Goal: Task Accomplishment & Management: Use online tool/utility

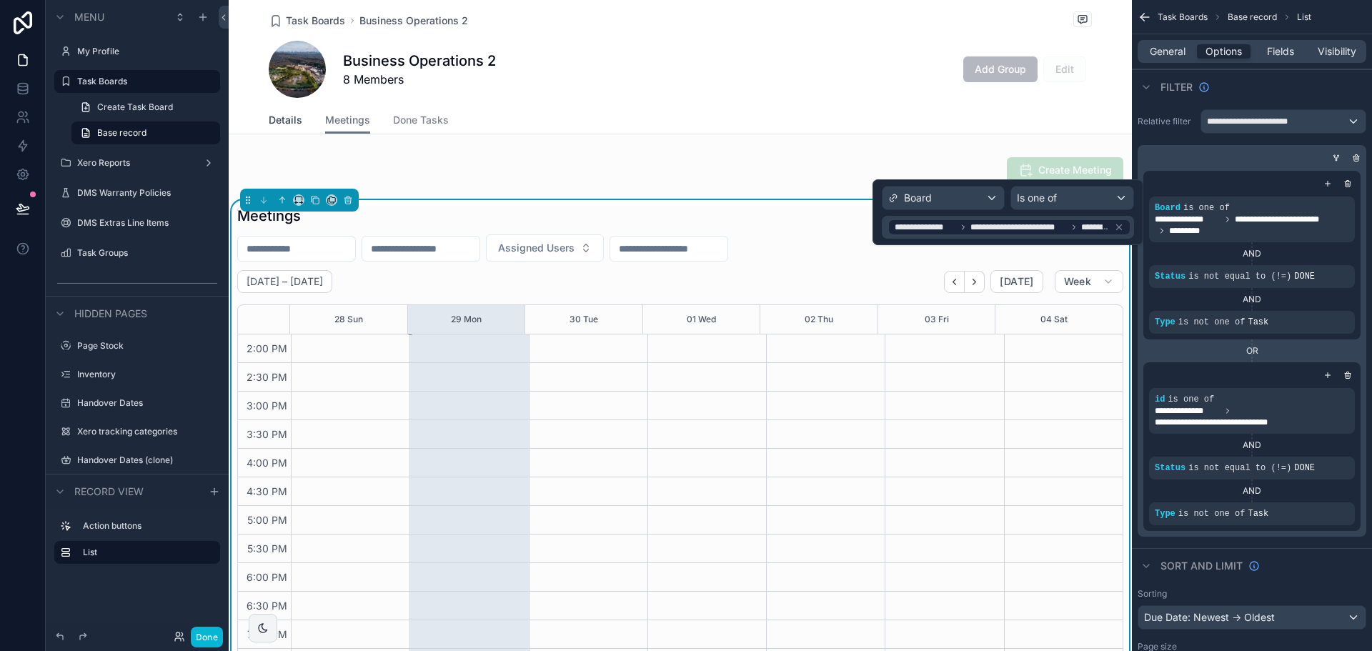
click at [286, 116] on span "Details" at bounding box center [286, 120] width 34 height 14
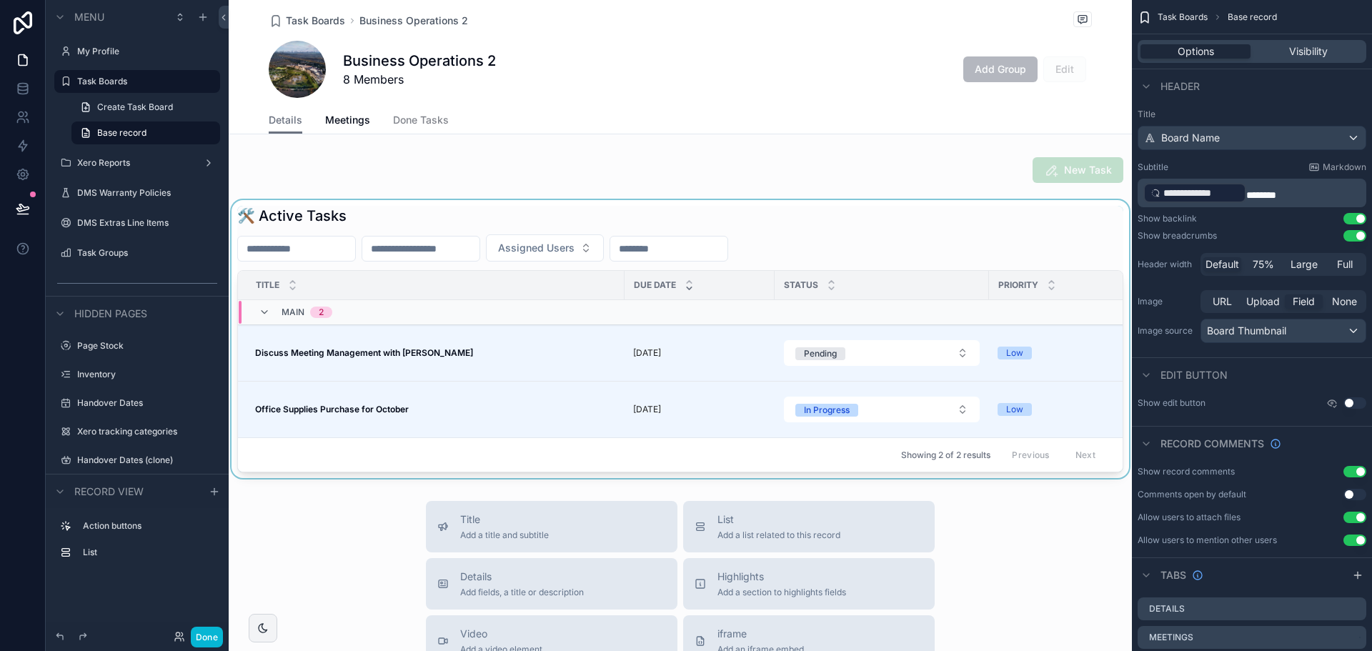
click at [514, 215] on div "scrollable content" at bounding box center [680, 339] width 903 height 278
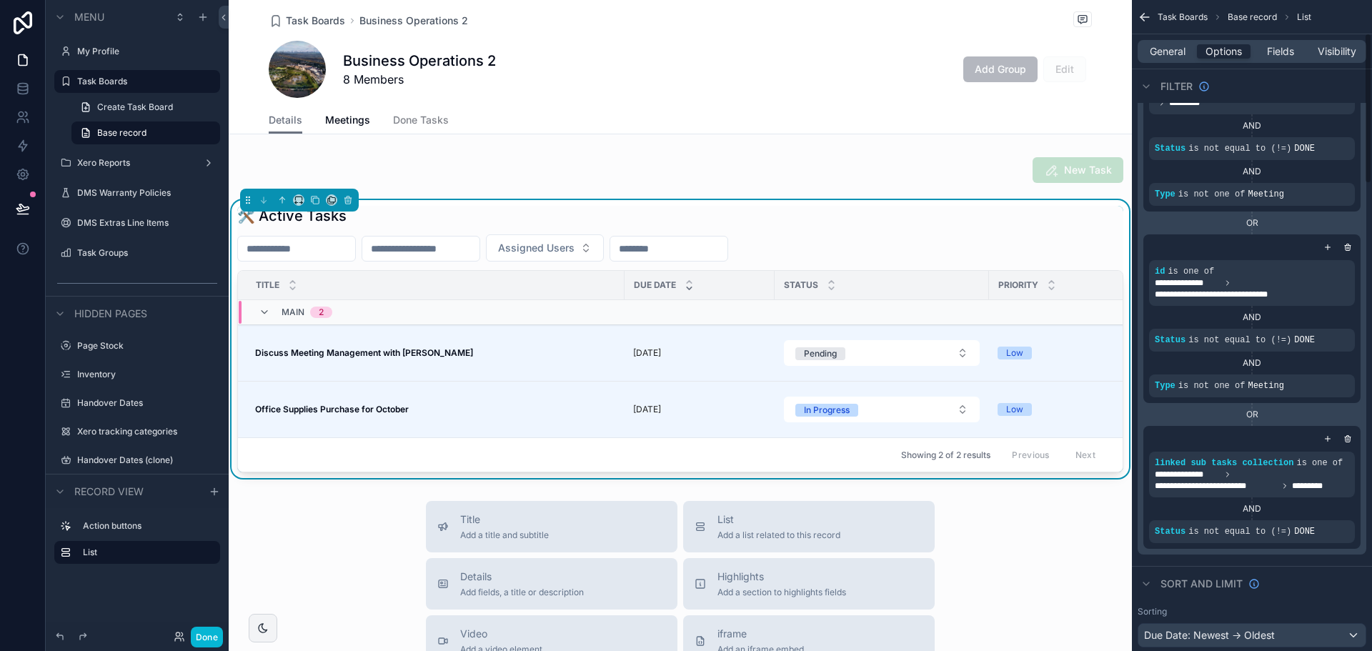
scroll to position [143, 0]
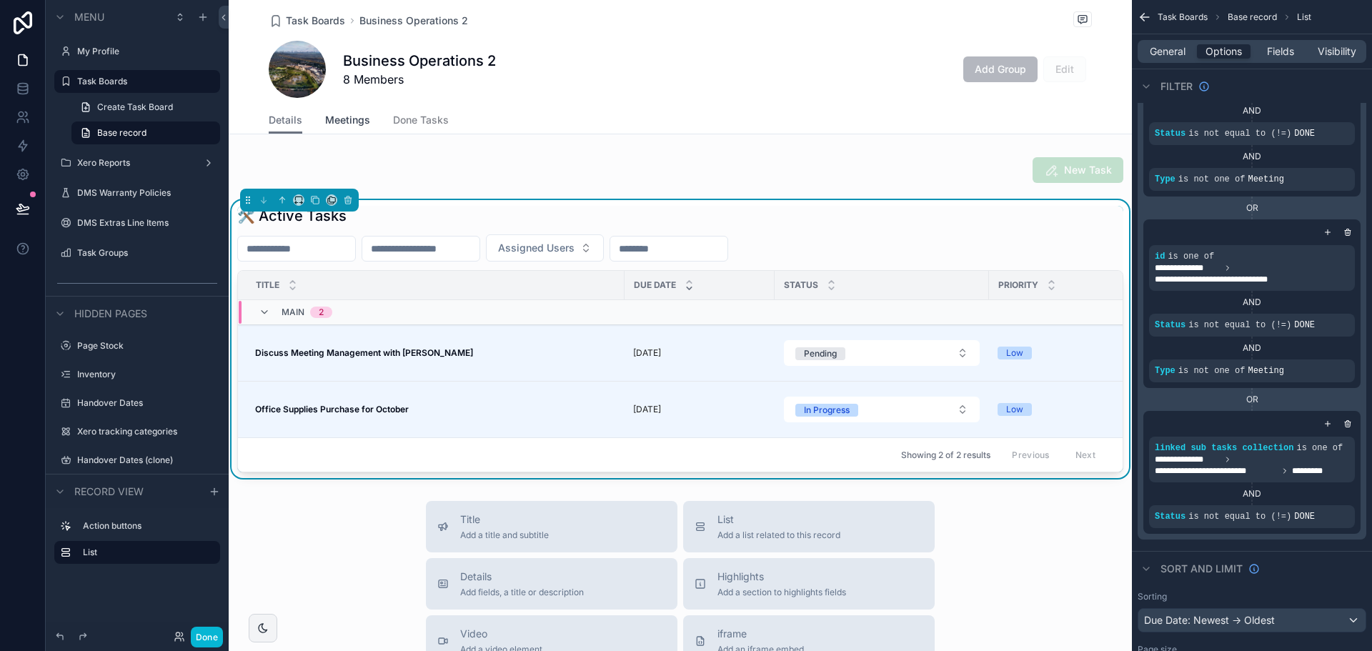
click at [361, 124] on span "Meetings" at bounding box center [347, 120] width 45 height 14
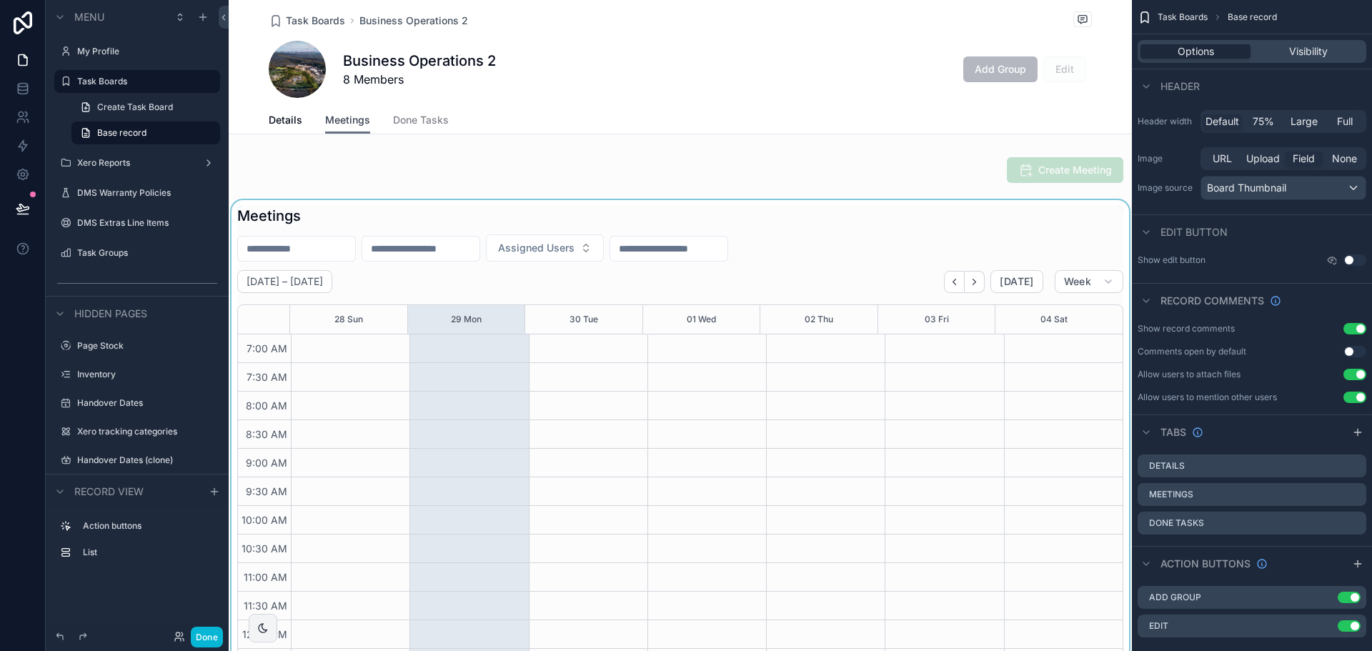
scroll to position [400, 0]
click at [796, 213] on div "scrollable content" at bounding box center [680, 449] width 903 height 499
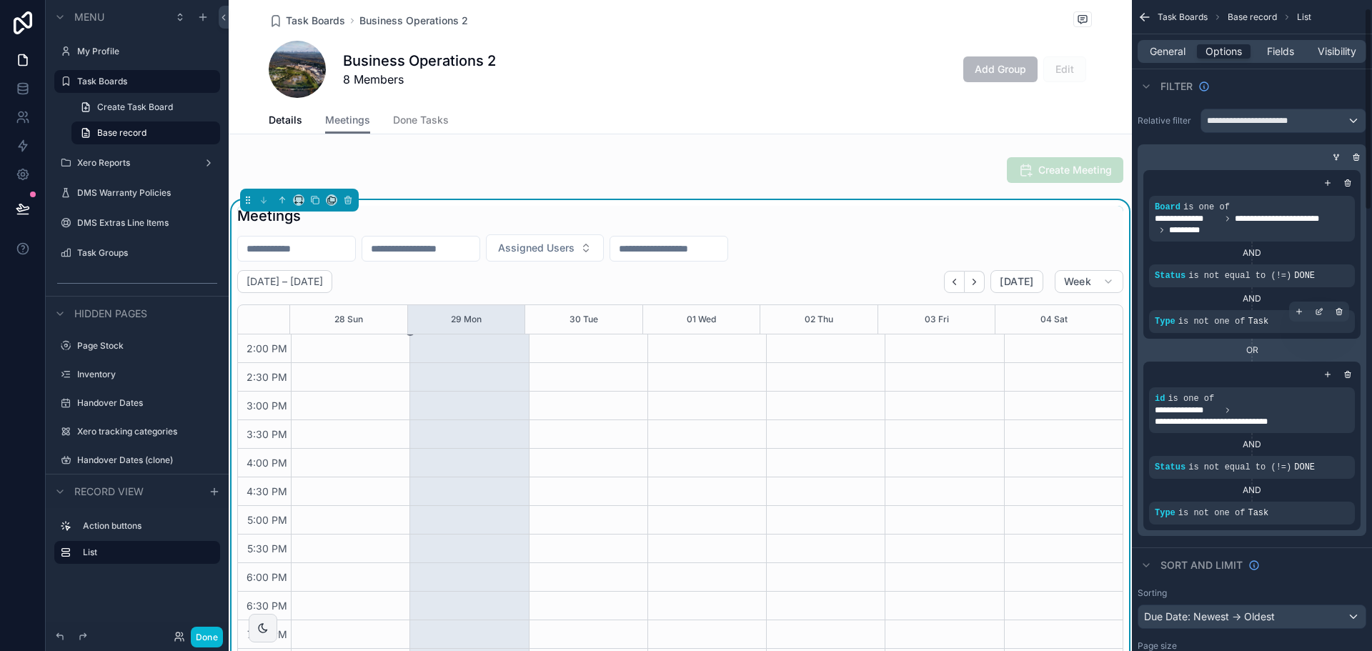
scroll to position [0, 0]
click at [1335, 159] on icon "scrollable content" at bounding box center [1335, 159] width 1 height 1
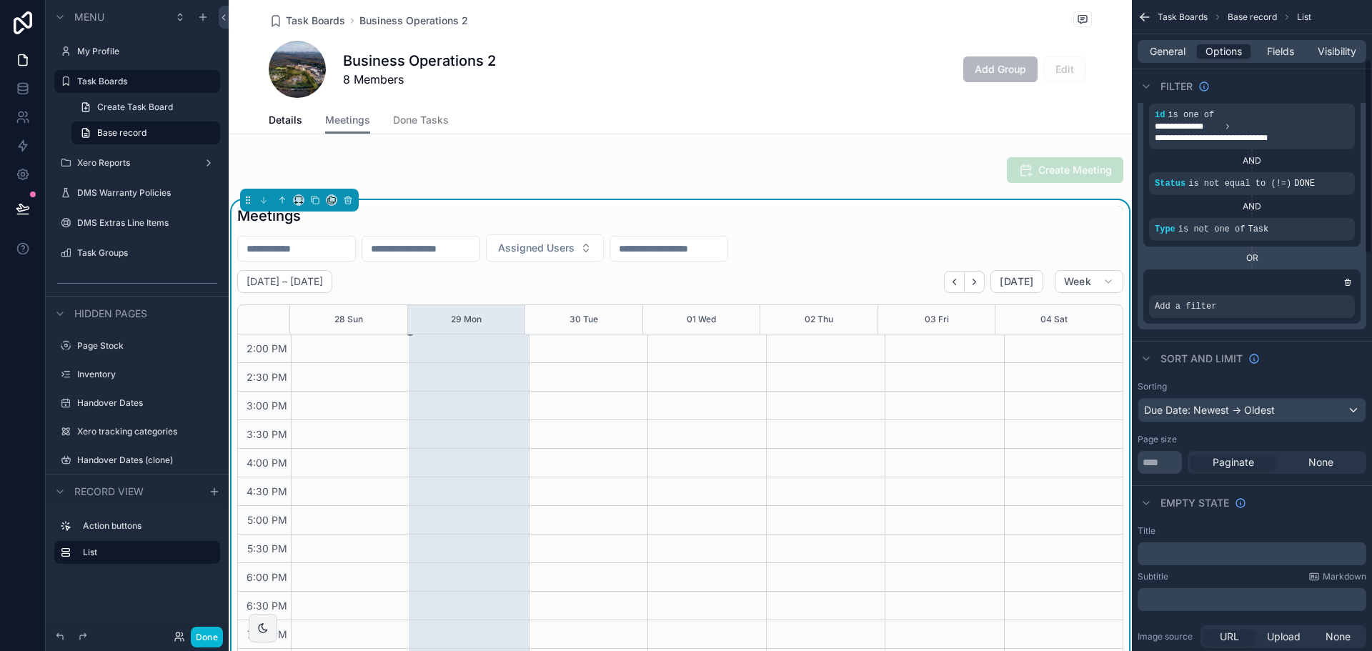
scroll to position [286, 0]
click at [1320, 294] on icon "scrollable content" at bounding box center [1319, 295] width 9 height 9
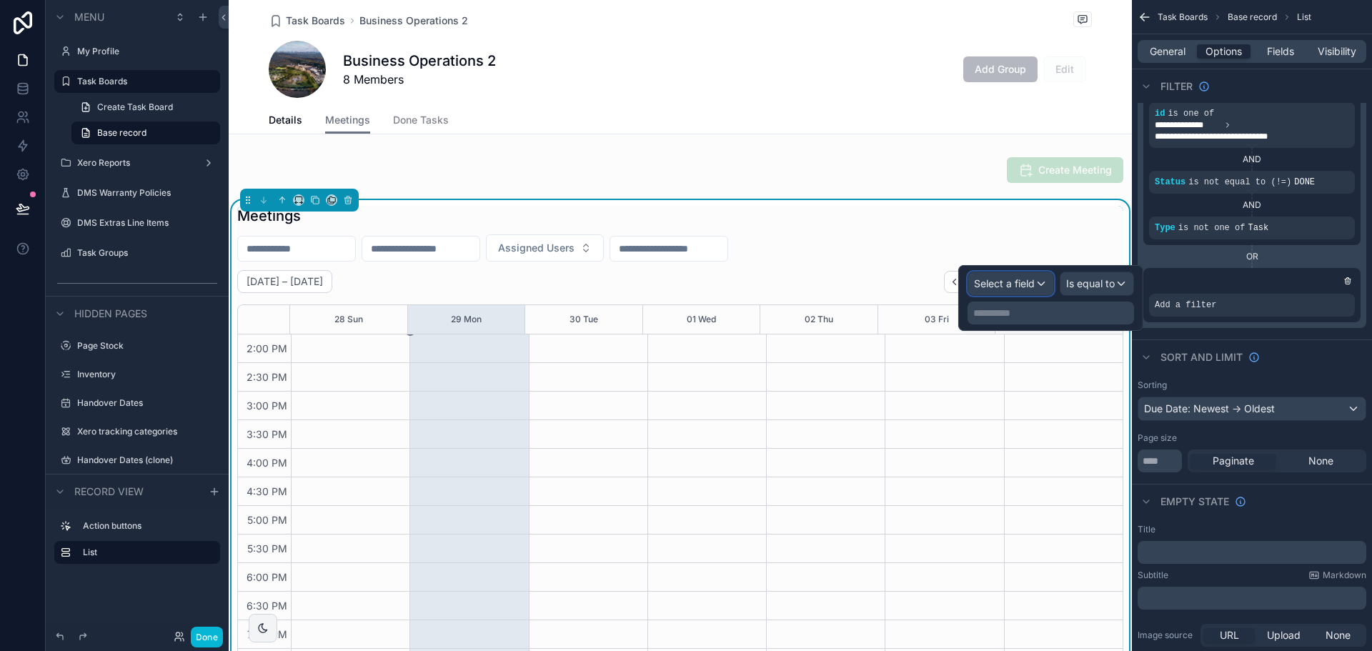
click at [996, 284] on span "Select a field" at bounding box center [1004, 283] width 61 height 12
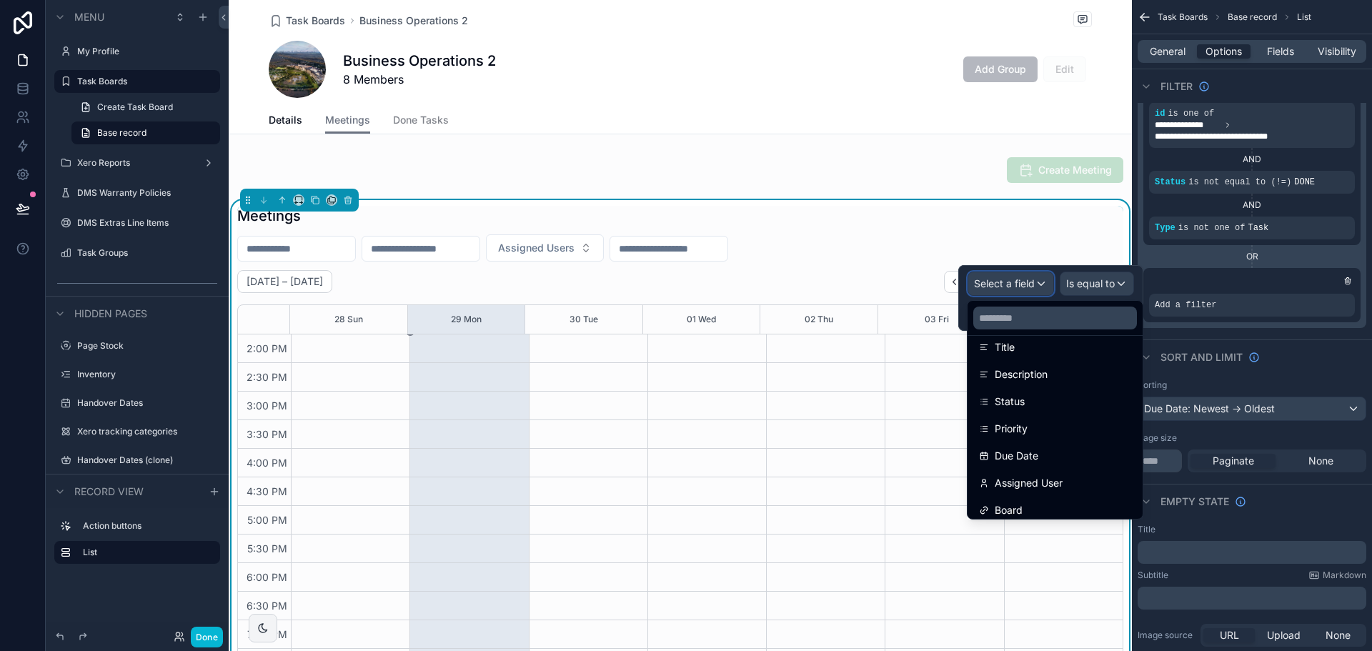
scroll to position [319, 0]
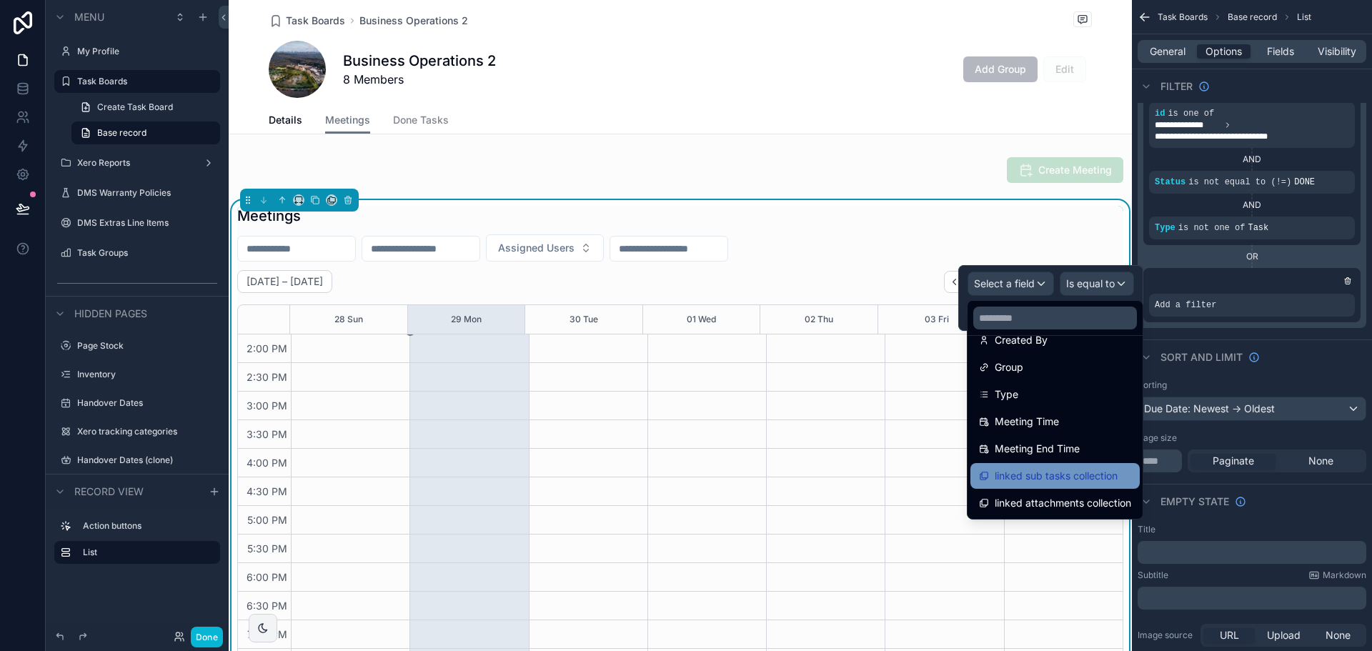
click at [1049, 482] on span "linked sub tasks collection" at bounding box center [1056, 475] width 123 height 17
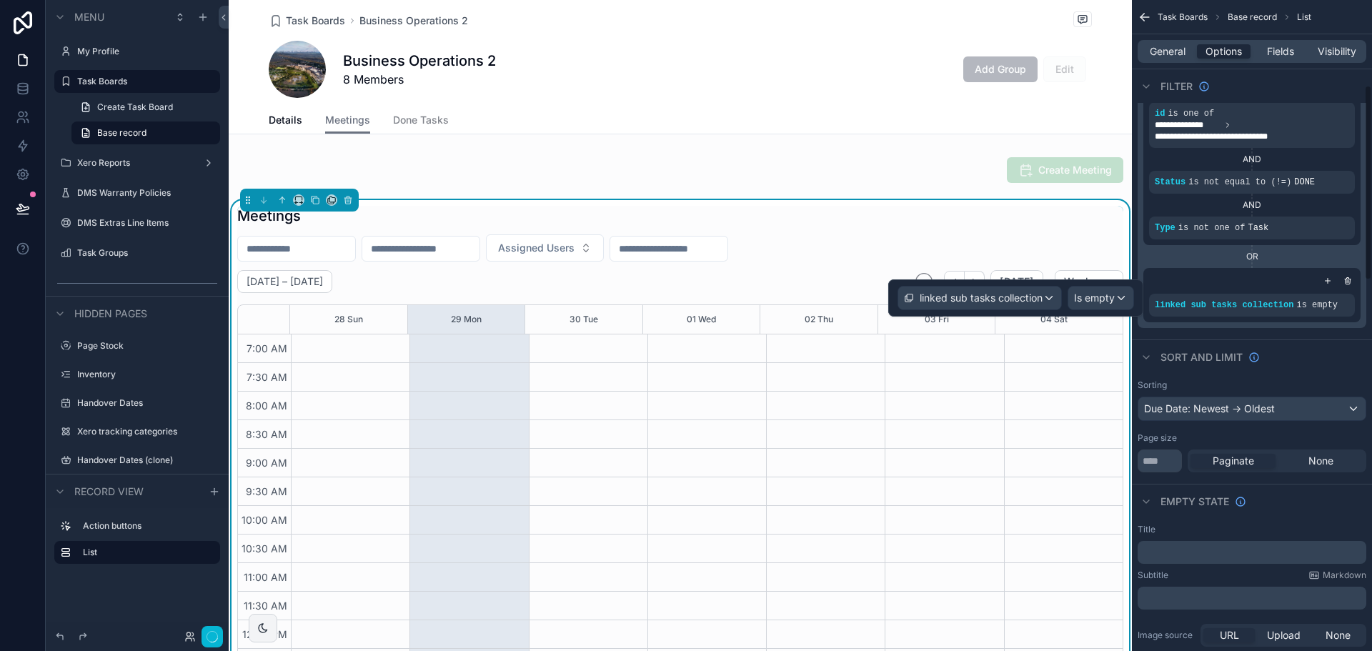
scroll to position [400, 0]
click at [1097, 301] on span "Is empty" at bounding box center [1094, 298] width 41 height 14
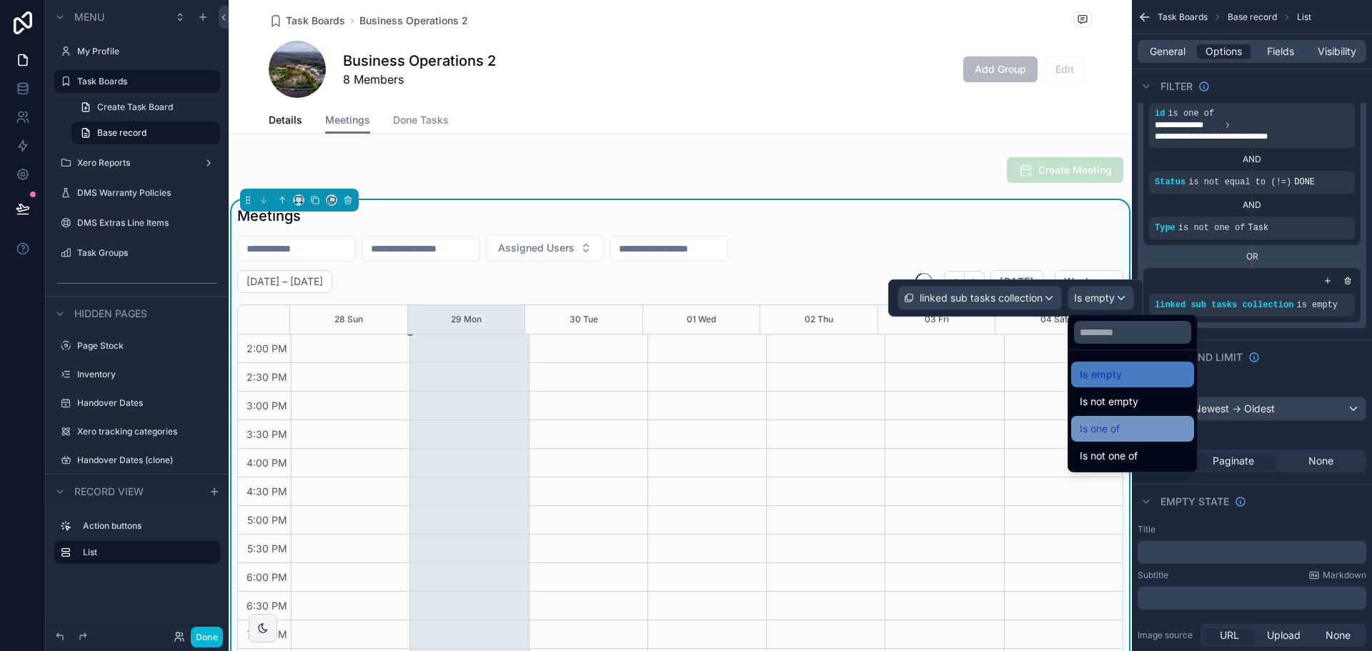
click at [1103, 427] on span "Is one of" at bounding box center [1100, 428] width 40 height 17
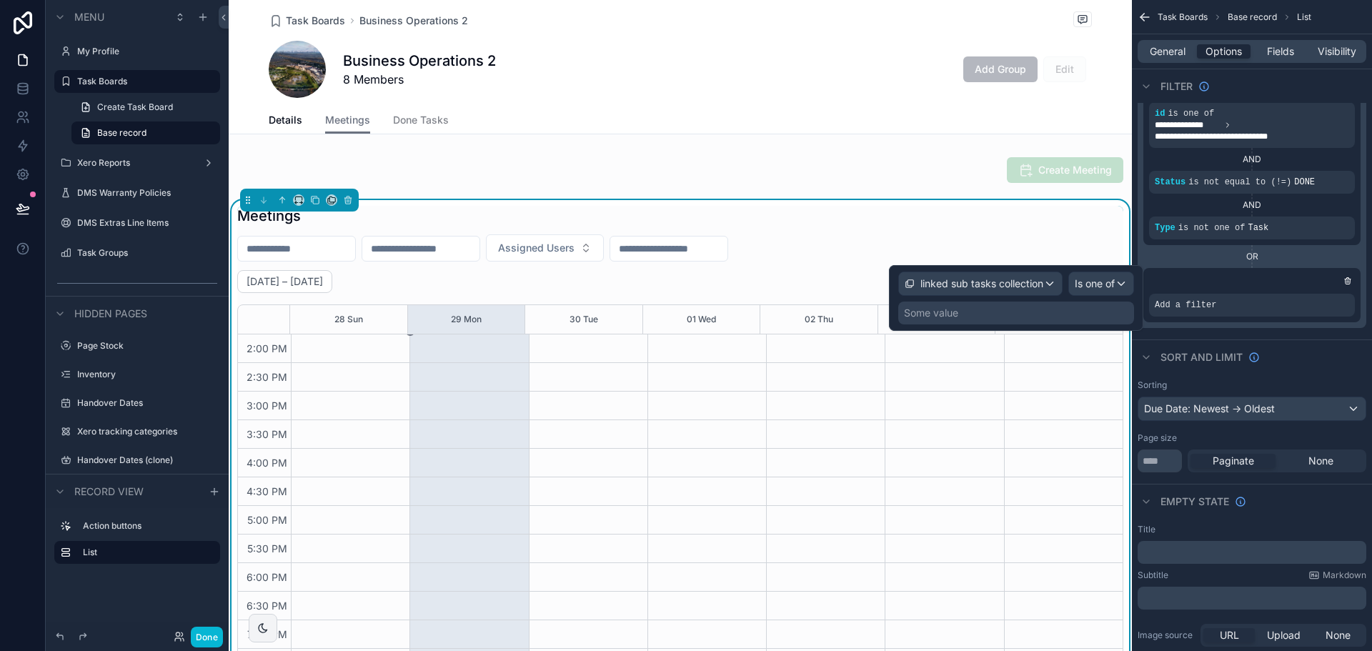
click at [1017, 316] on div "Some value" at bounding box center [1016, 313] width 236 height 23
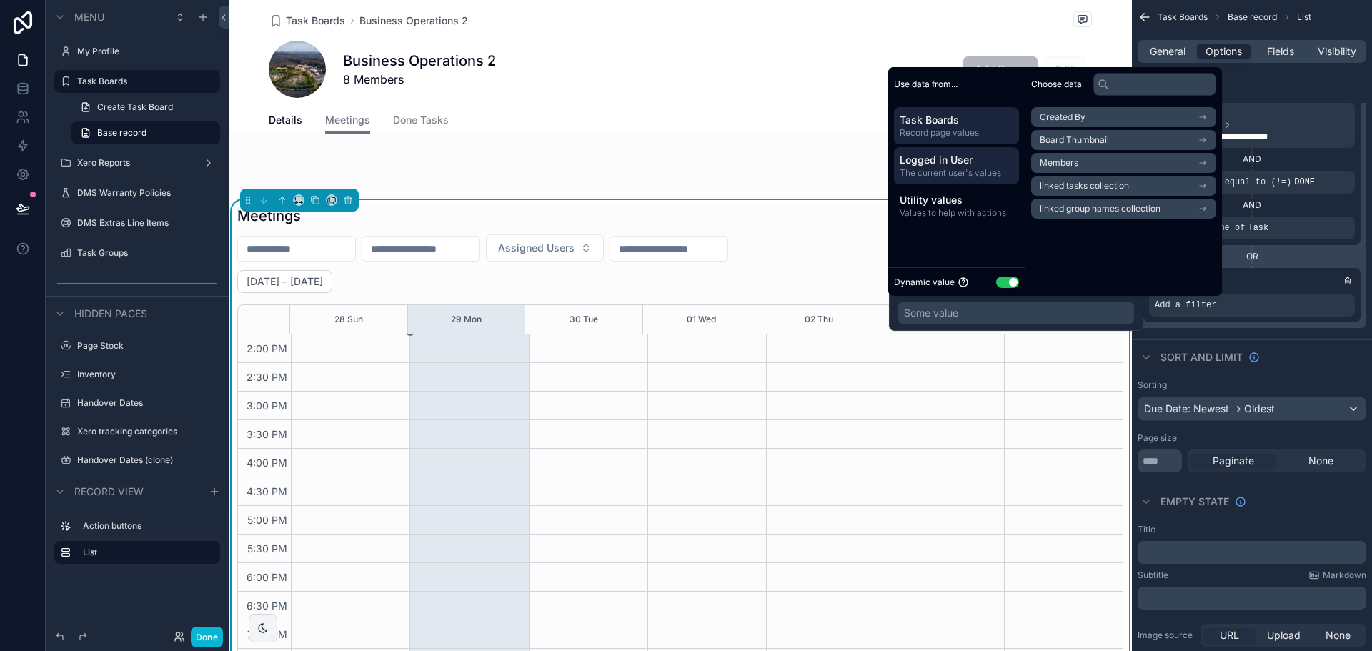
click at [947, 155] on span "Logged in User" at bounding box center [957, 160] width 114 height 14
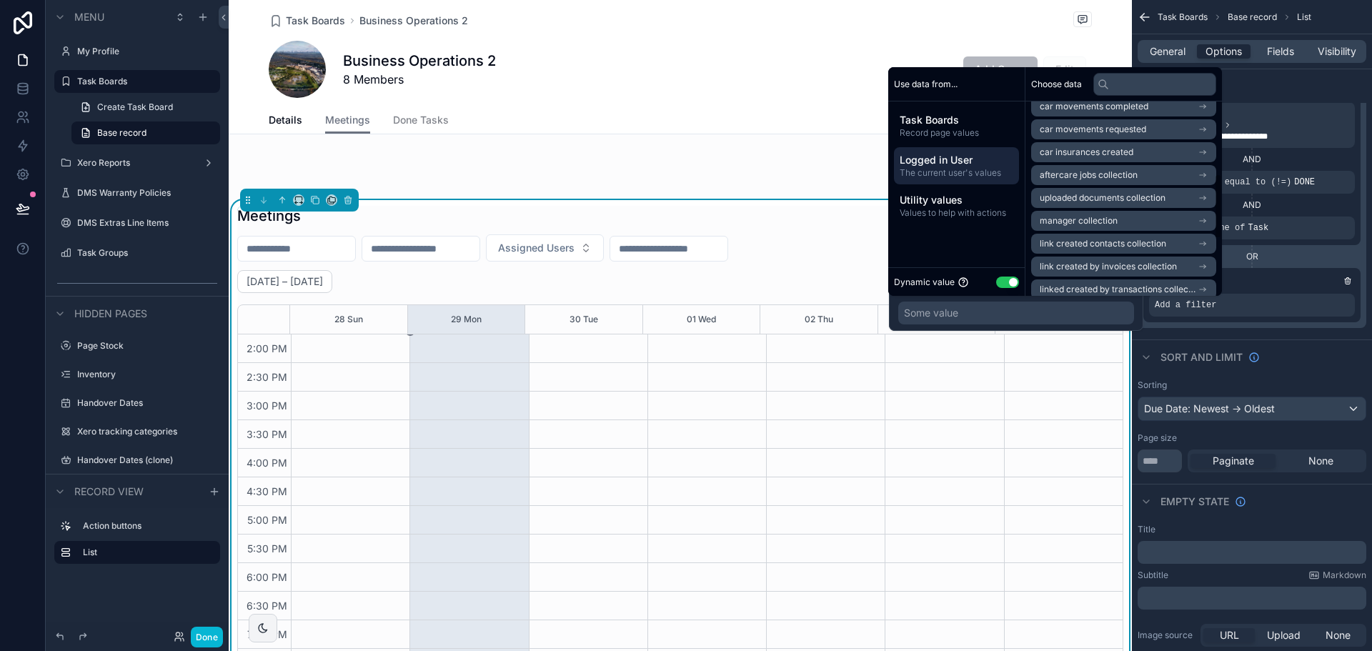
scroll to position [386, 0]
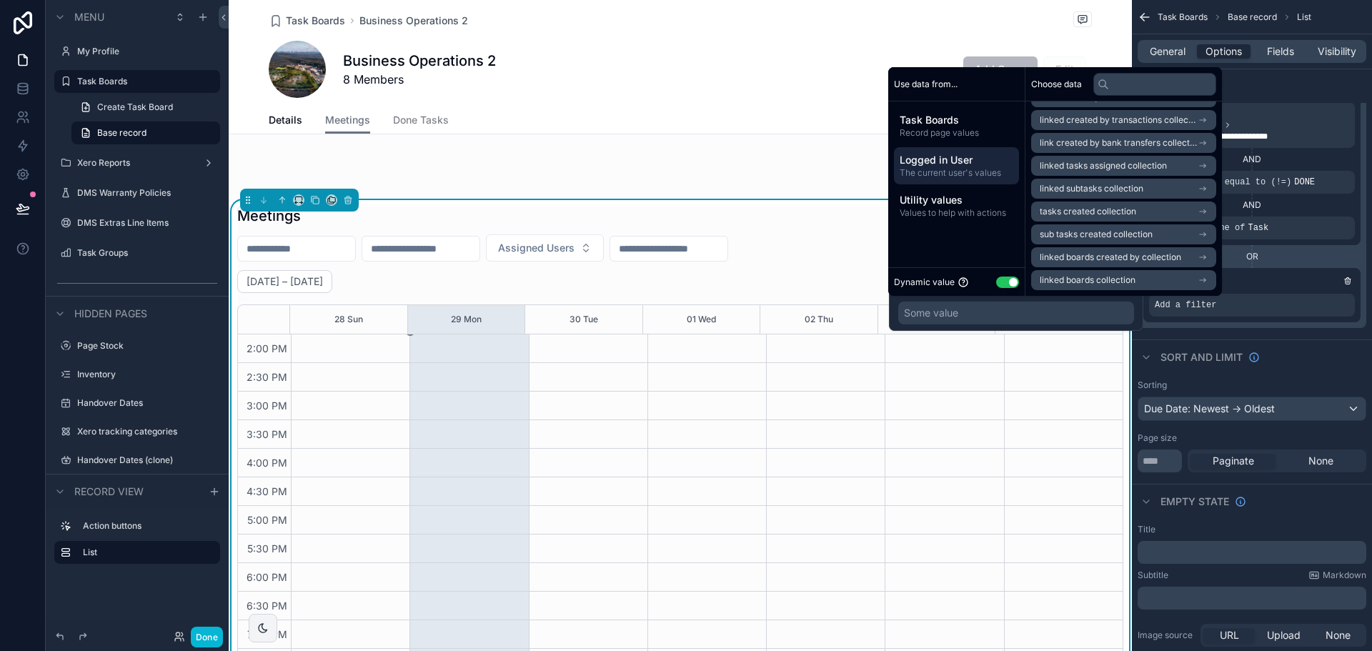
click at [1208, 186] on icon "scrollable content" at bounding box center [1203, 189] width 10 height 10
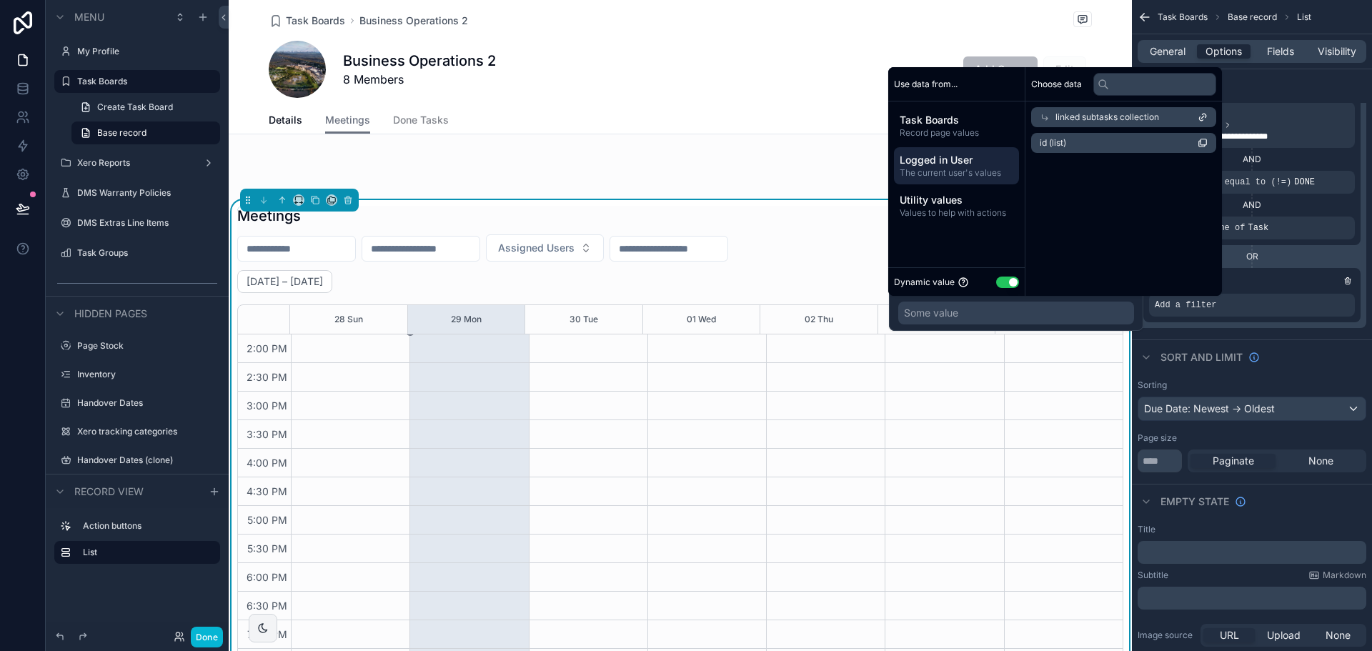
click at [1102, 141] on li "id (list)" at bounding box center [1123, 143] width 185 height 20
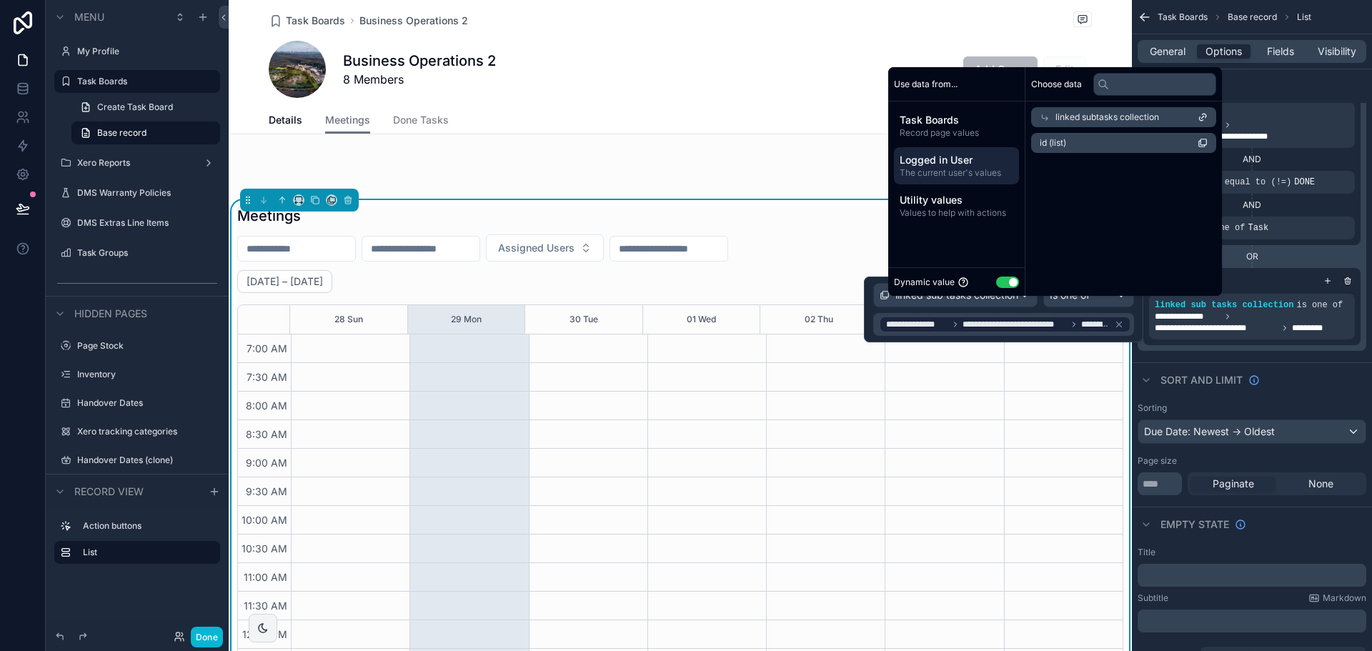
scroll to position [400, 0]
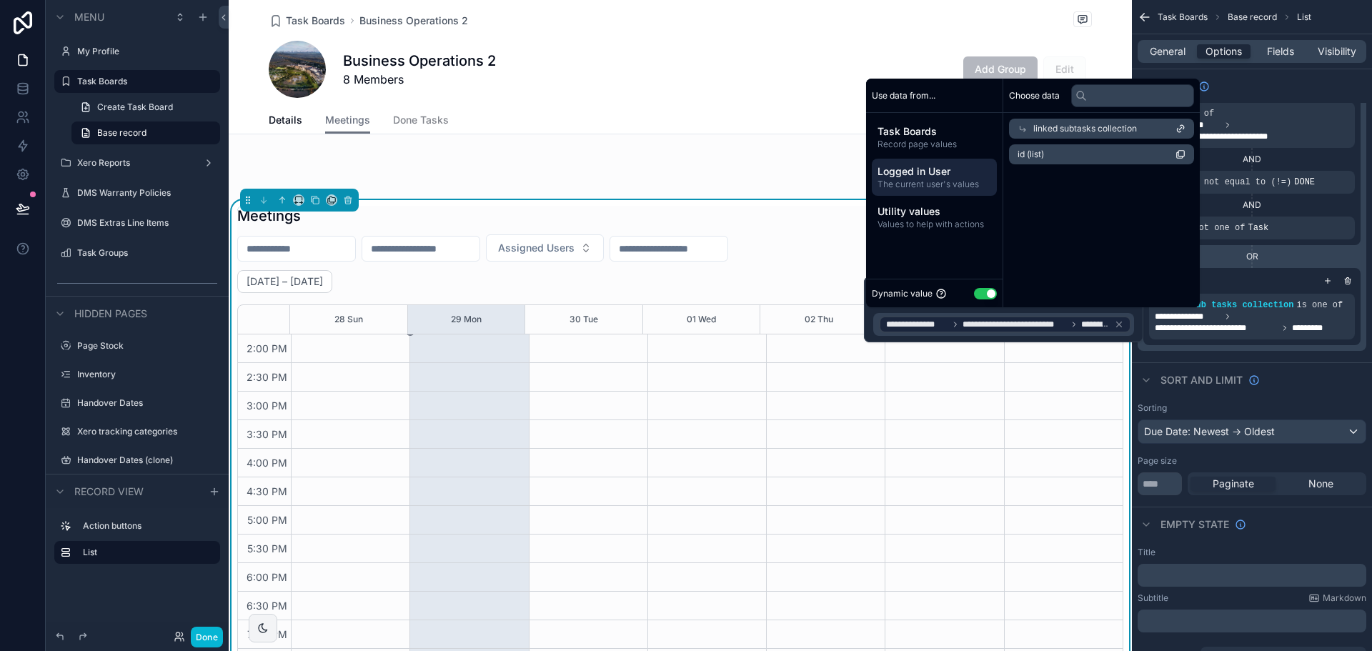
click at [1224, 363] on div "Sort And Limit" at bounding box center [1252, 379] width 240 height 34
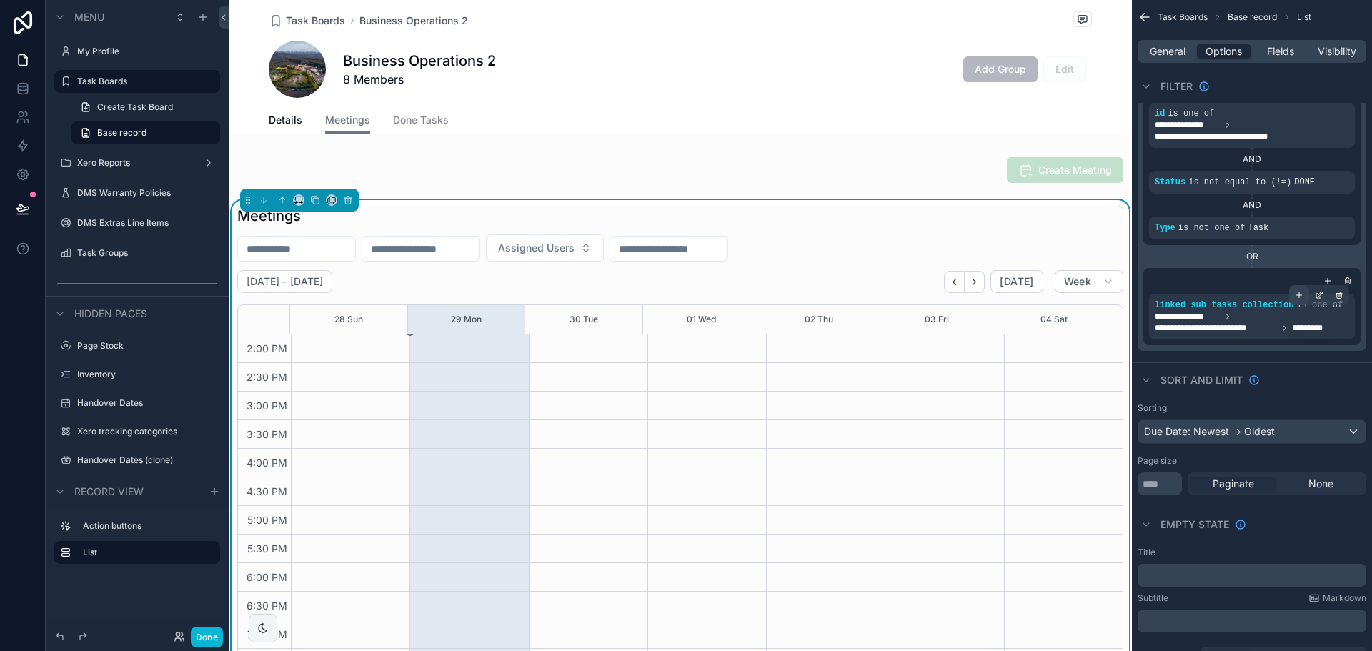
click at [1297, 297] on icon "scrollable content" at bounding box center [1299, 295] width 9 height 9
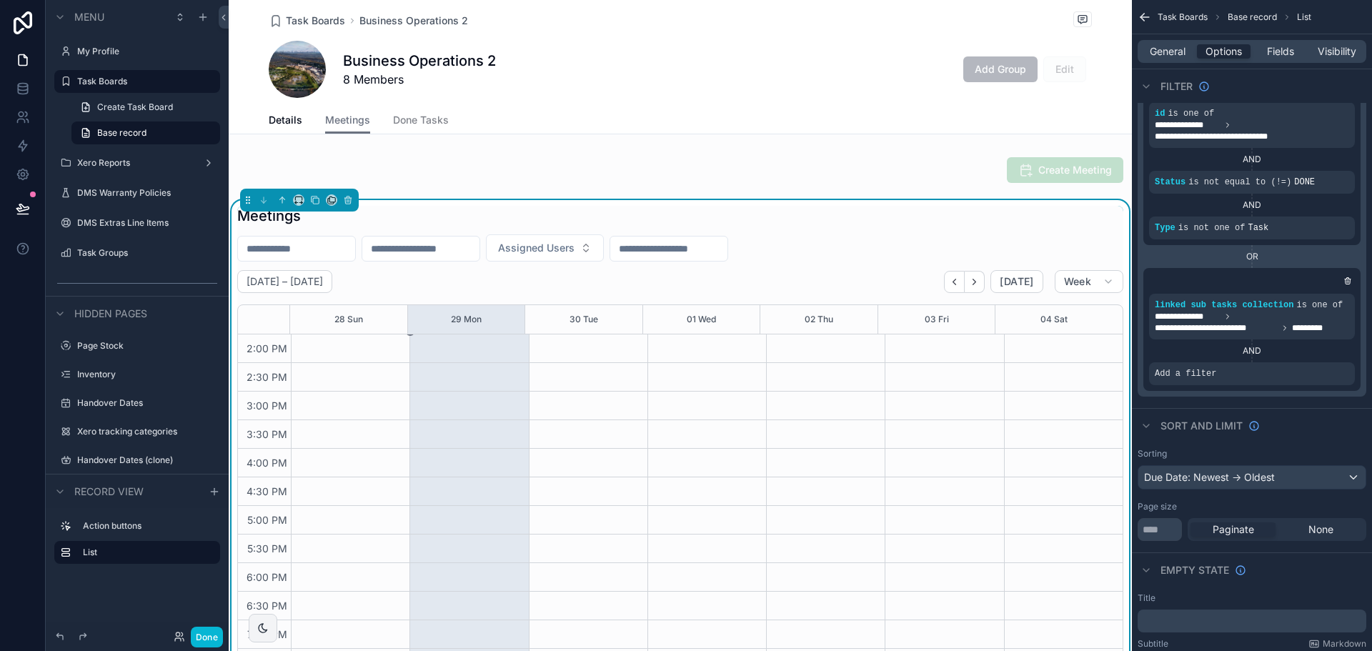
click at [1318, 361] on div "AND" at bounding box center [1252, 350] width 206 height 23
click at [1318, 367] on icon "scrollable content" at bounding box center [1319, 363] width 9 height 9
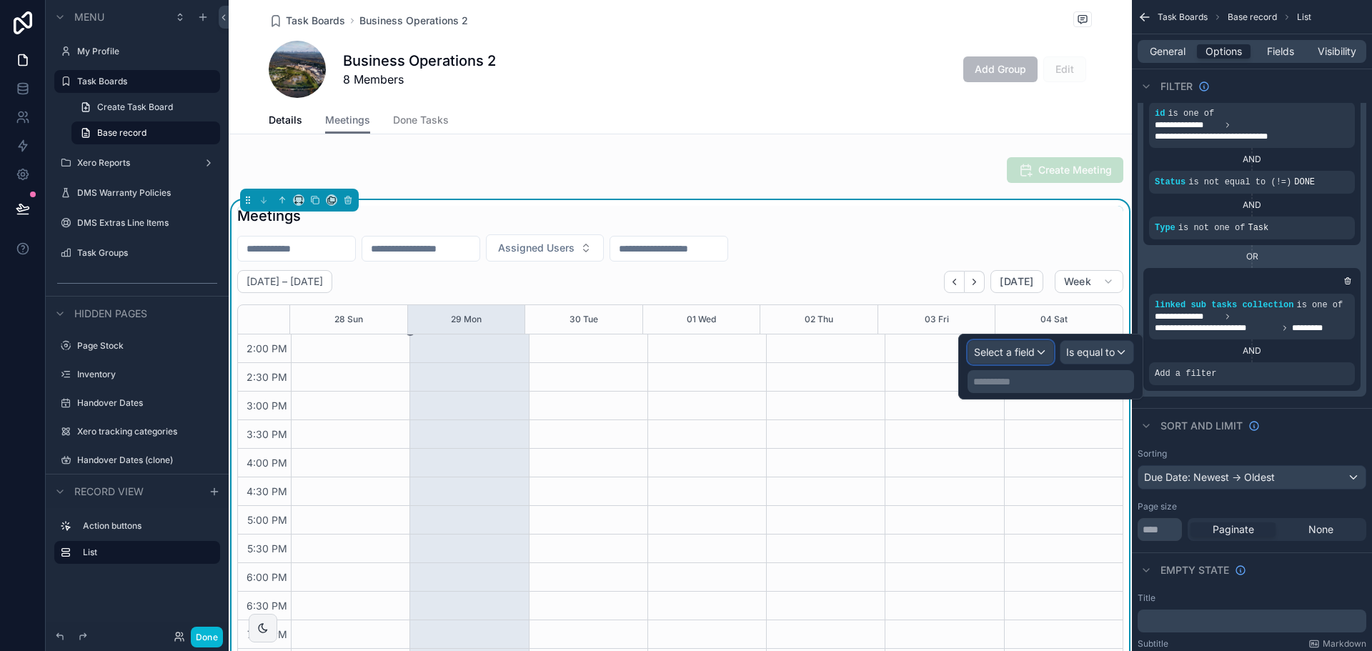
click at [1012, 357] on span "Select a field" at bounding box center [1004, 352] width 61 height 12
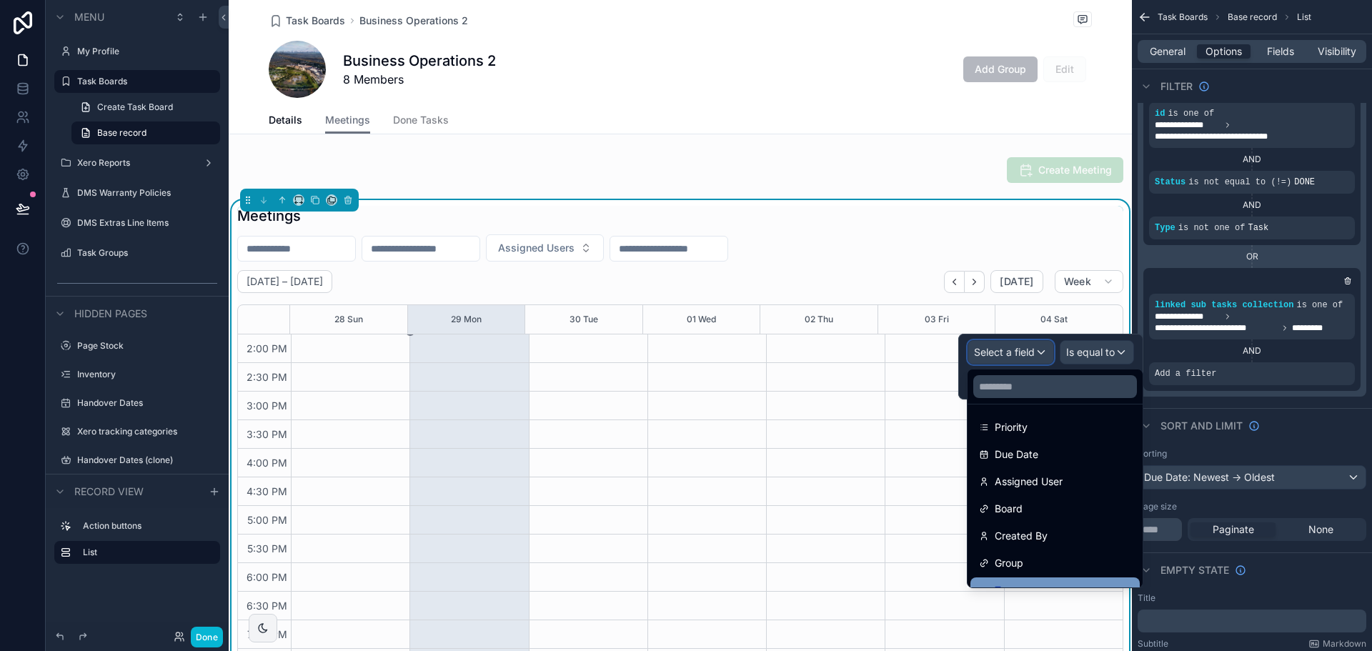
scroll to position [104, 0]
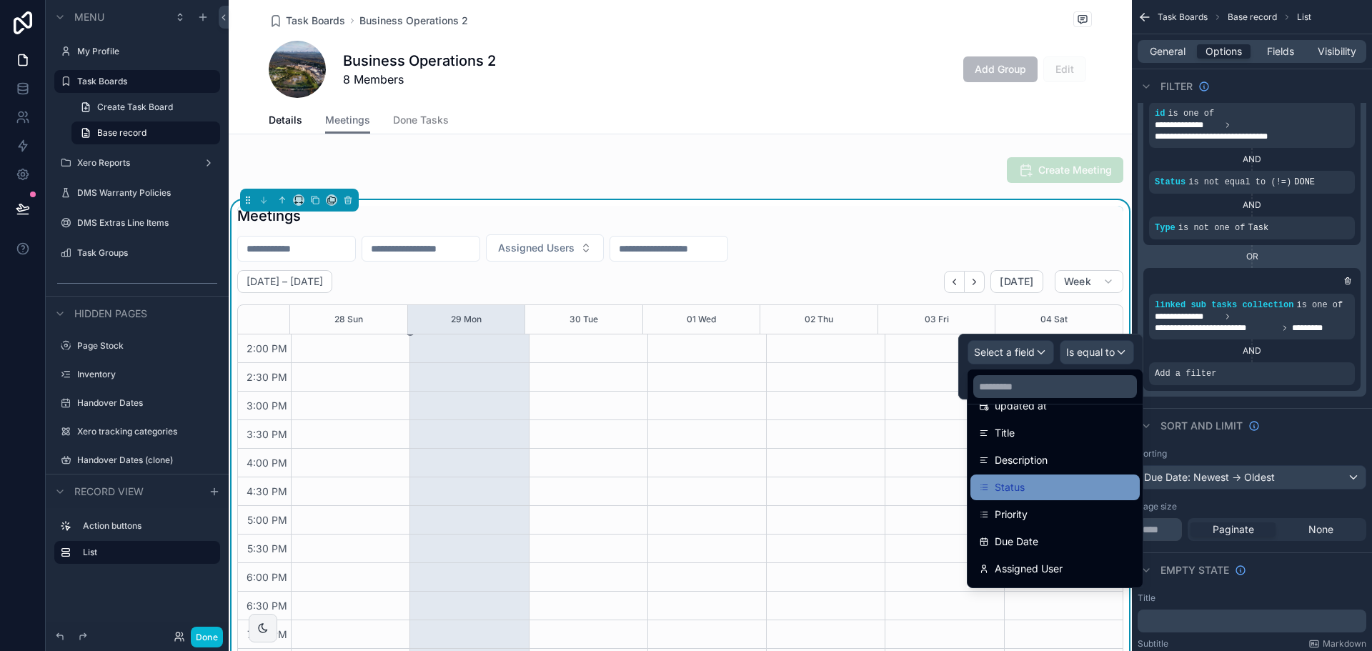
click at [1025, 481] on div "Status" at bounding box center [1055, 487] width 152 height 17
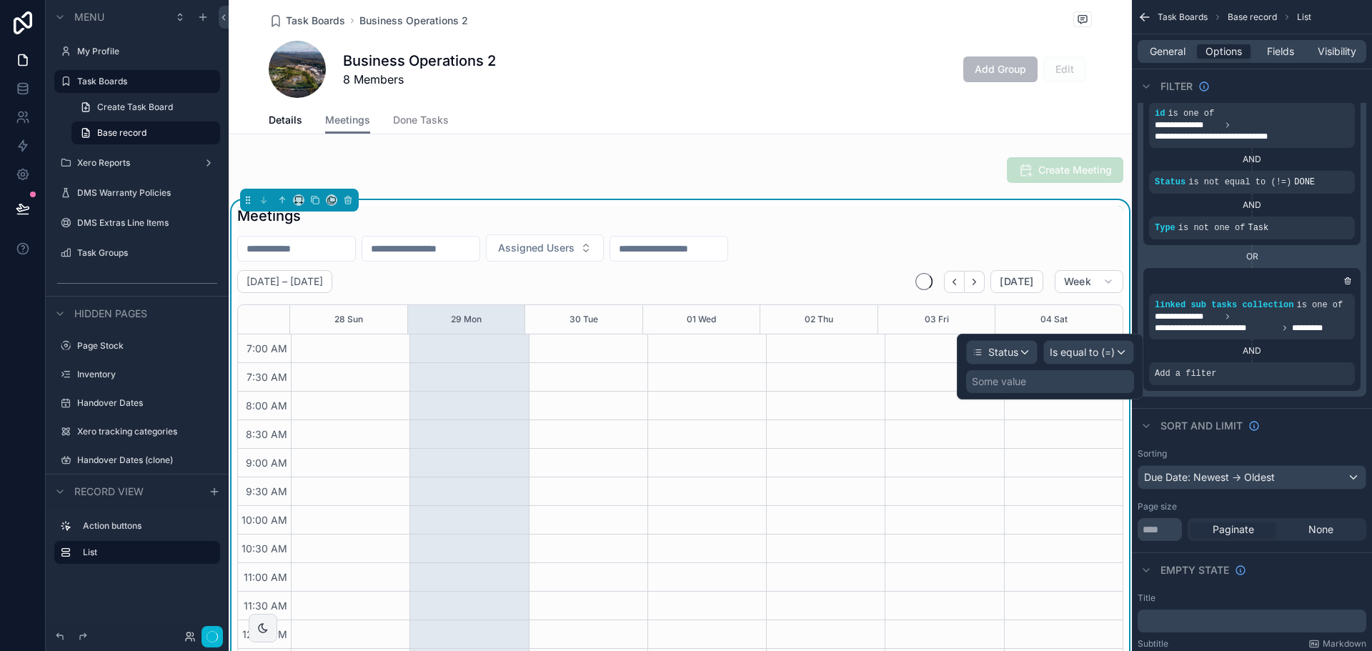
scroll to position [400, 0]
click at [1076, 353] on span "Is equal to (=)" at bounding box center [1082, 352] width 65 height 14
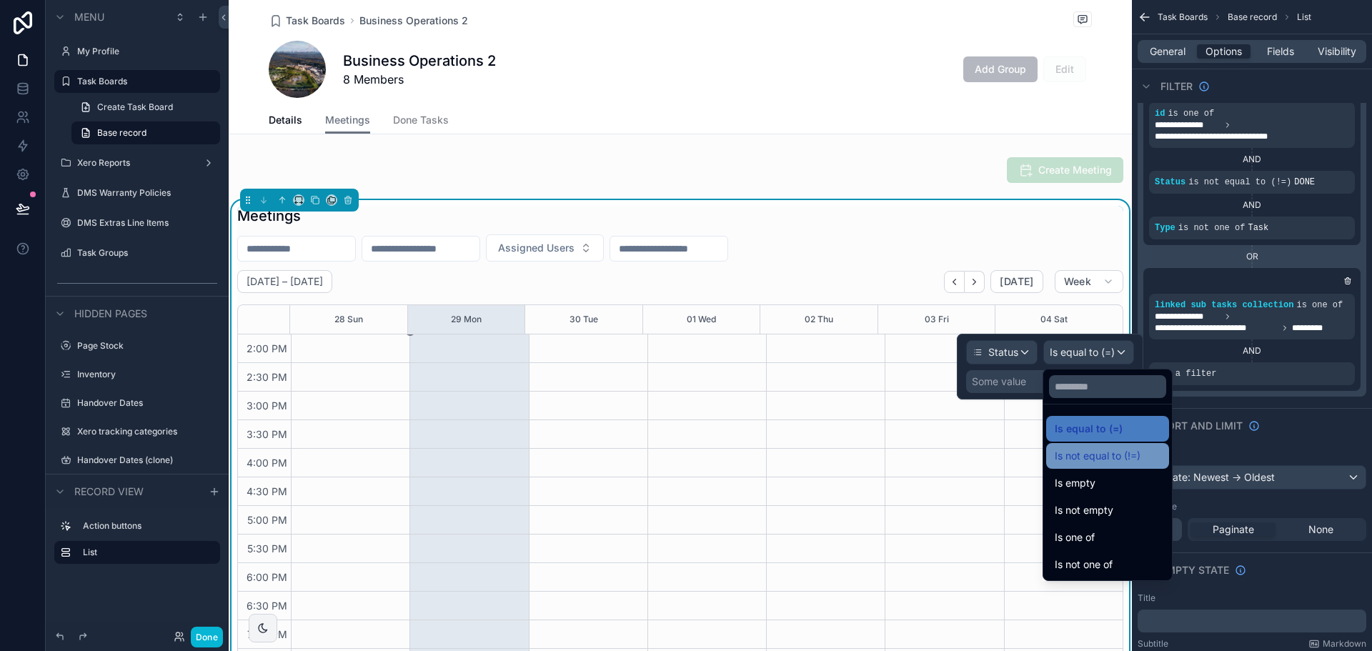
click at [1080, 457] on span "Is not equal to (!=)" at bounding box center [1098, 455] width 86 height 17
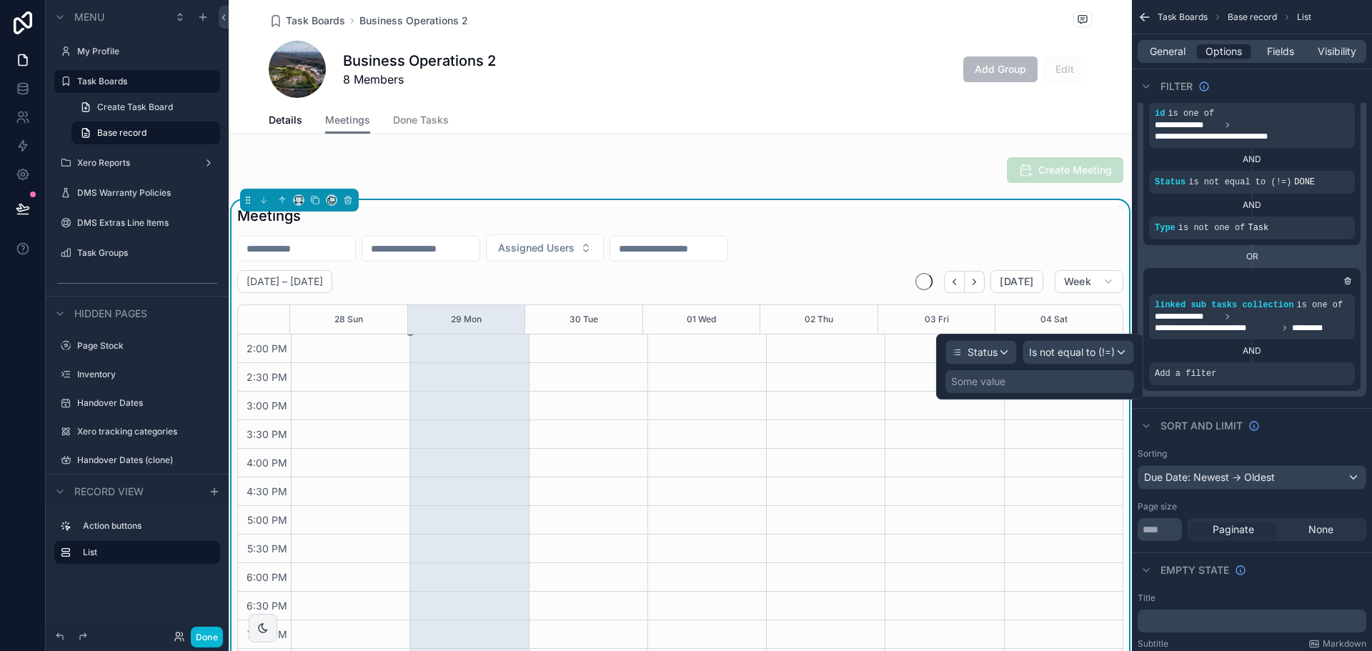
click at [1055, 387] on div "Some value" at bounding box center [1039, 381] width 189 height 23
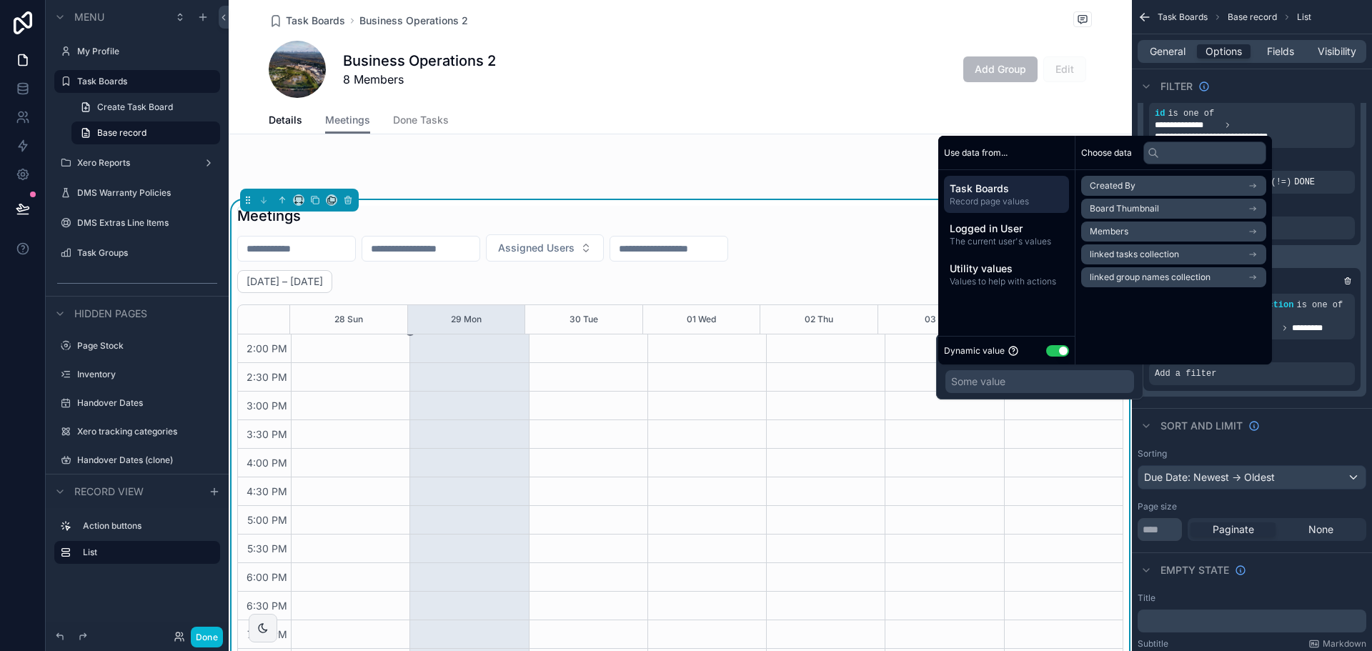
click at [1052, 346] on button "Use setting" at bounding box center [1057, 350] width 23 height 11
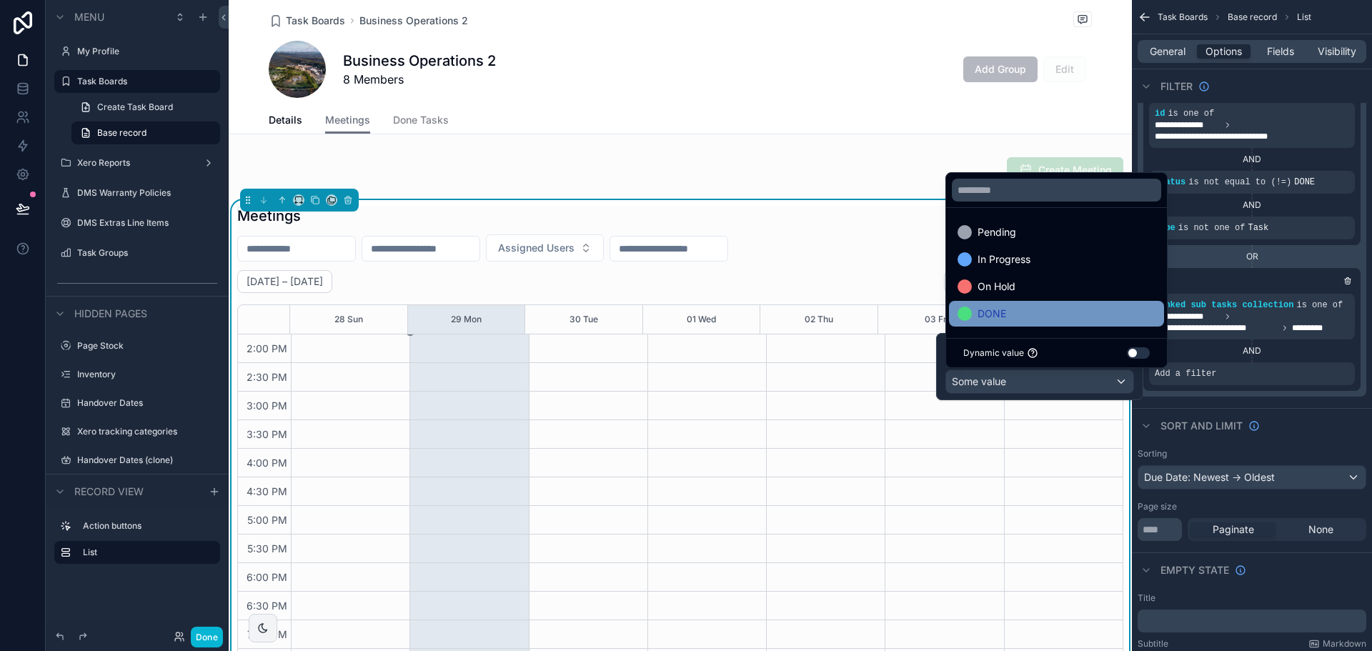
click at [1040, 310] on div "DONE" at bounding box center [1056, 313] width 198 height 17
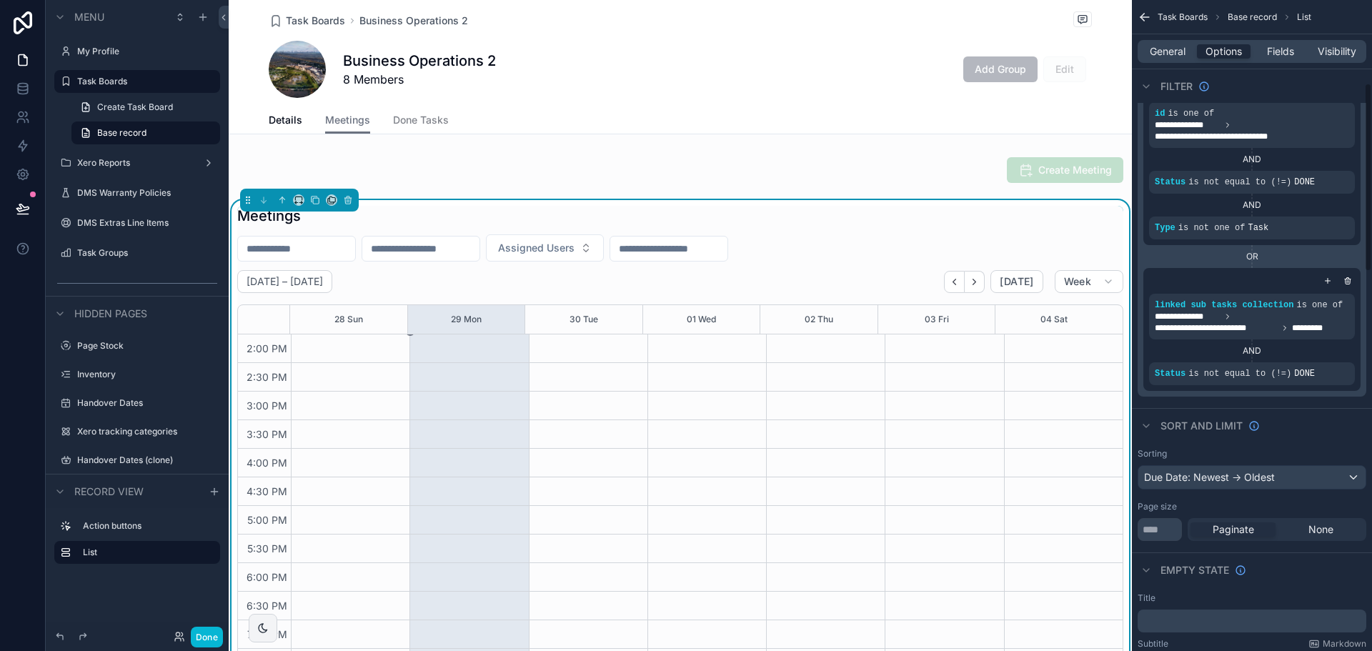
click at [1257, 409] on div "Sort And Limit" at bounding box center [1252, 425] width 240 height 34
click at [324, 20] on span "Task Boards" at bounding box center [315, 21] width 59 height 14
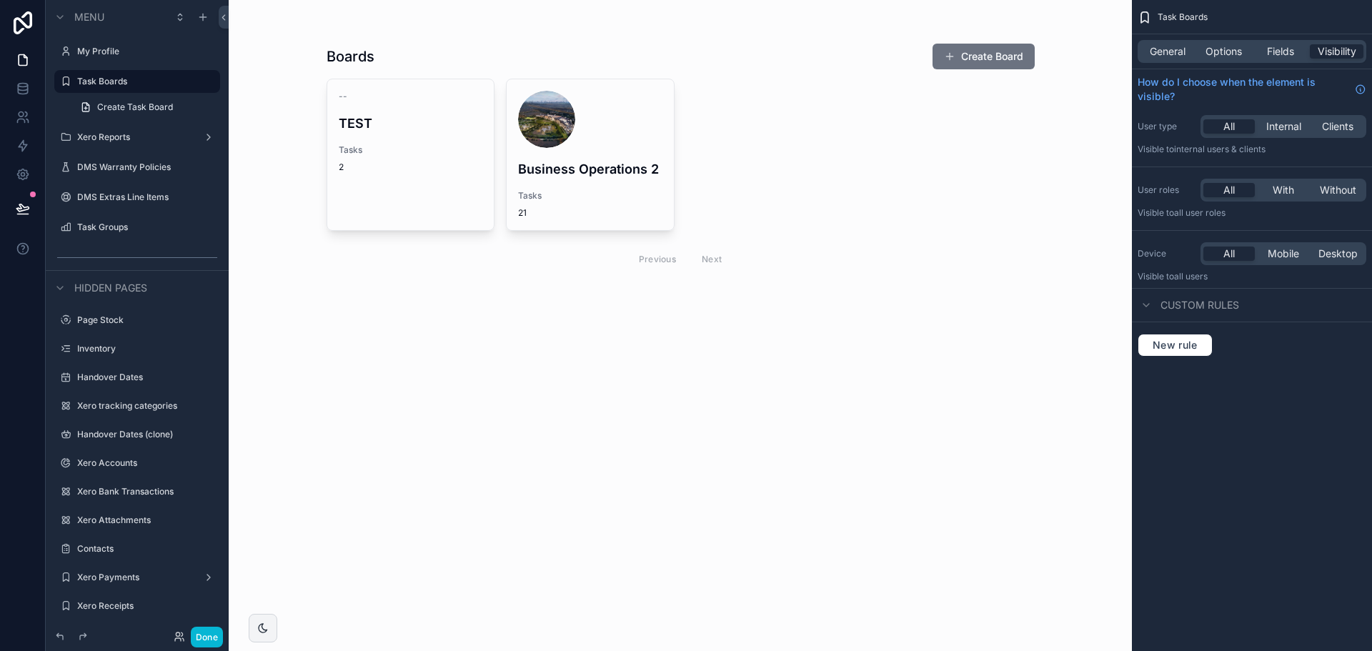
click at [828, 147] on div "-- TEST Tasks 2 Business Operations 2 Tasks 21 Previous Next" at bounding box center [681, 177] width 708 height 197
click at [837, 359] on div "Boards Create Board -- TEST Tasks 2 Business Operations 2 Tasks 21 Previous Next" at bounding box center [680, 325] width 903 height 651
click at [811, 199] on div "-- TEST Tasks 2 Business Operations 2 Tasks 21 Previous Next" at bounding box center [681, 177] width 708 height 197
click at [1227, 52] on span "Options" at bounding box center [1223, 51] width 36 height 14
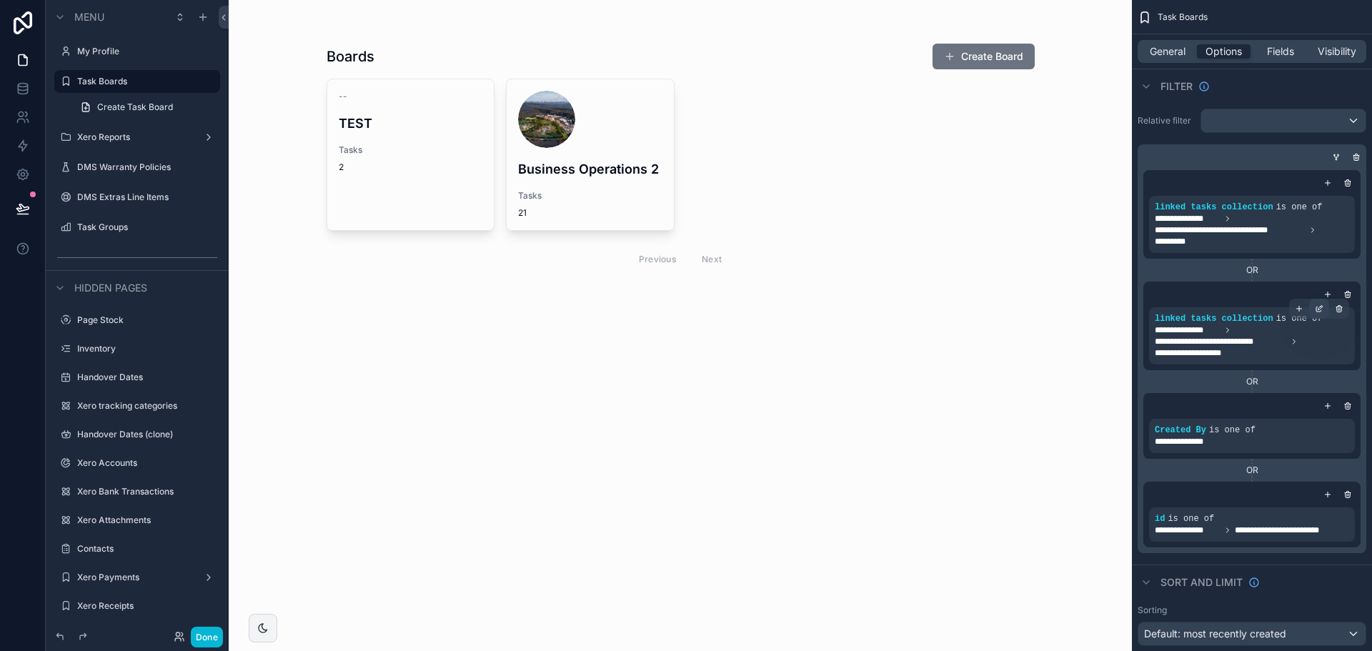
click at [1316, 312] on icon "scrollable content" at bounding box center [1318, 309] width 5 height 5
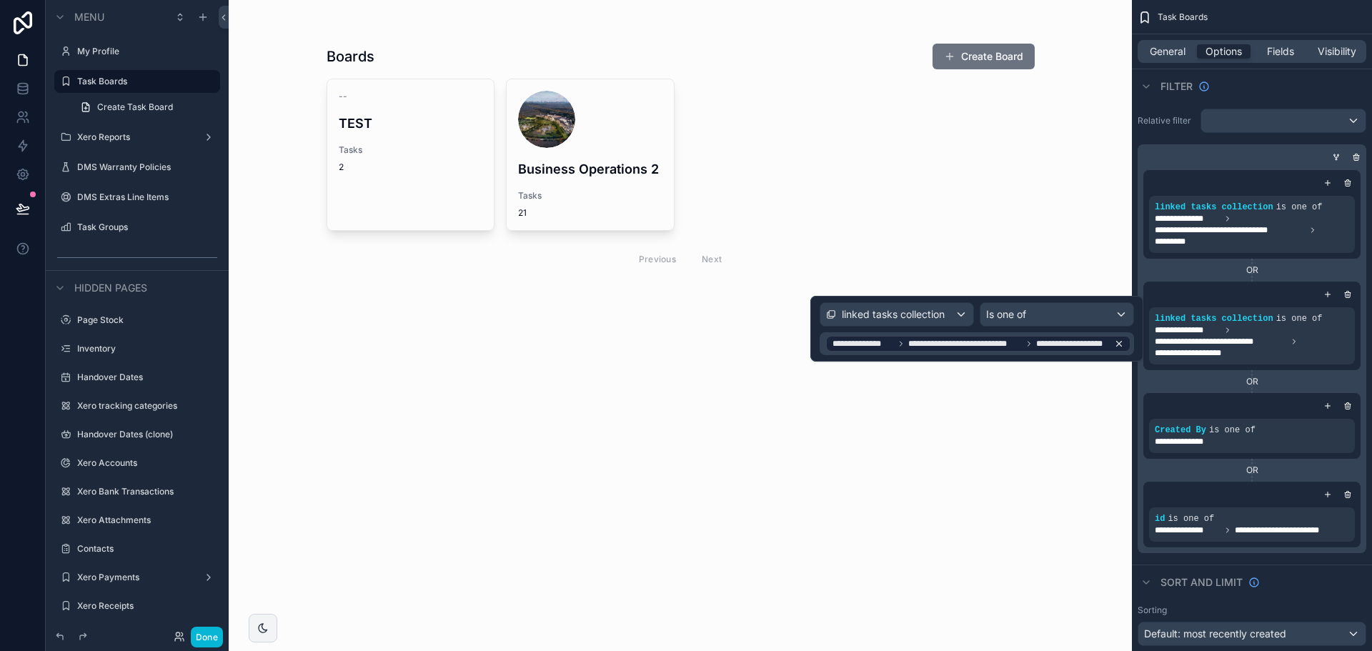
click at [1083, 342] on span "**********" at bounding box center [1072, 343] width 72 height 11
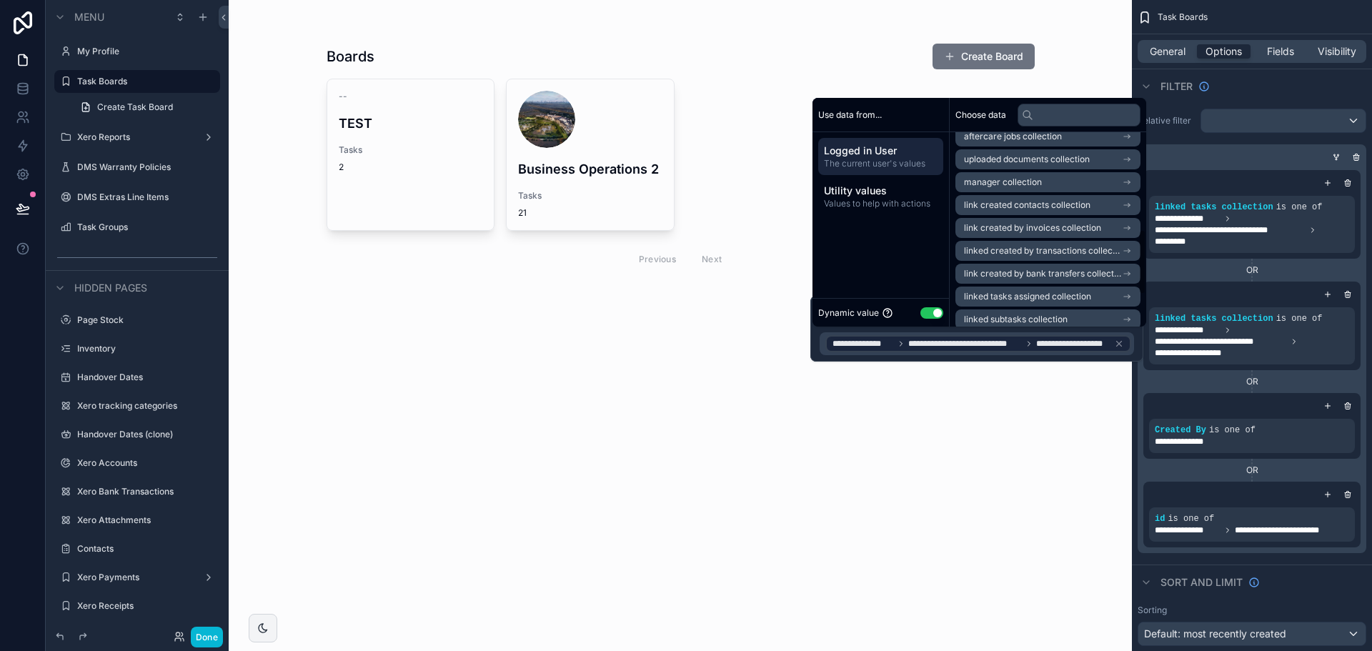
scroll to position [357, 0]
click at [1123, 251] on li "linked subtasks collection" at bounding box center [1047, 248] width 185 height 20
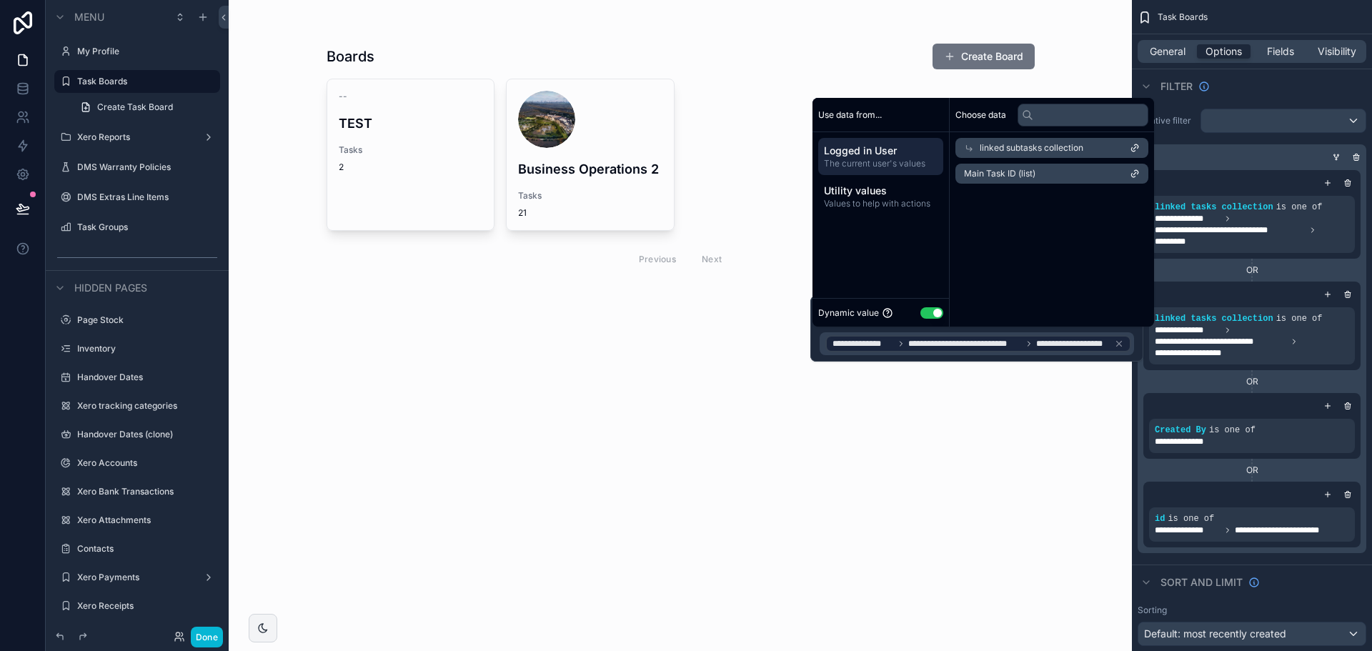
scroll to position [0, 0]
click at [1040, 175] on li "Main Task ID (list)" at bounding box center [1047, 174] width 185 height 20
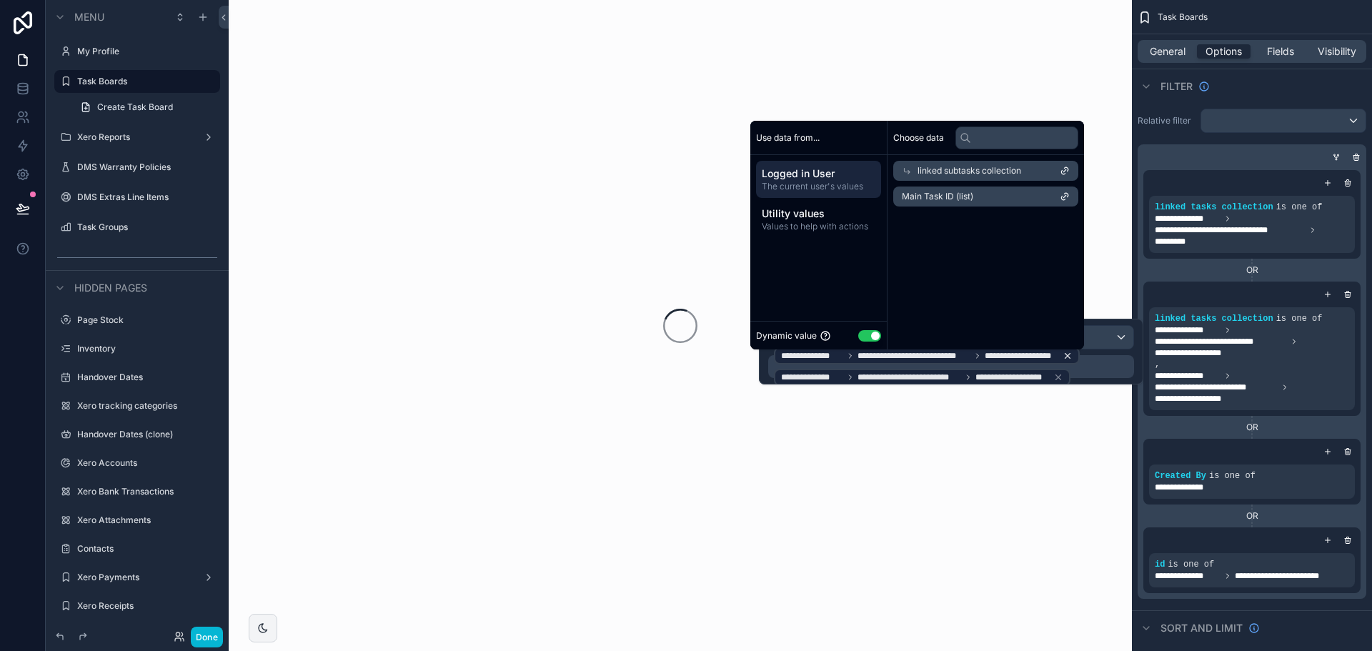
click at [1065, 358] on icon at bounding box center [1067, 356] width 5 height 5
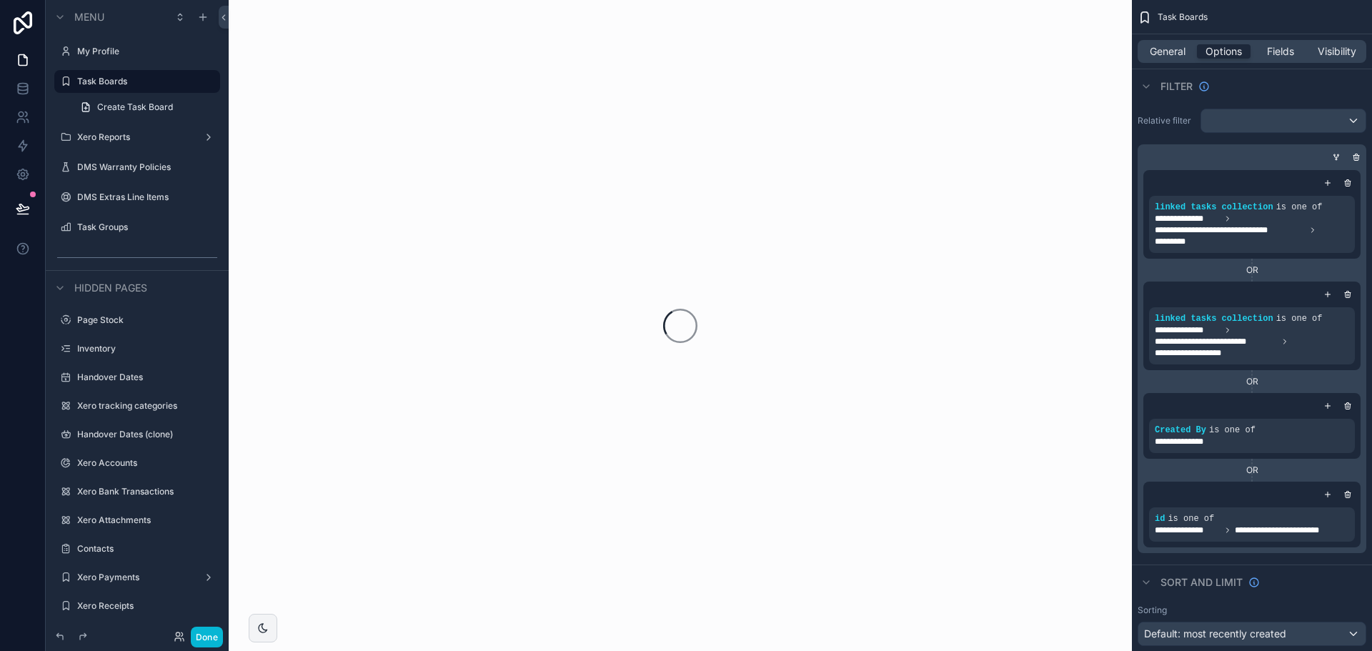
click at [1050, 372] on div "scrollable content" at bounding box center [680, 325] width 903 height 651
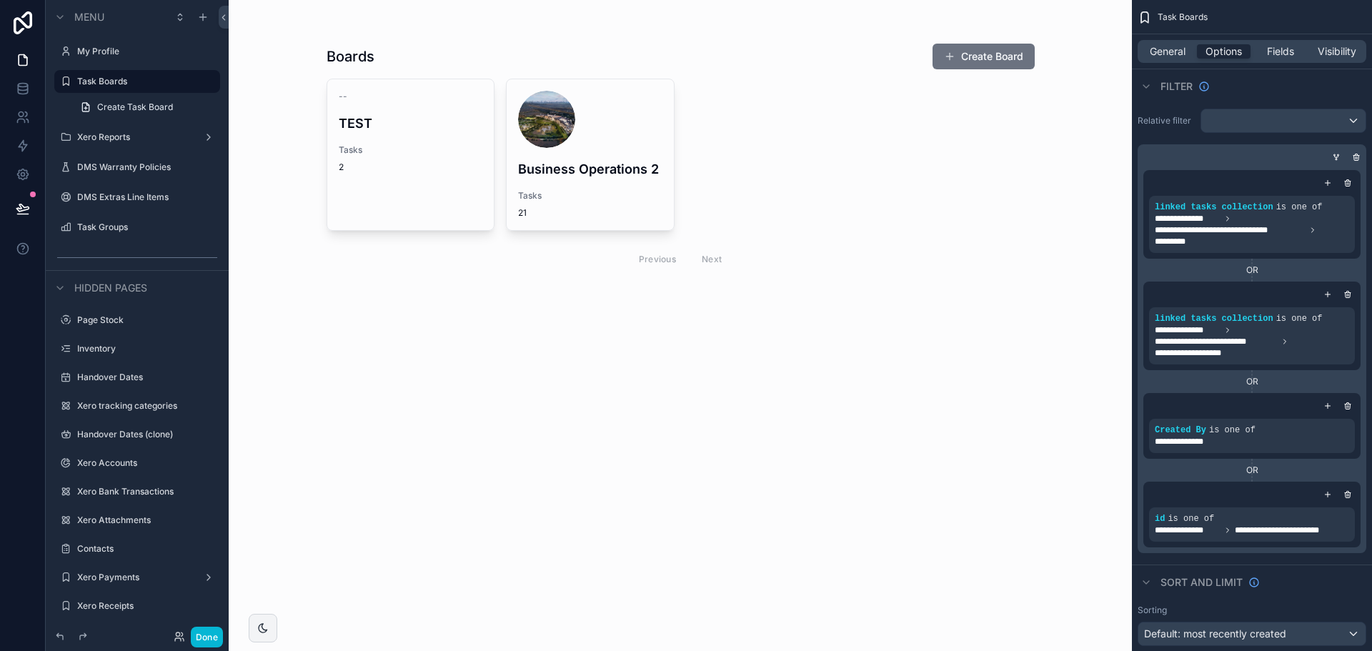
click at [626, 112] on div "scrollable content" at bounding box center [590, 119] width 144 height 57
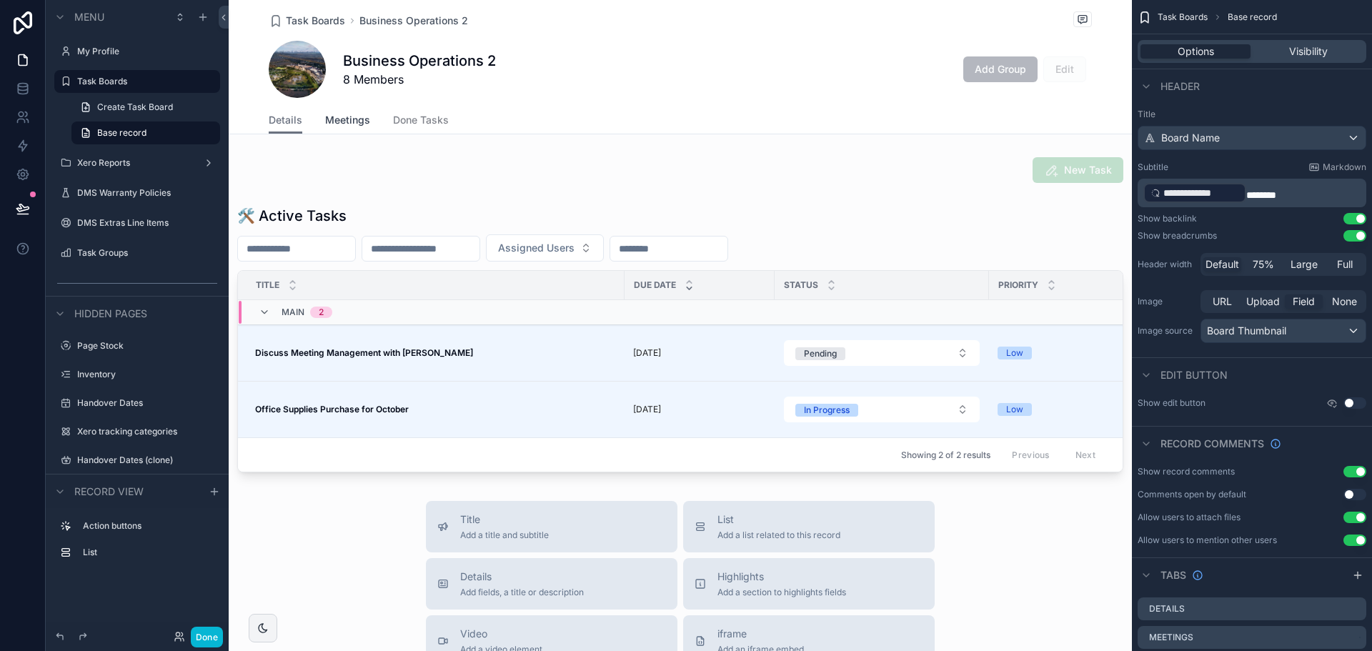
click at [349, 126] on span "Meetings" at bounding box center [347, 120] width 45 height 14
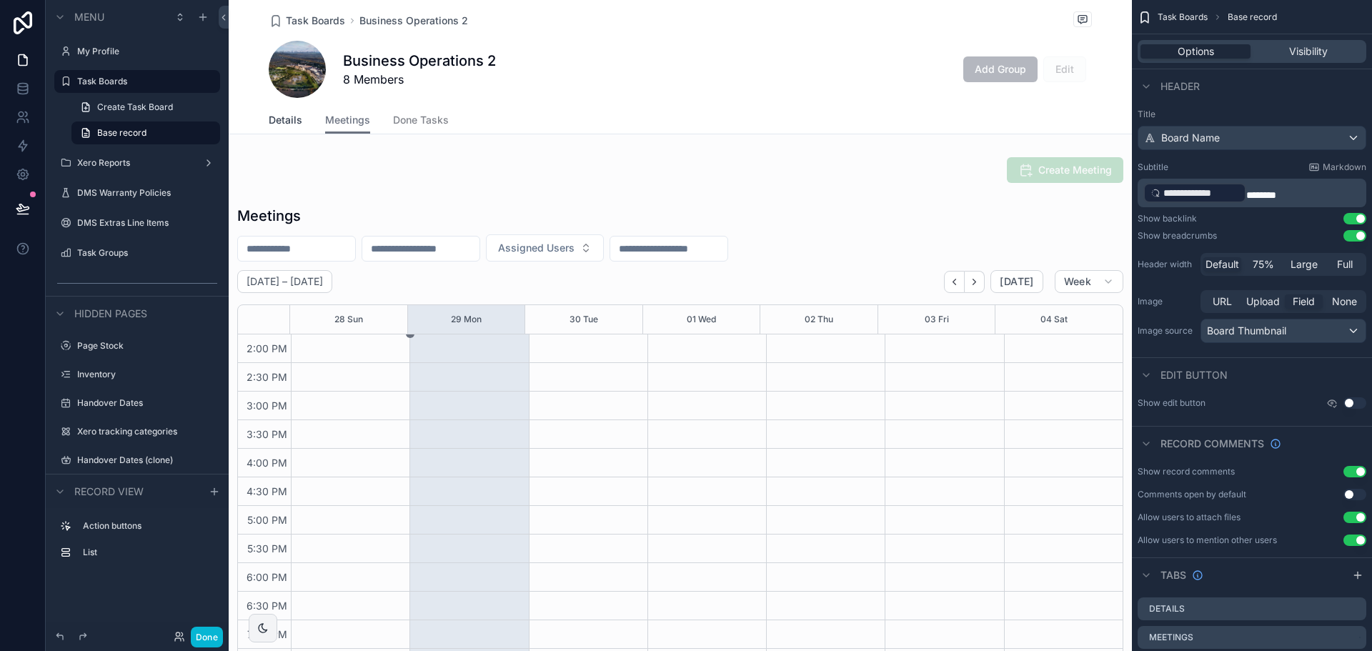
click at [293, 116] on span "Details" at bounding box center [286, 120] width 34 height 14
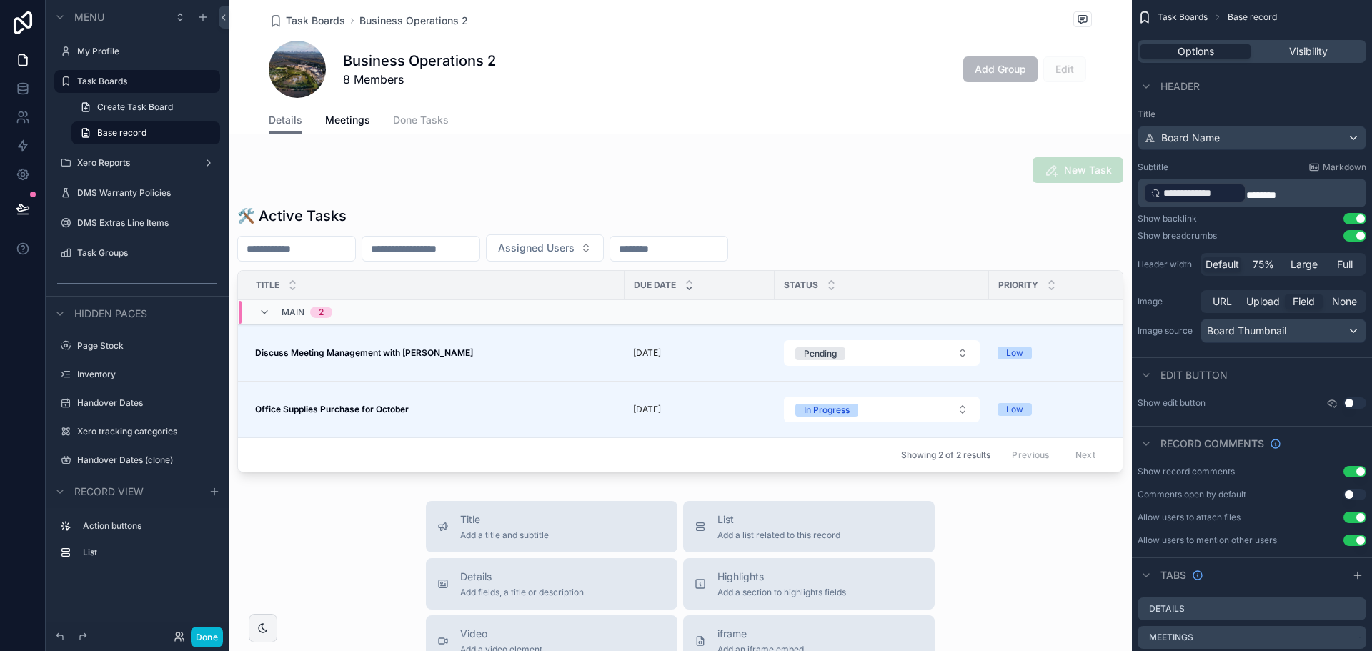
click at [412, 121] on span "Done Tasks" at bounding box center [421, 120] width 56 height 14
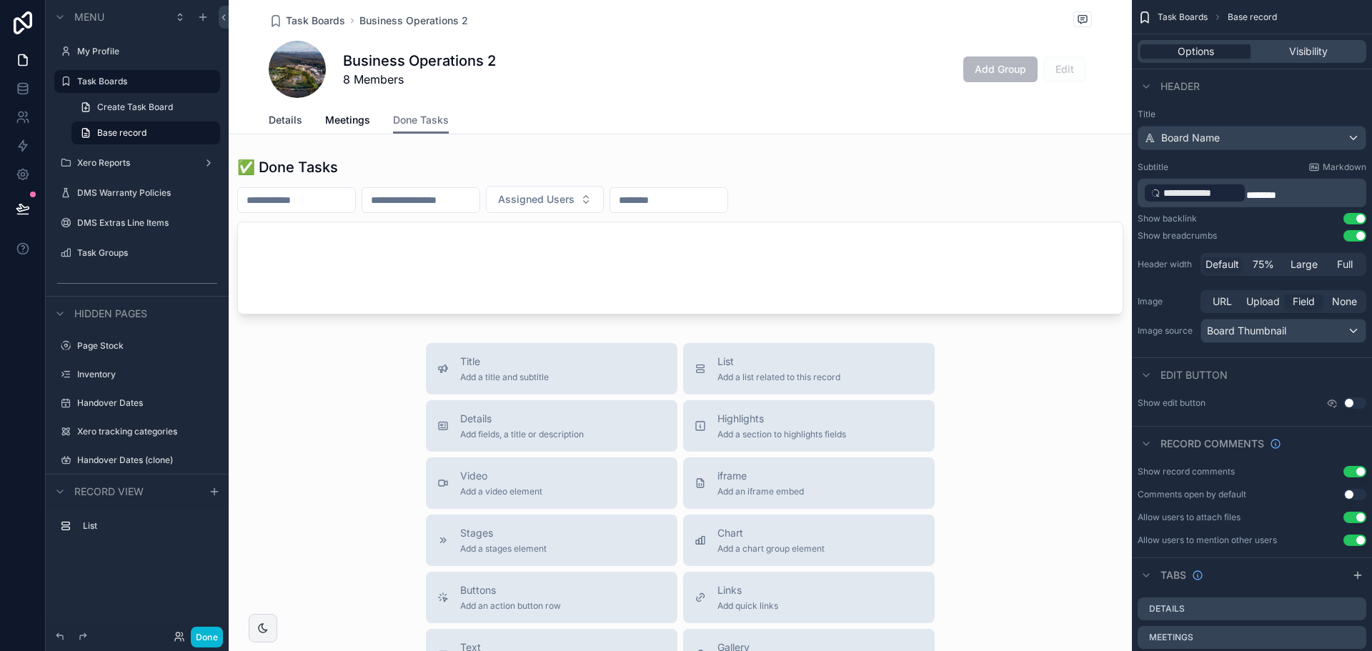
click at [279, 120] on span "Details" at bounding box center [286, 120] width 34 height 14
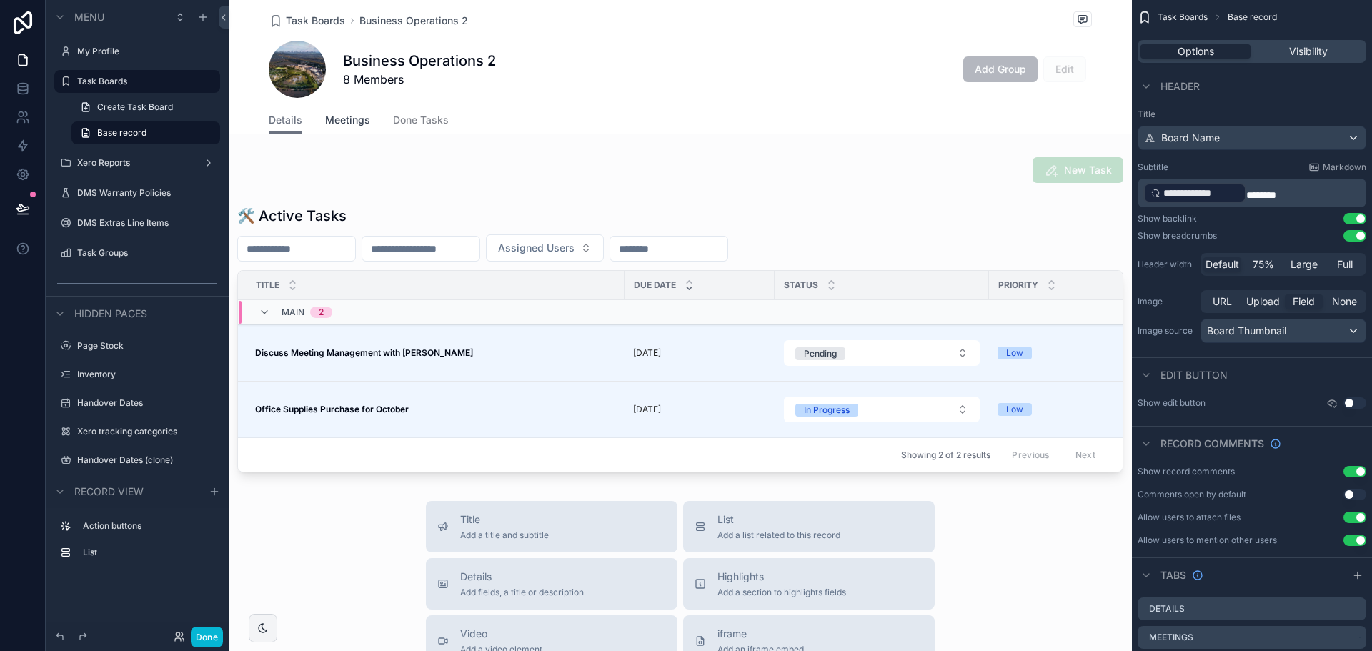
click at [325, 129] on link "Meetings" at bounding box center [347, 121] width 45 height 29
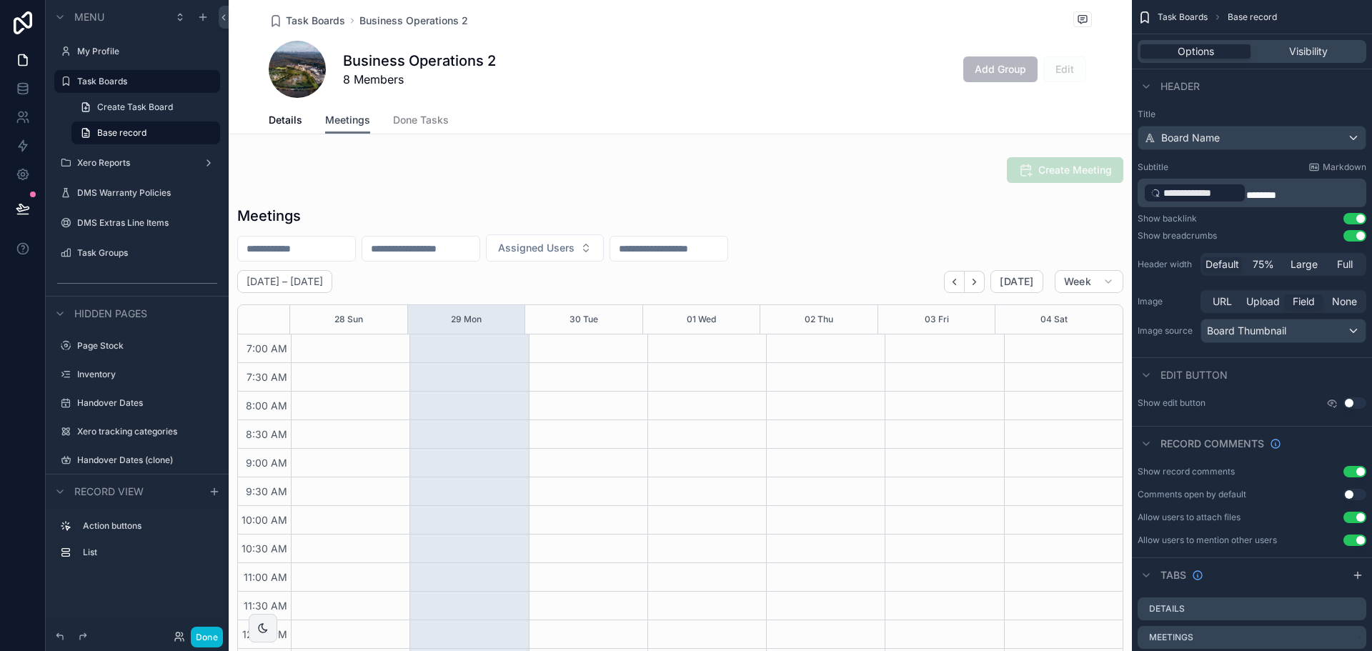
scroll to position [400, 0]
click at [292, 124] on span "Details" at bounding box center [286, 120] width 34 height 14
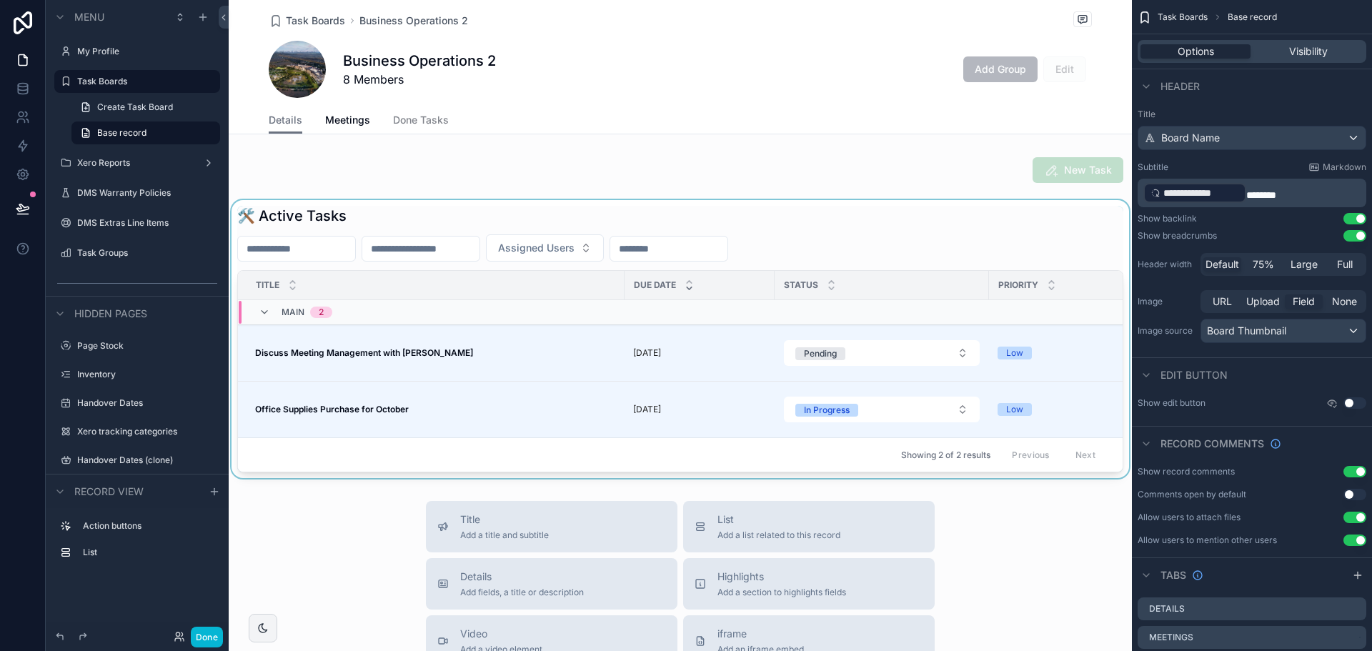
click at [454, 369] on div "scrollable content" at bounding box center [680, 339] width 903 height 278
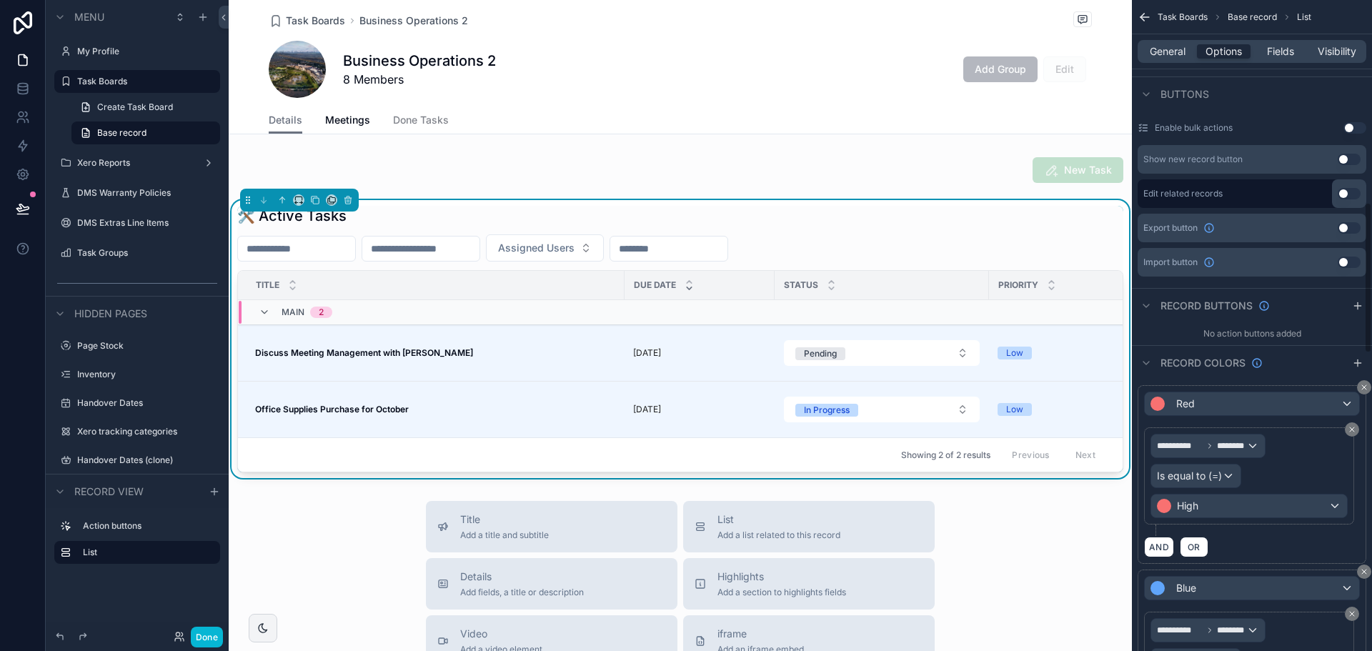
scroll to position [1000, 0]
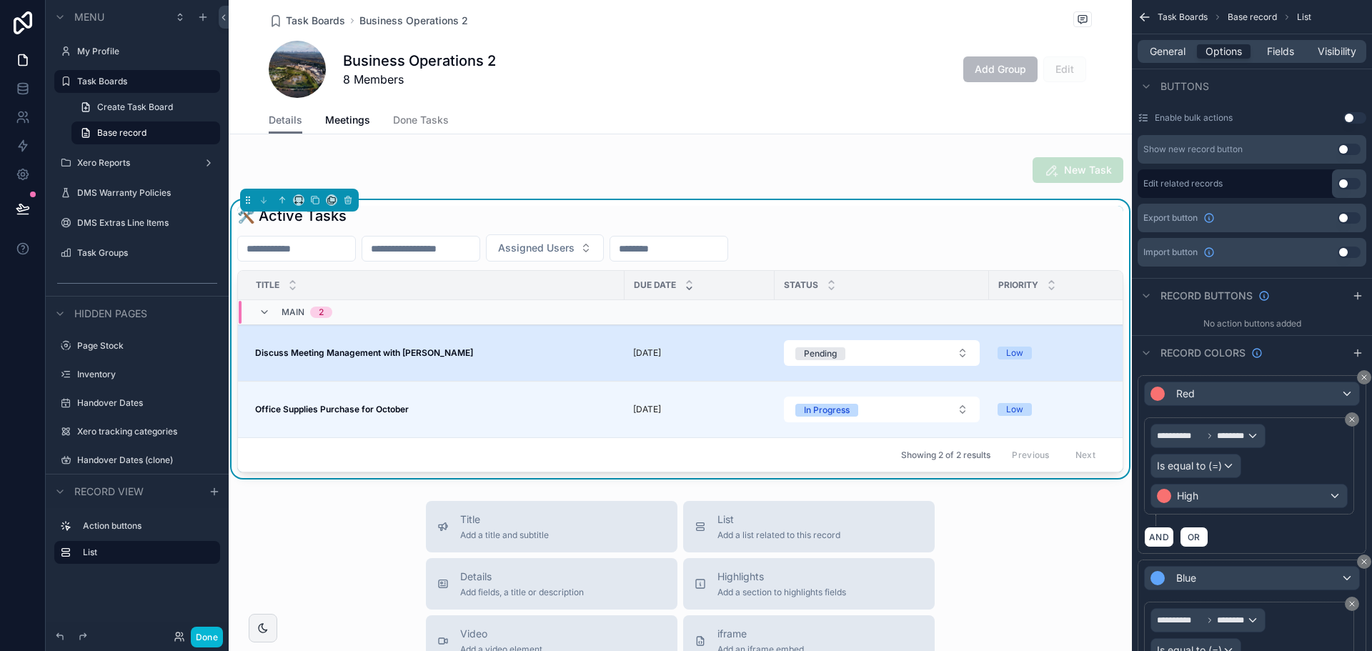
click at [306, 347] on strong "Discuss Meeting Management with [PERSON_NAME]" at bounding box center [364, 352] width 218 height 11
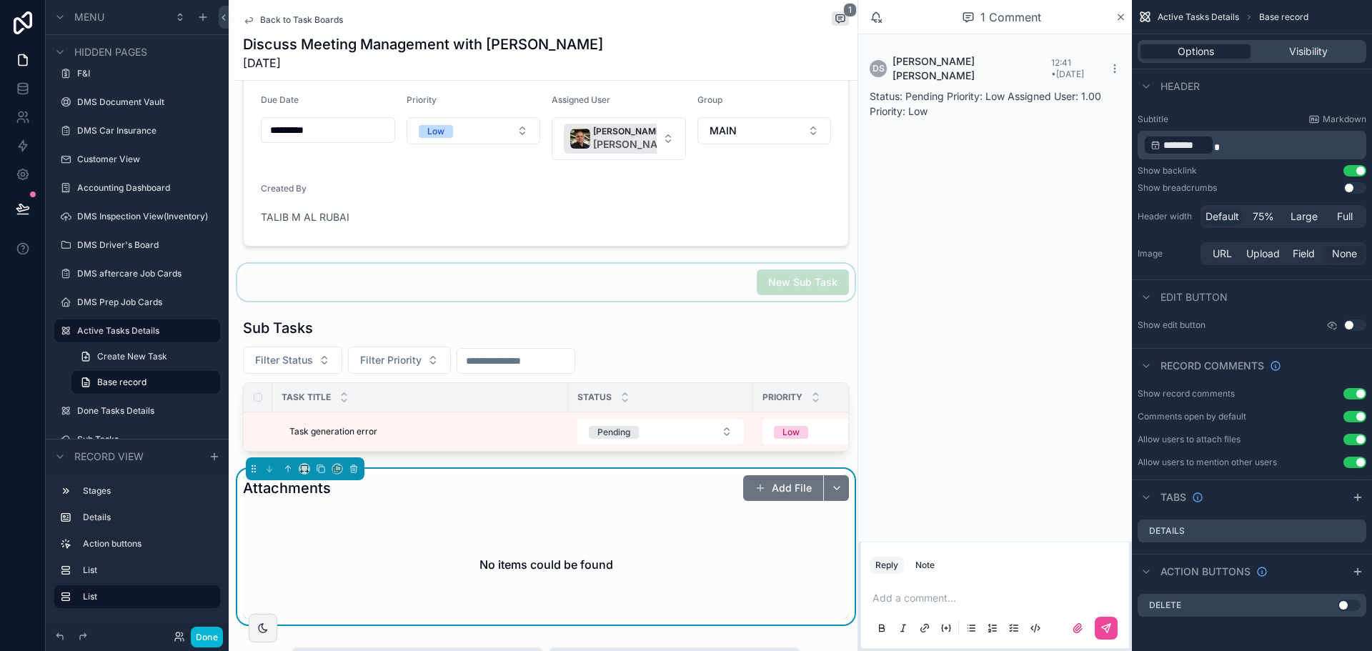
scroll to position [214, 0]
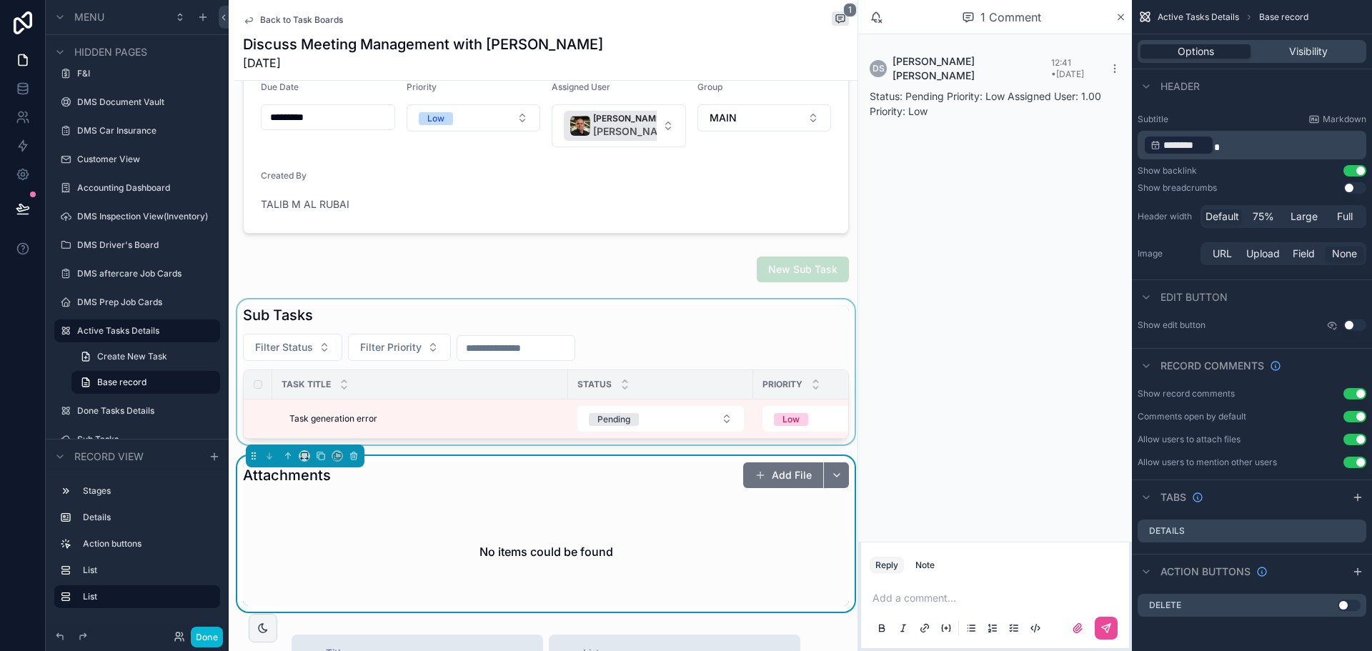
click at [338, 424] on div "scrollable content" at bounding box center [545, 371] width 623 height 145
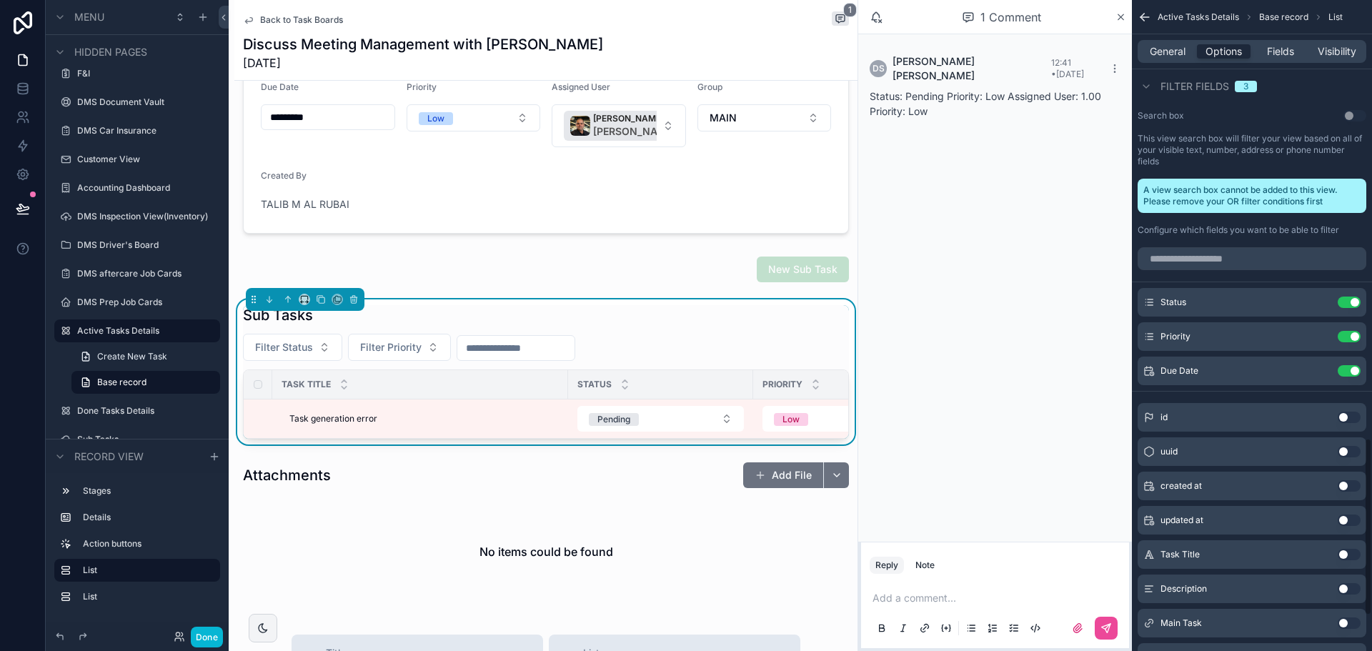
scroll to position [1643, 0]
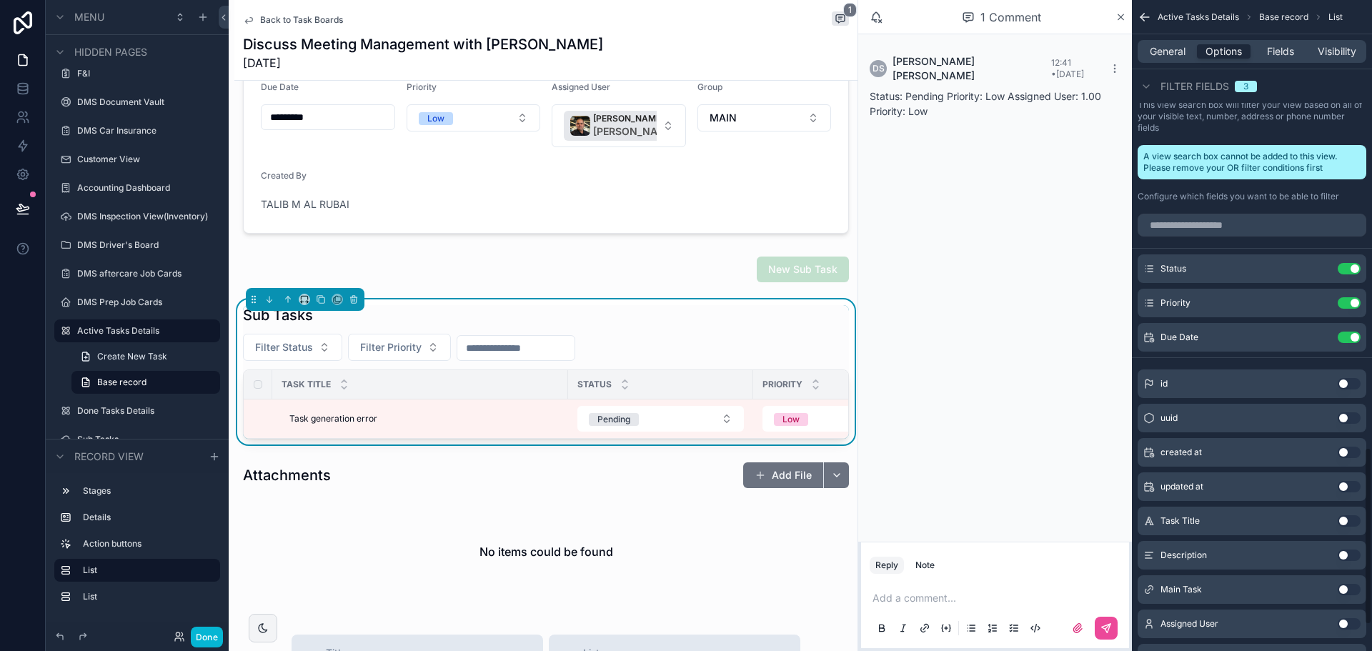
click at [637, 319] on div "Sub Tasks" at bounding box center [546, 315] width 606 height 20
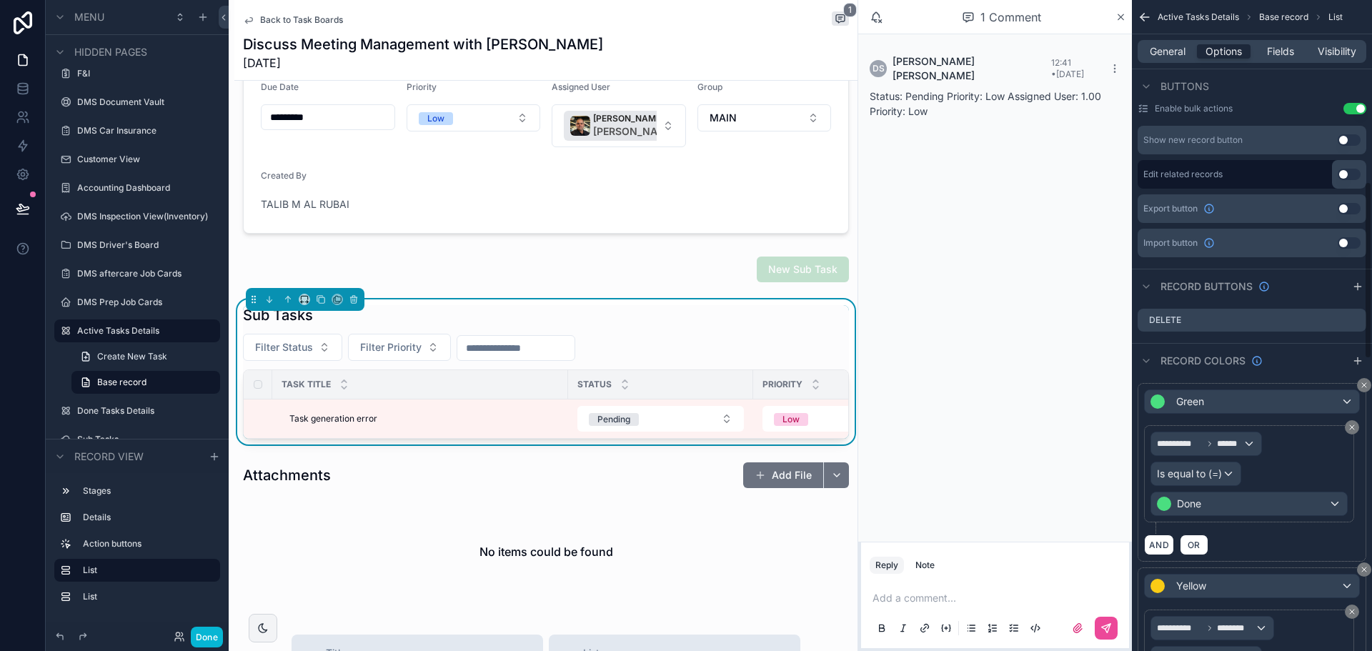
scroll to position [667, 0]
click at [1352, 324] on icon "scrollable content" at bounding box center [1354, 322] width 11 height 11
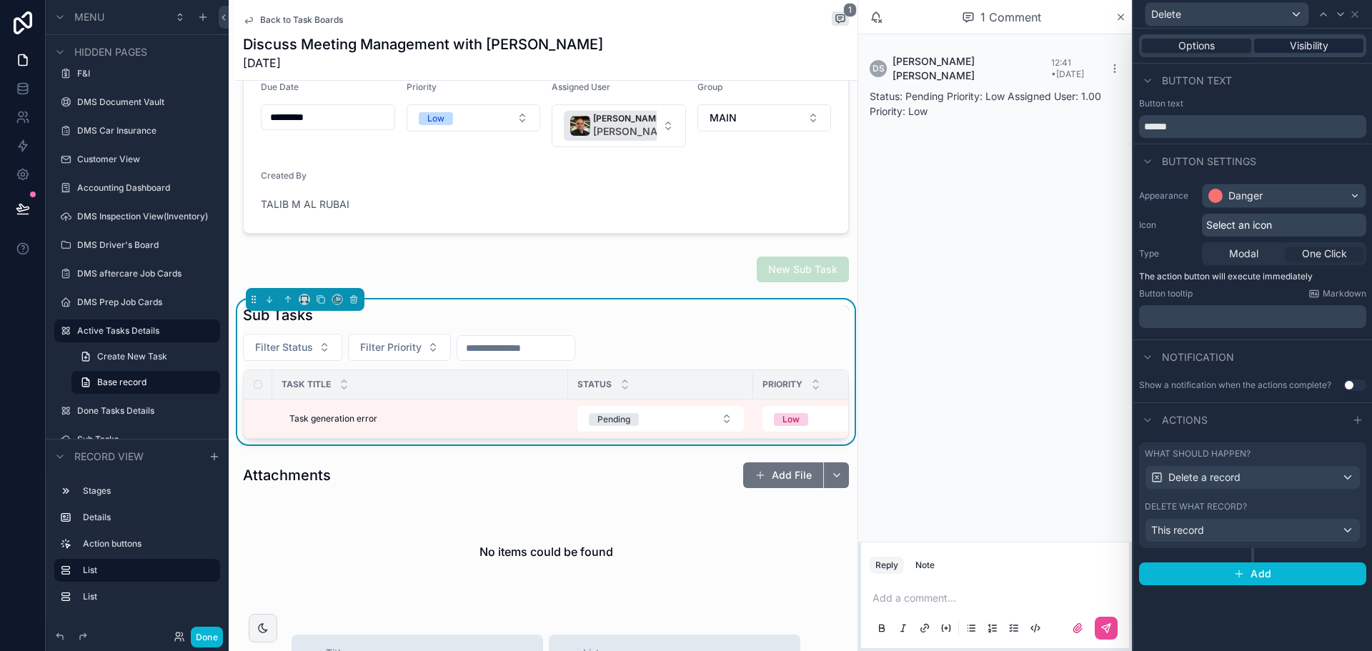
click at [1306, 42] on span "Visibility" at bounding box center [1309, 46] width 39 height 14
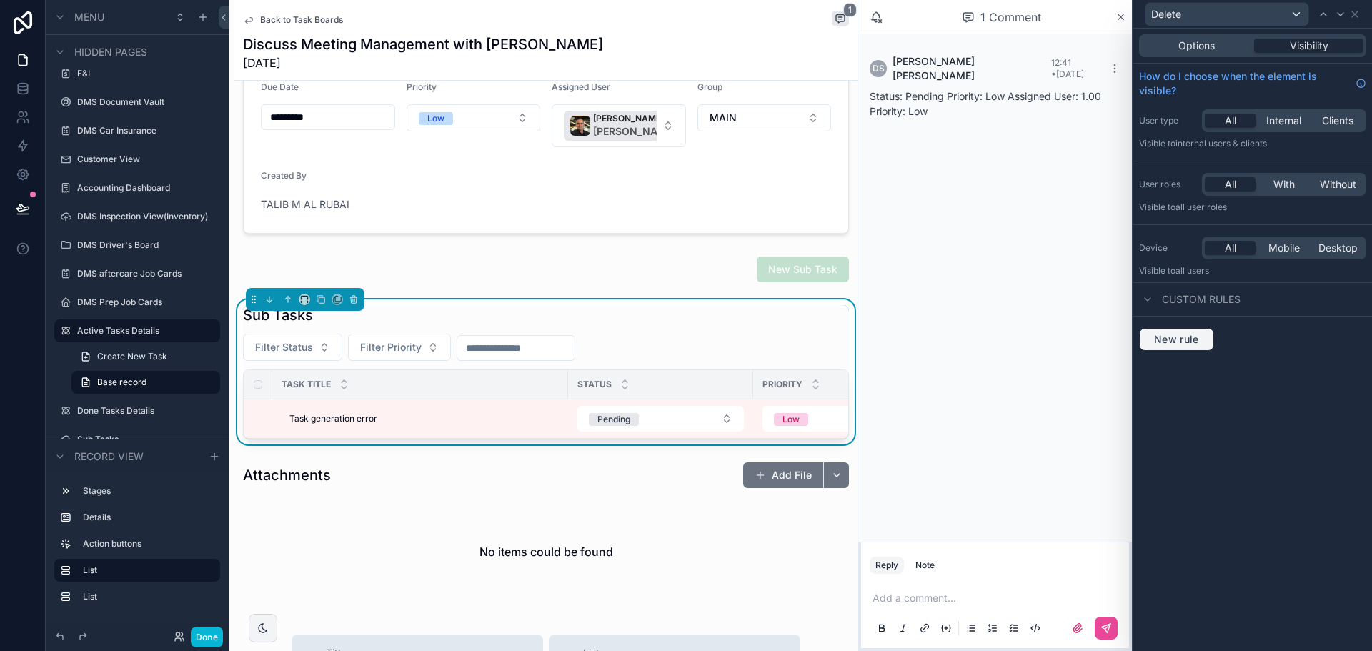
click at [1188, 339] on span "New rule" at bounding box center [1176, 339] width 56 height 13
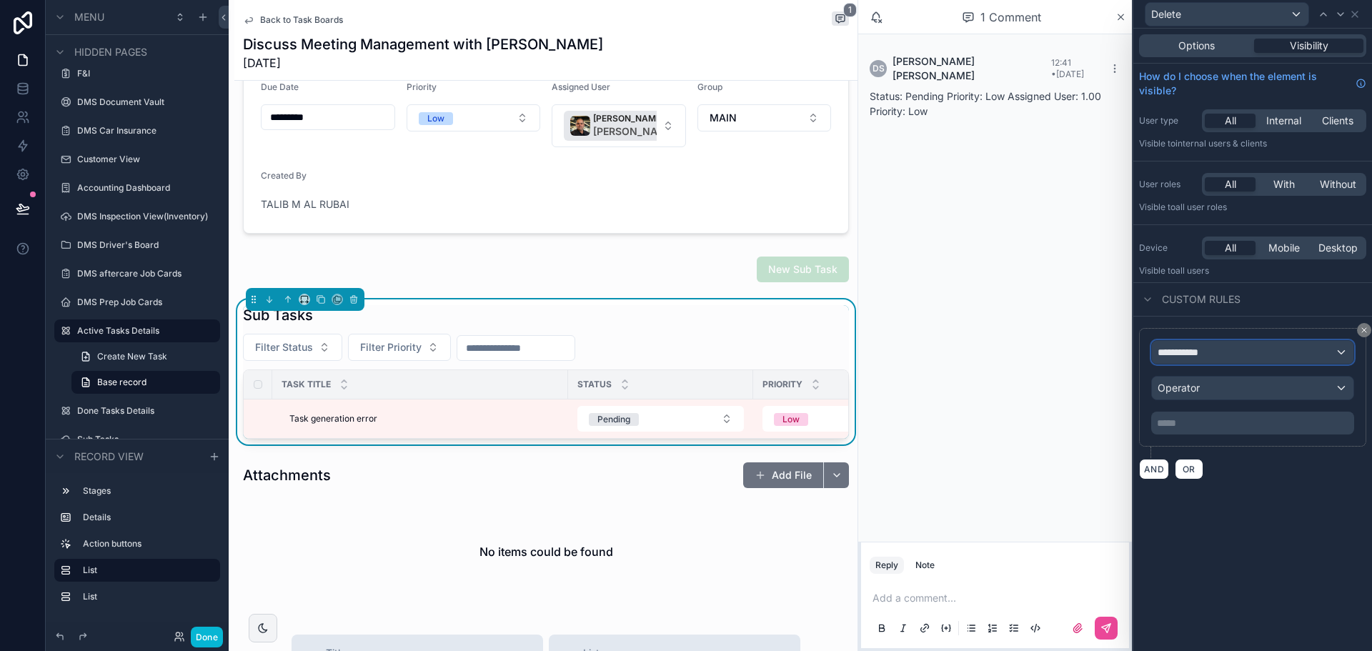
click at [1193, 359] on span "**********" at bounding box center [1184, 352] width 53 height 14
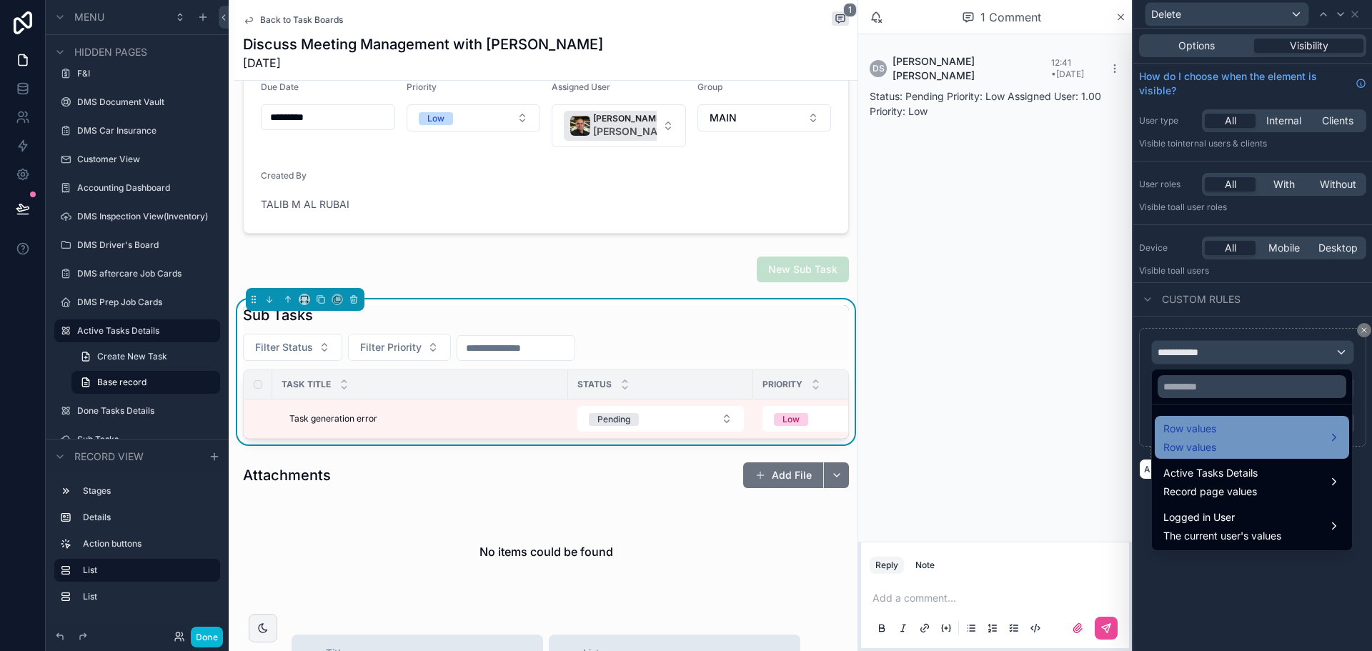
click at [1206, 442] on span "Row values" at bounding box center [1189, 447] width 53 height 14
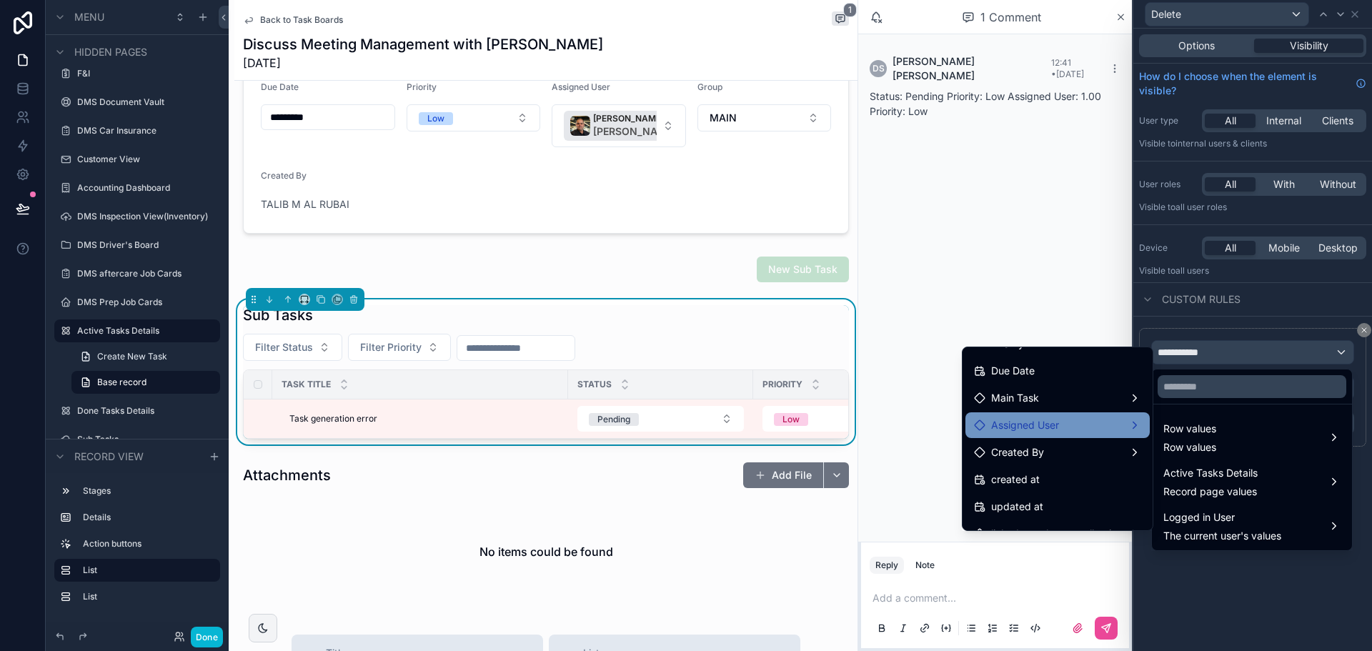
scroll to position [143, 0]
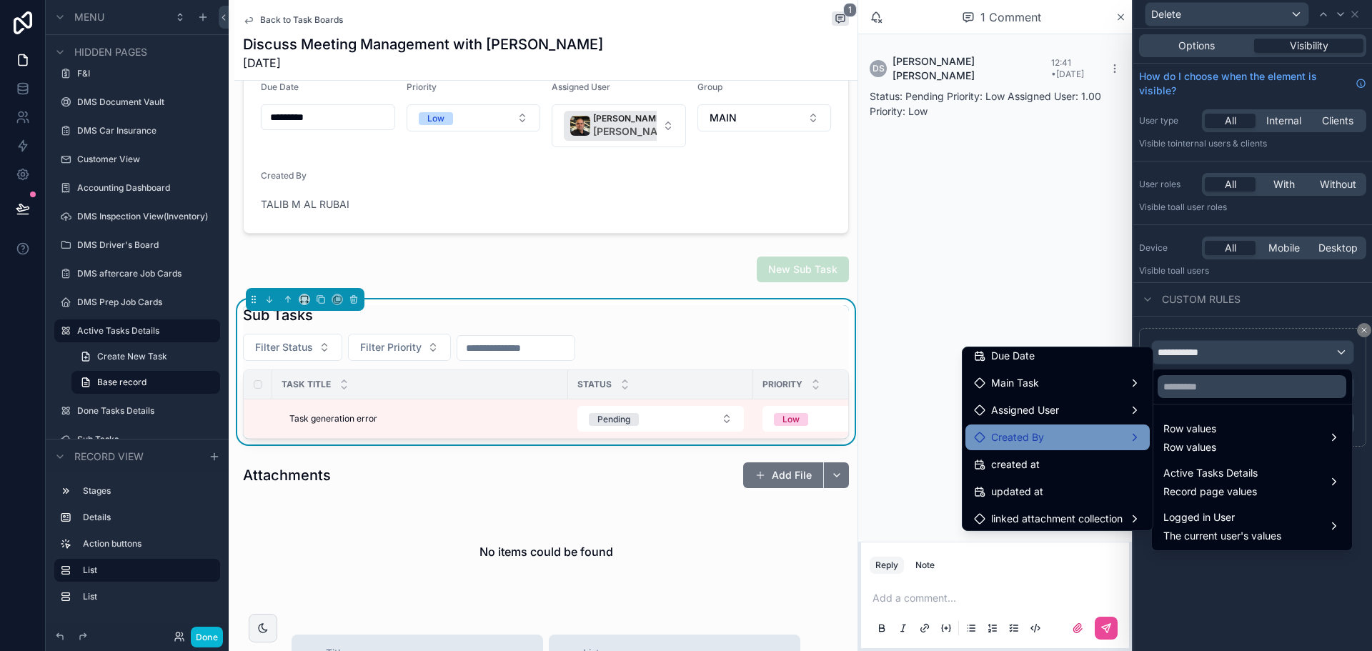
click at [1055, 437] on div "Created By" at bounding box center [1057, 437] width 167 height 17
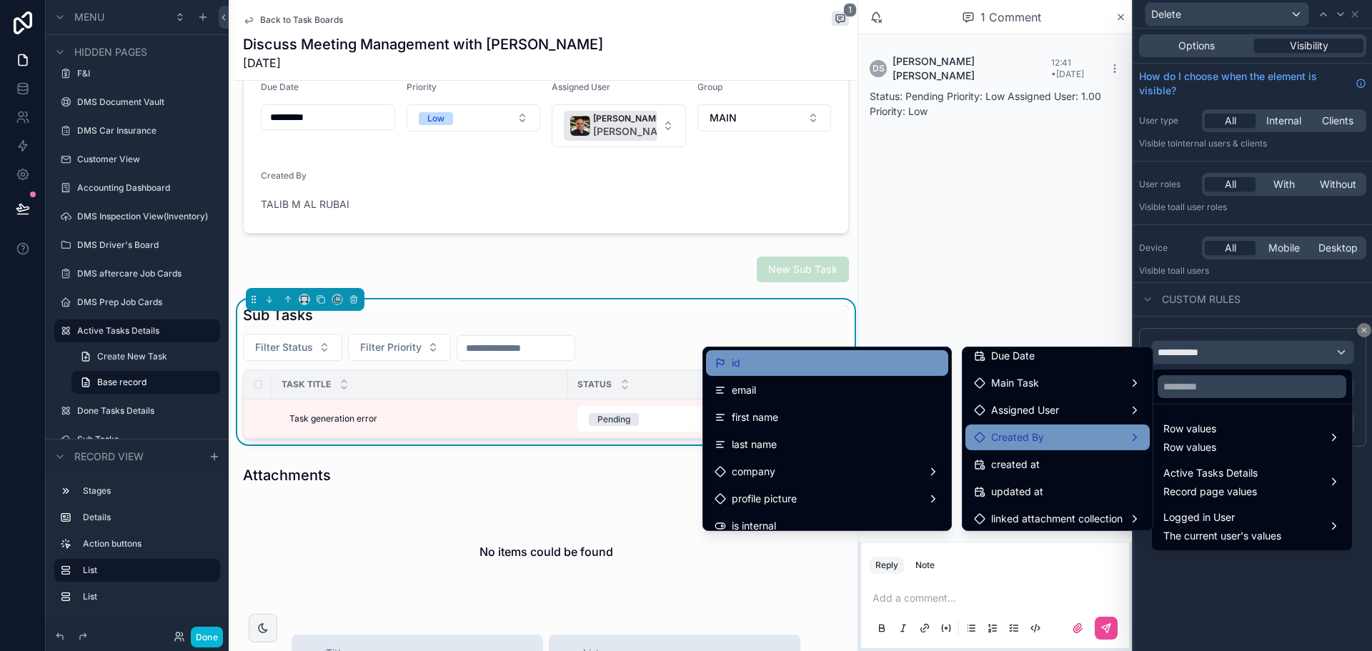
click at [763, 363] on div "id" at bounding box center [827, 362] width 225 height 17
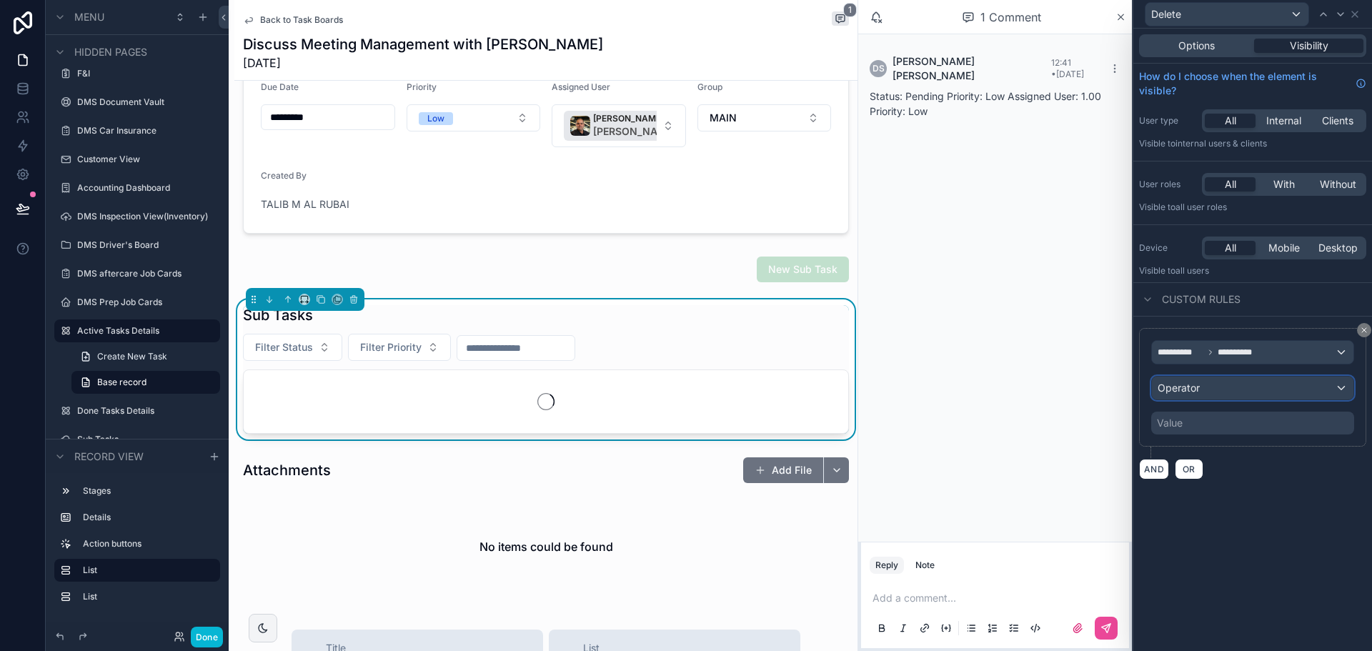
click at [1206, 395] on div "Operator" at bounding box center [1252, 388] width 201 height 23
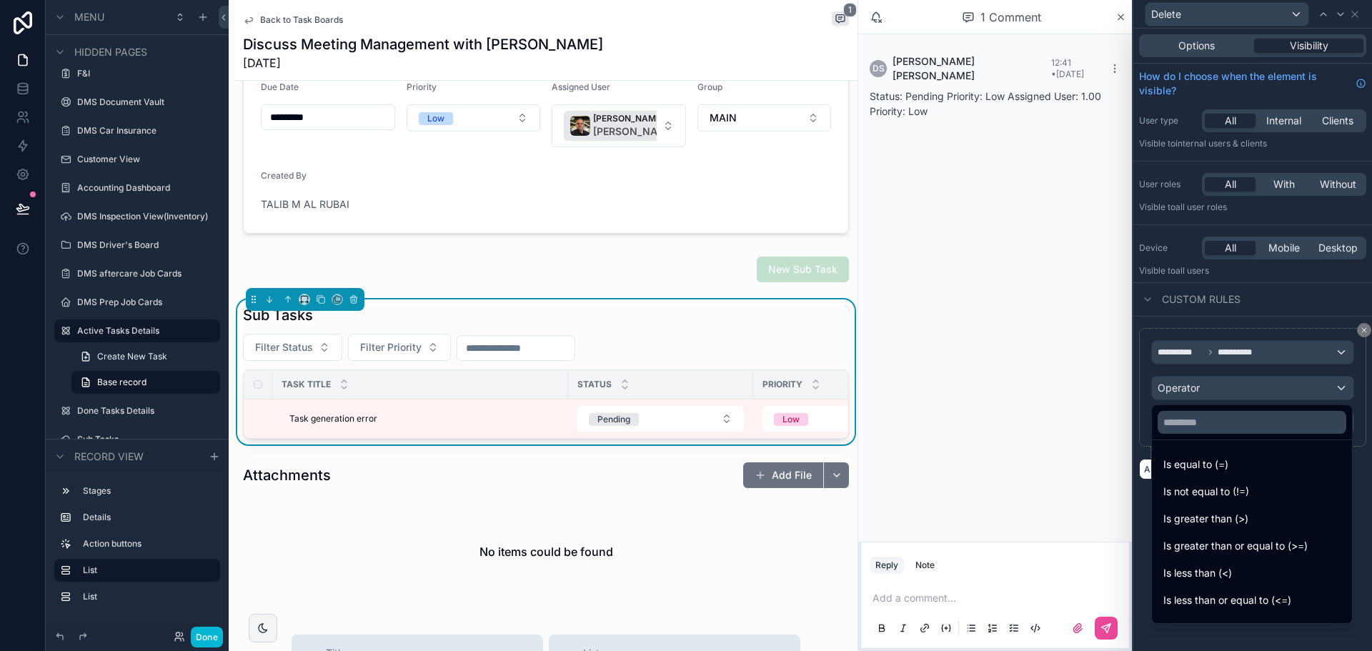
click at [1211, 449] on ul "Is equal to (=) Is not equal to (!=) Is greater than (>) Is greater than or equ…" at bounding box center [1252, 531] width 200 height 183
click at [1215, 456] on span "Is equal to (=)" at bounding box center [1195, 464] width 65 height 17
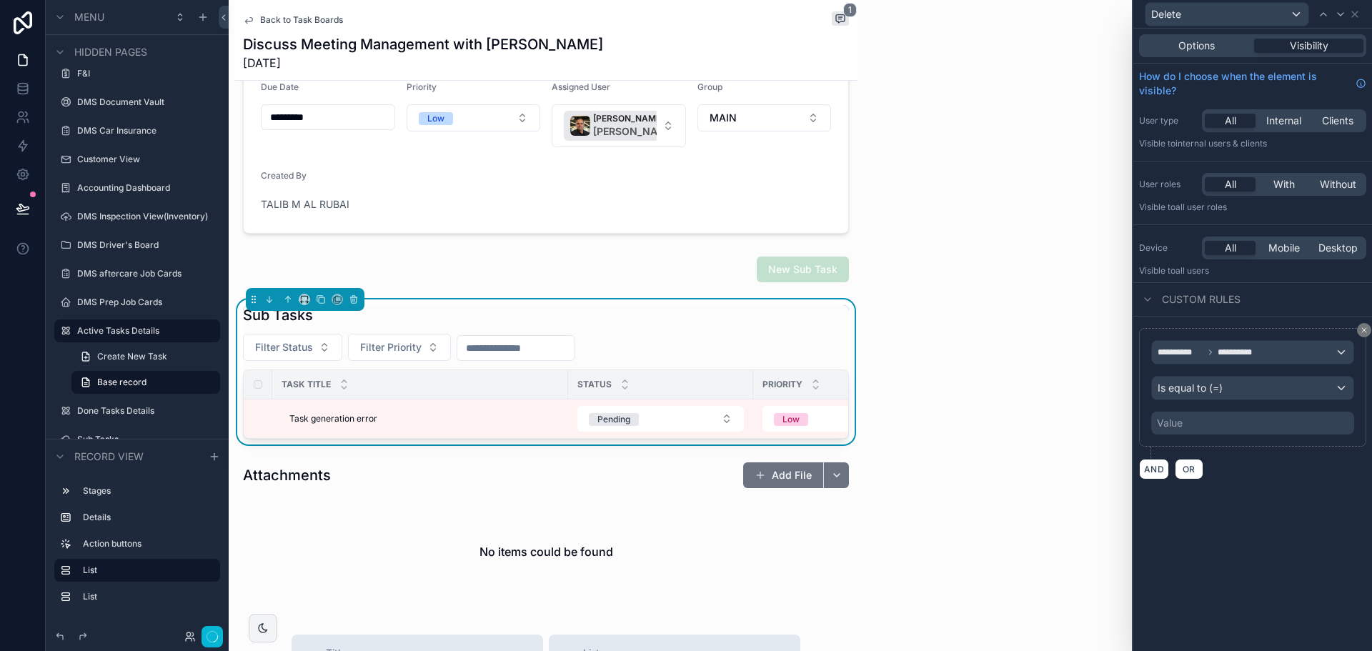
click at [1210, 426] on div "Value" at bounding box center [1252, 423] width 203 height 23
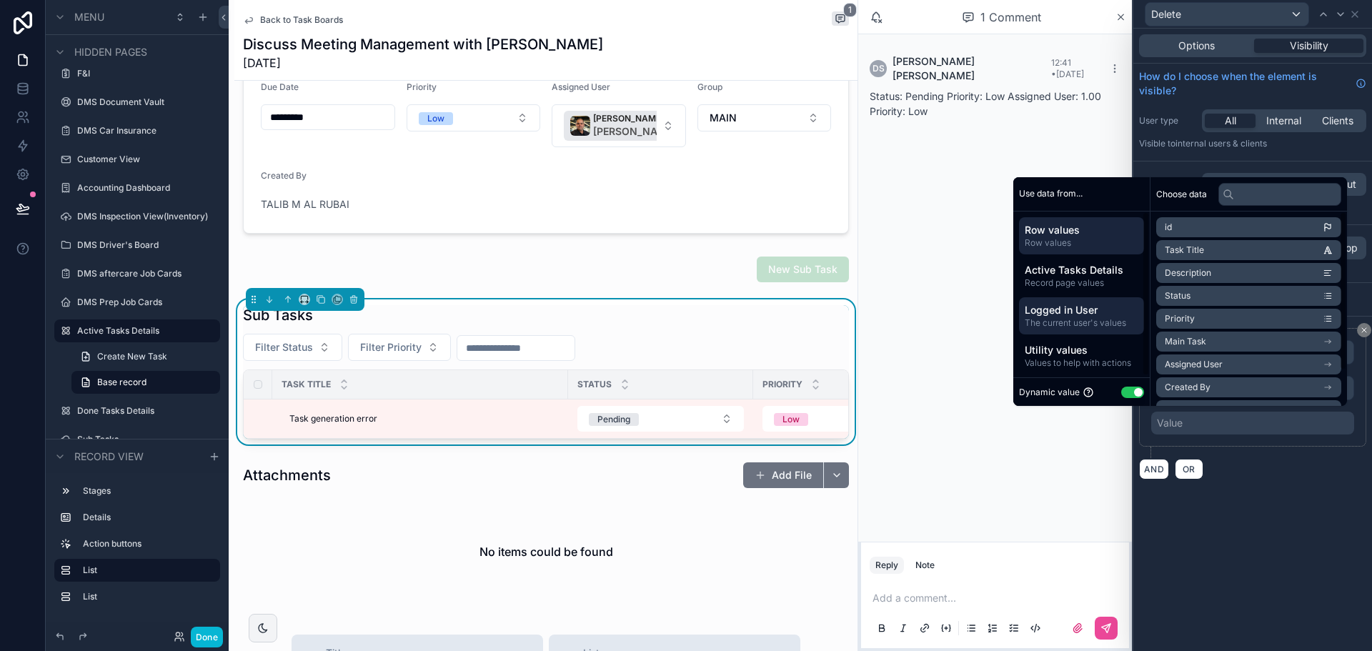
click at [1095, 318] on span "The current user's values" at bounding box center [1082, 322] width 114 height 11
click at [1190, 228] on li "id" at bounding box center [1248, 227] width 185 height 20
click at [1305, 501] on div "**********" at bounding box center [1252, 340] width 239 height 622
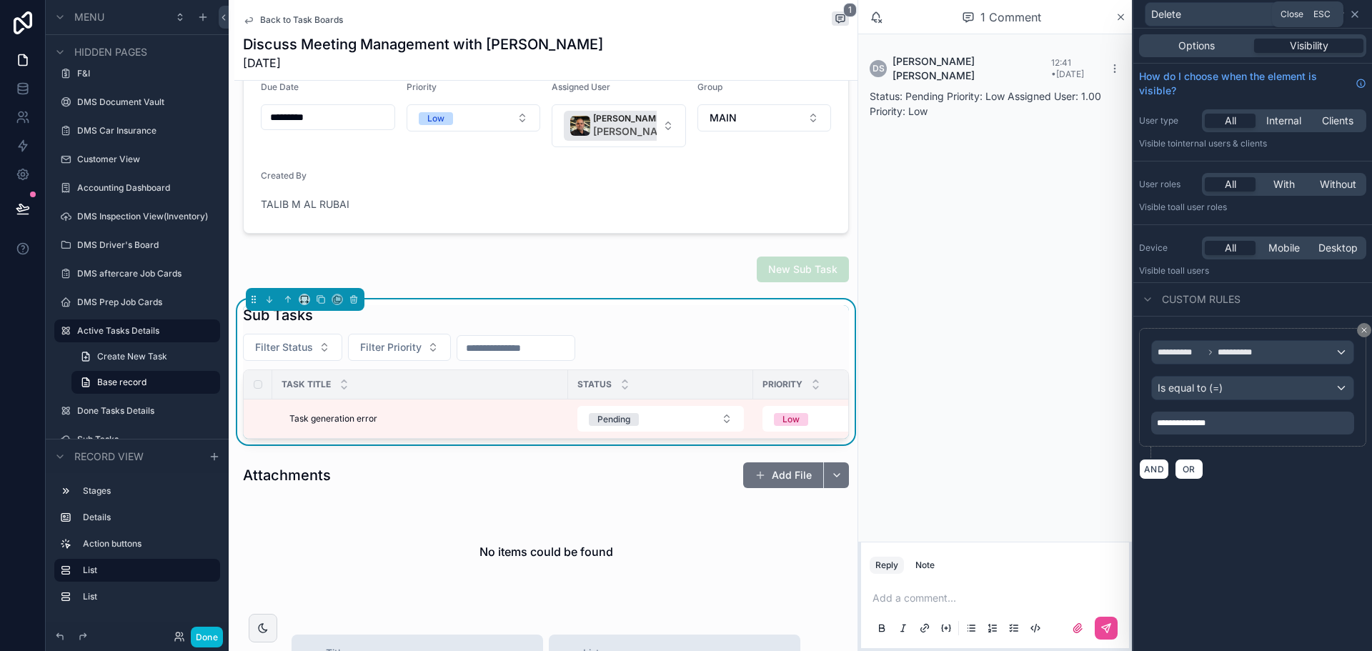
click at [1358, 14] on icon at bounding box center [1354, 14] width 11 height 11
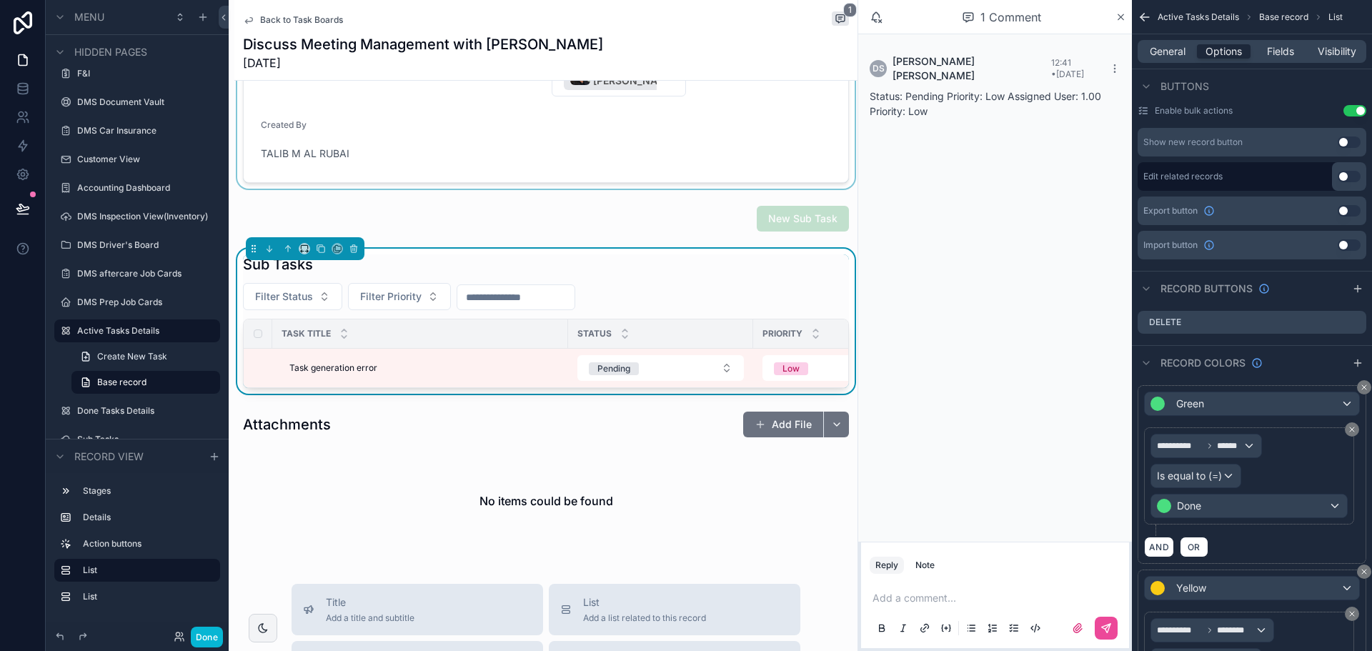
scroll to position [0, 0]
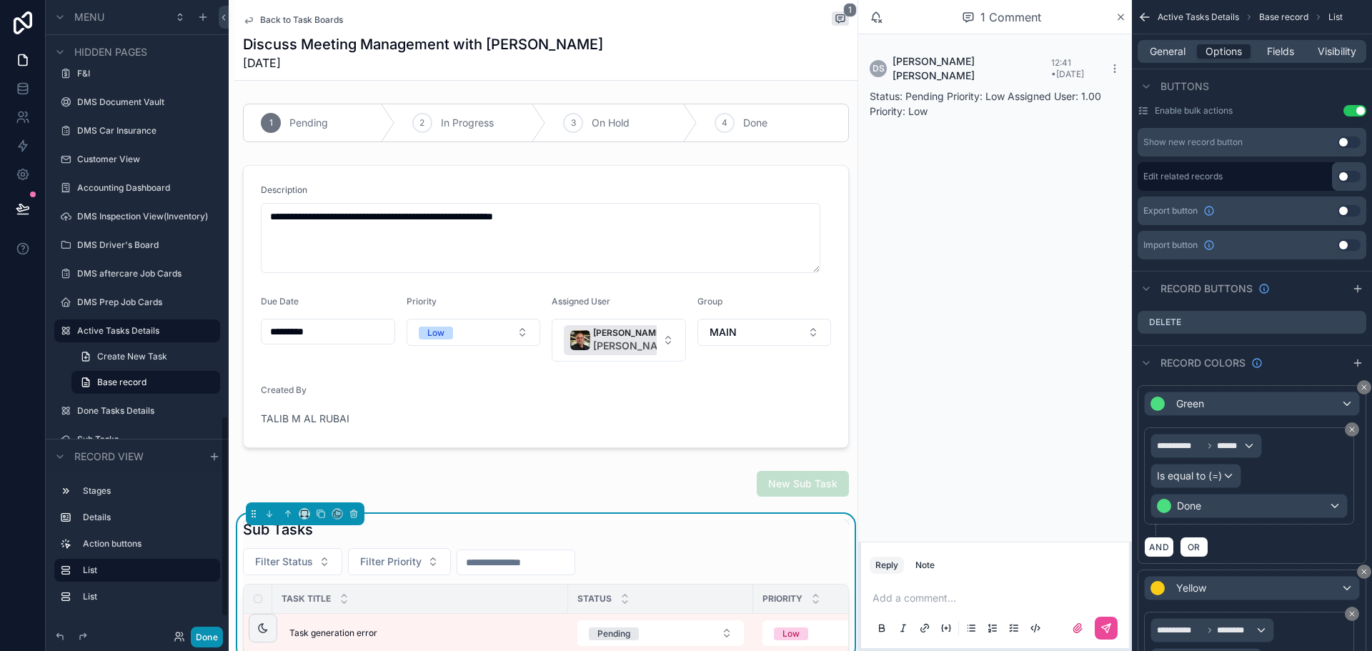
click at [216, 630] on button "Done" at bounding box center [207, 637] width 32 height 21
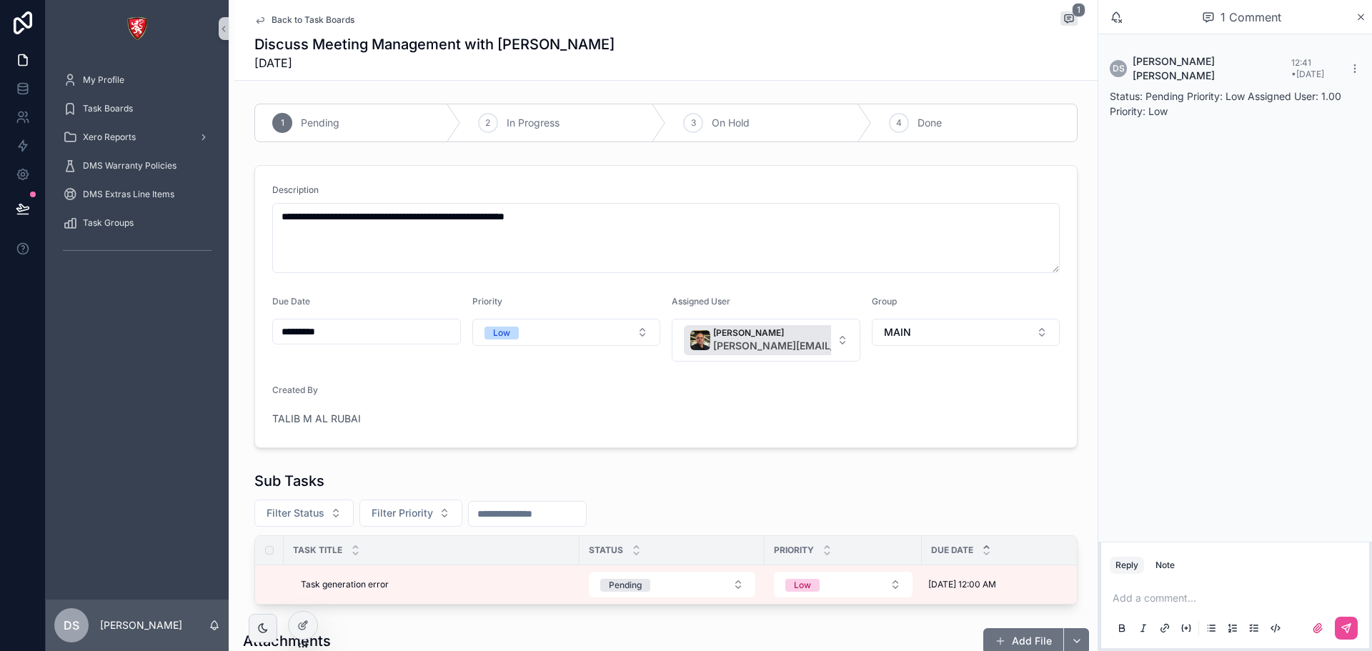
click at [259, 14] on icon "scrollable content" at bounding box center [259, 19] width 11 height 11
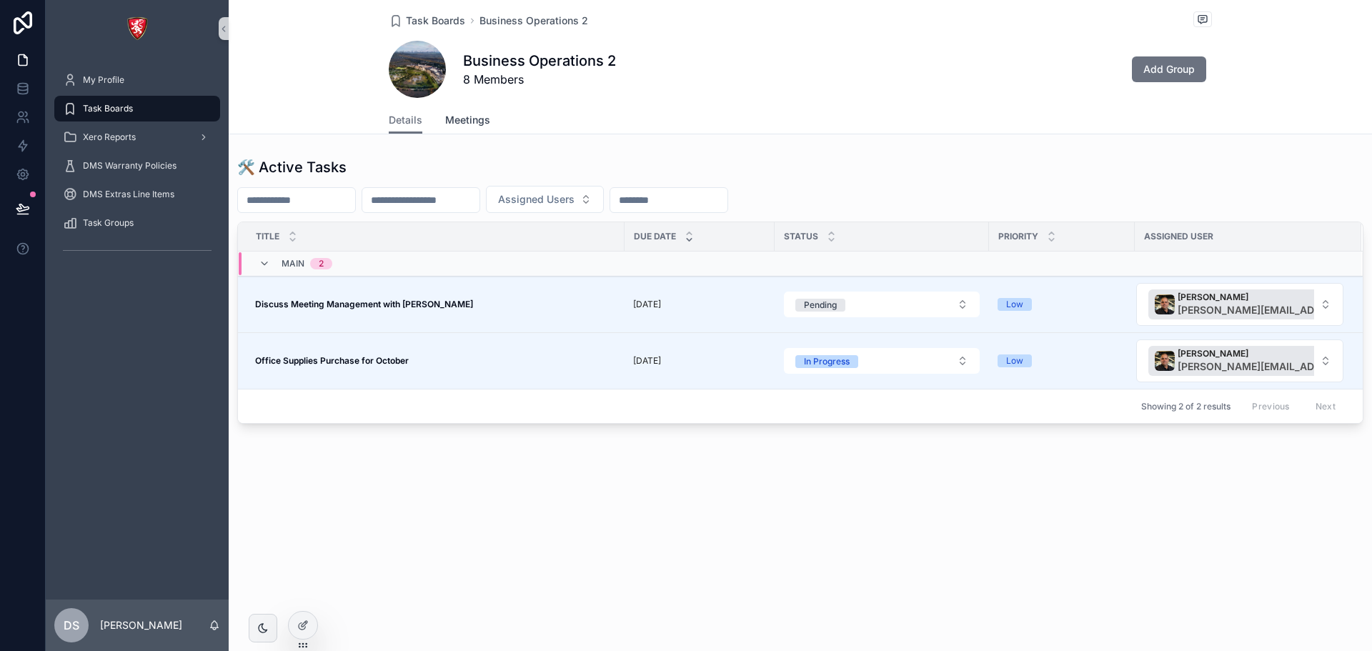
click at [449, 125] on span "Meetings" at bounding box center [467, 120] width 45 height 14
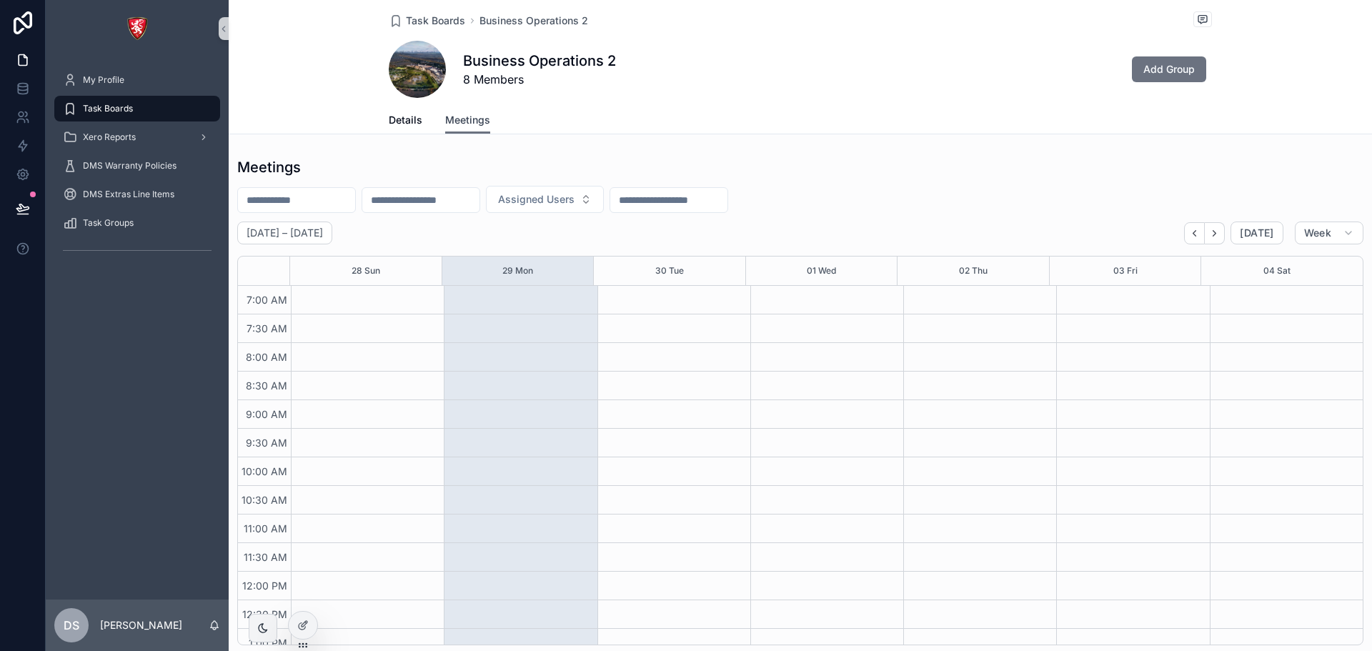
scroll to position [400, 0]
click at [396, 119] on span "Details" at bounding box center [406, 120] width 34 height 14
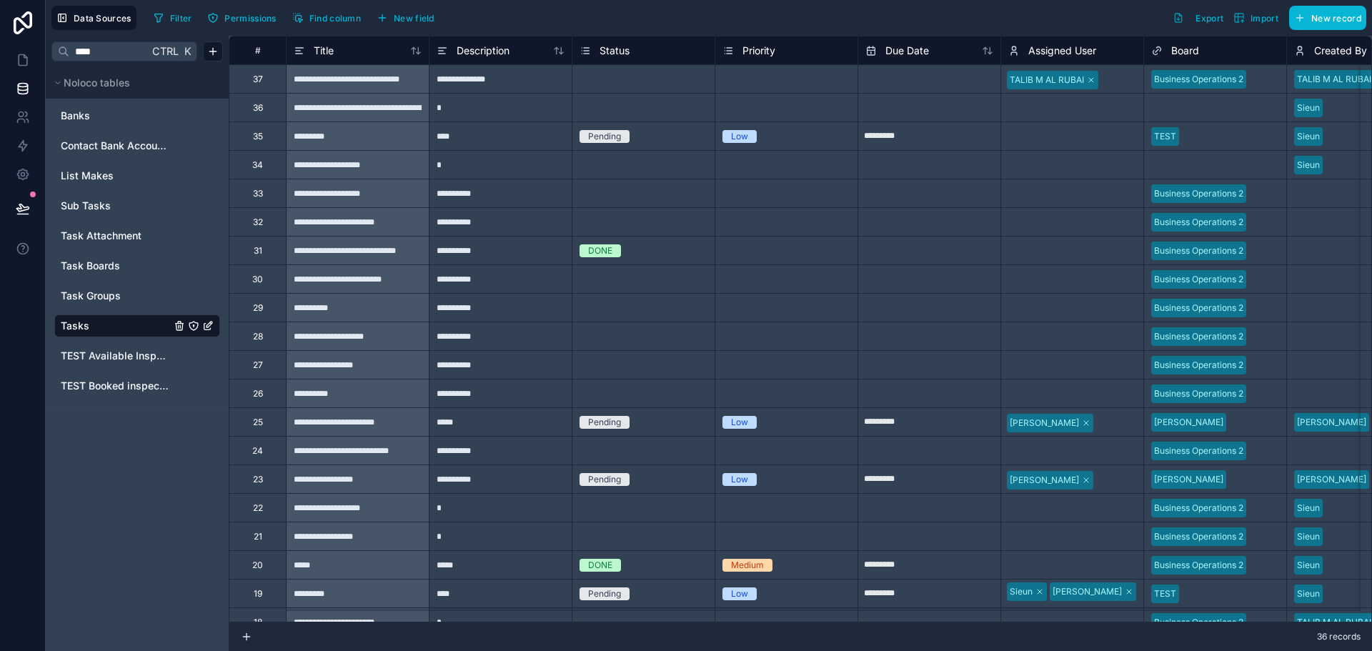
click at [617, 53] on span "Status" at bounding box center [614, 51] width 30 height 14
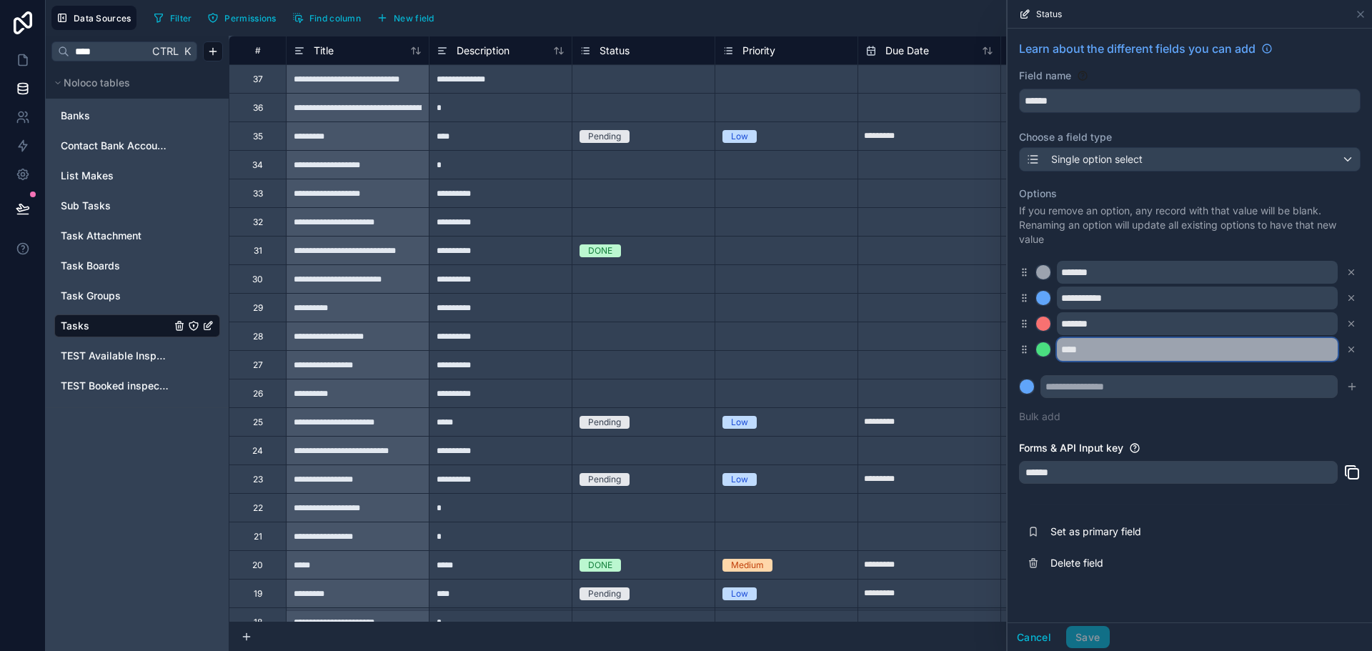
click at [1093, 349] on input "****" at bounding box center [1197, 349] width 281 height 23
type input "****"
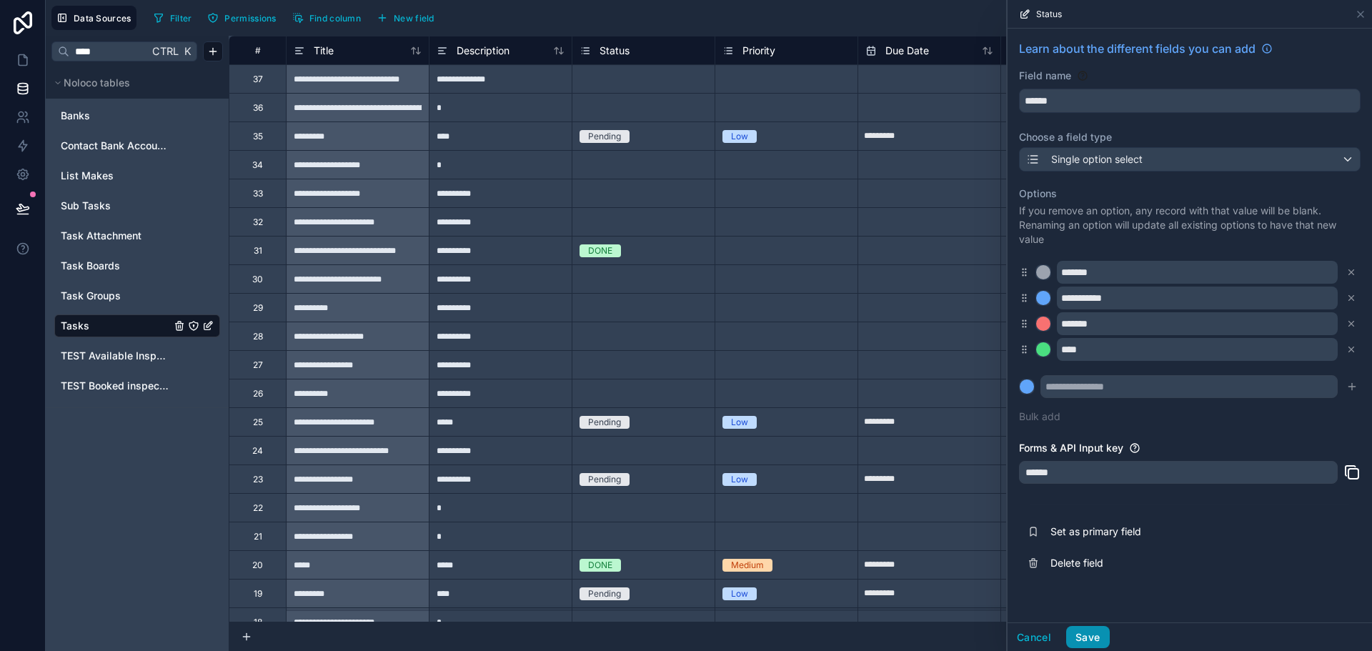
click at [1097, 637] on button "Save" at bounding box center [1087, 637] width 43 height 23
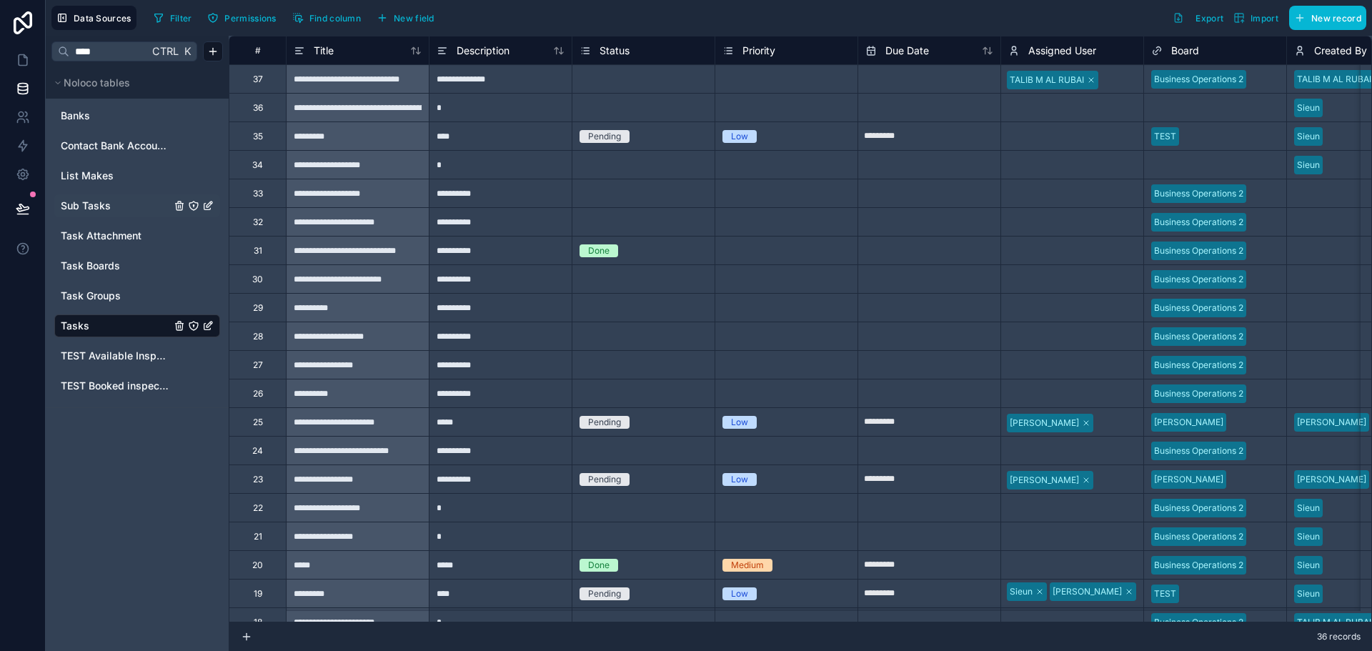
click at [91, 205] on span "Sub Tasks" at bounding box center [86, 206] width 50 height 14
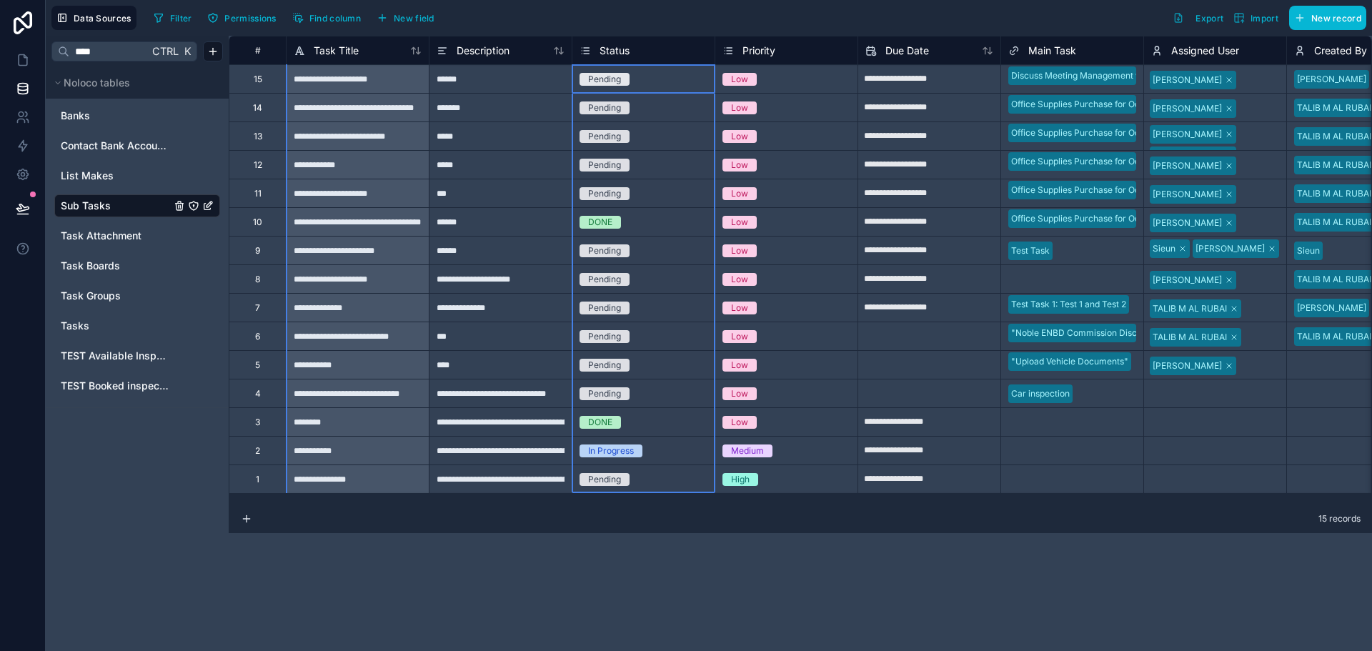
click at [622, 52] on span "Status" at bounding box center [614, 51] width 30 height 14
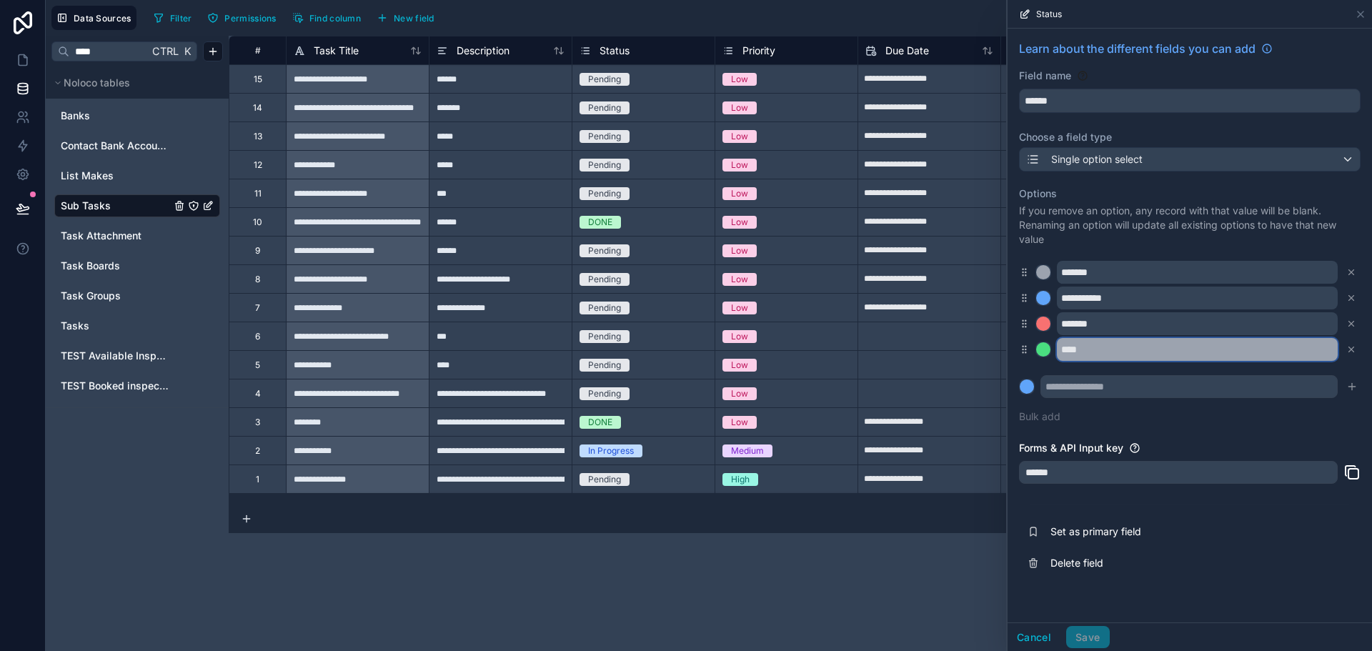
click at [1070, 354] on input "****" at bounding box center [1197, 349] width 281 height 23
type input "****"
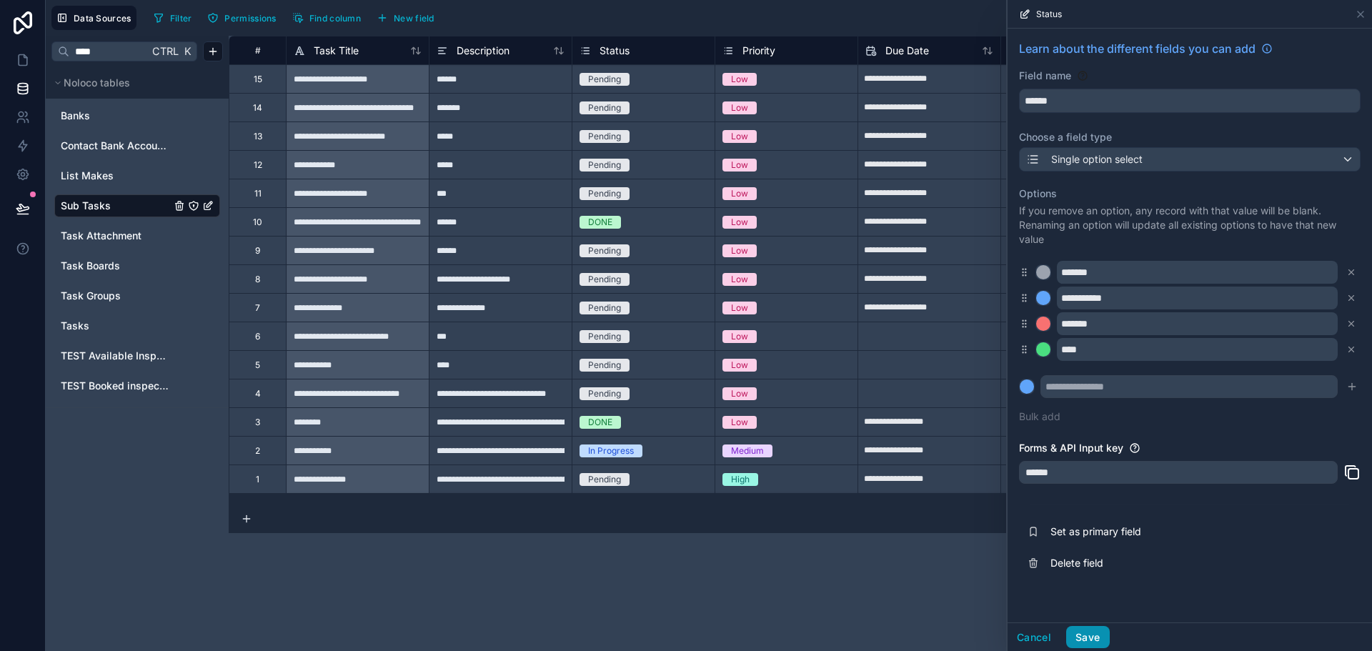
click at [1093, 636] on button "Save" at bounding box center [1087, 637] width 43 height 23
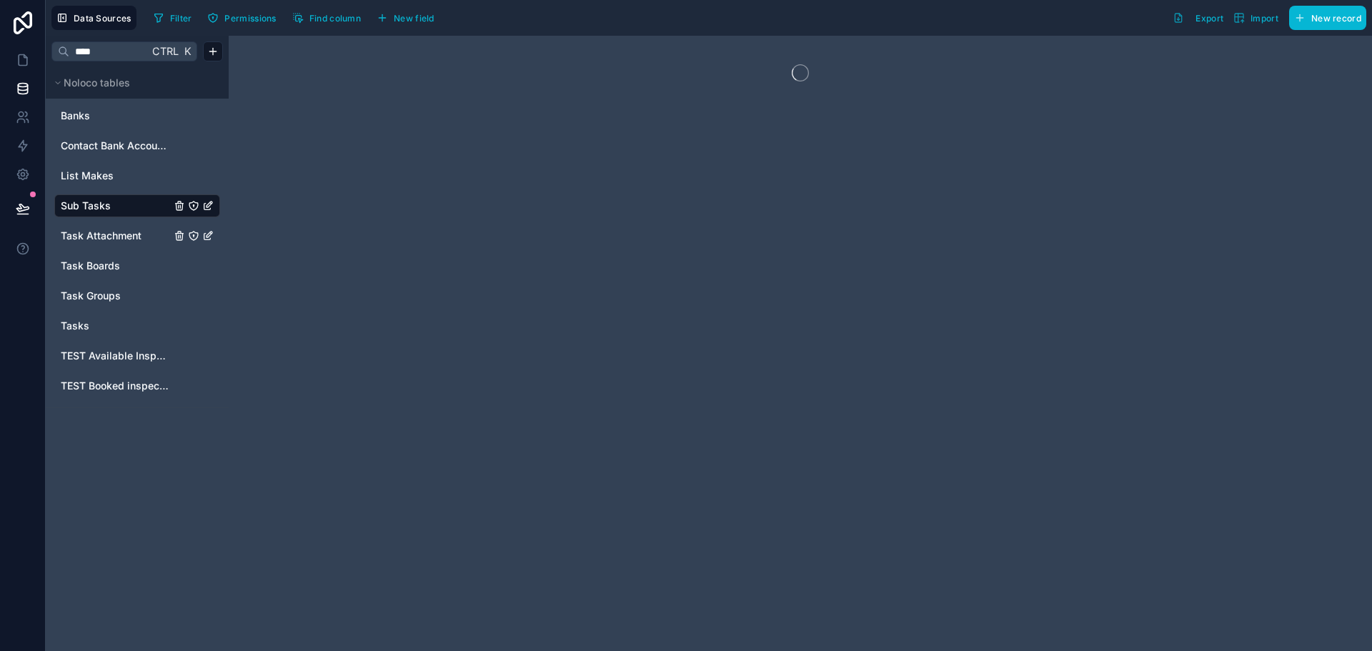
click at [113, 236] on span "Task Attachment" at bounding box center [101, 236] width 81 height 14
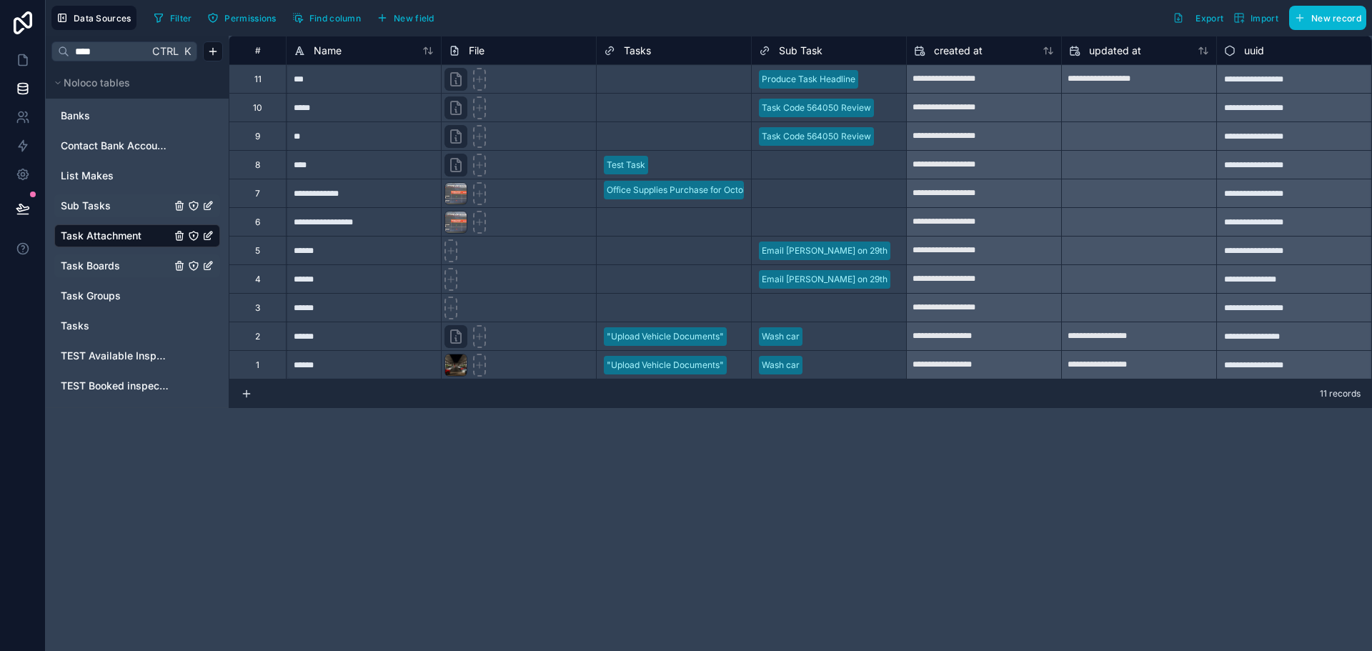
click at [132, 265] on link "Task Boards" at bounding box center [116, 266] width 110 height 14
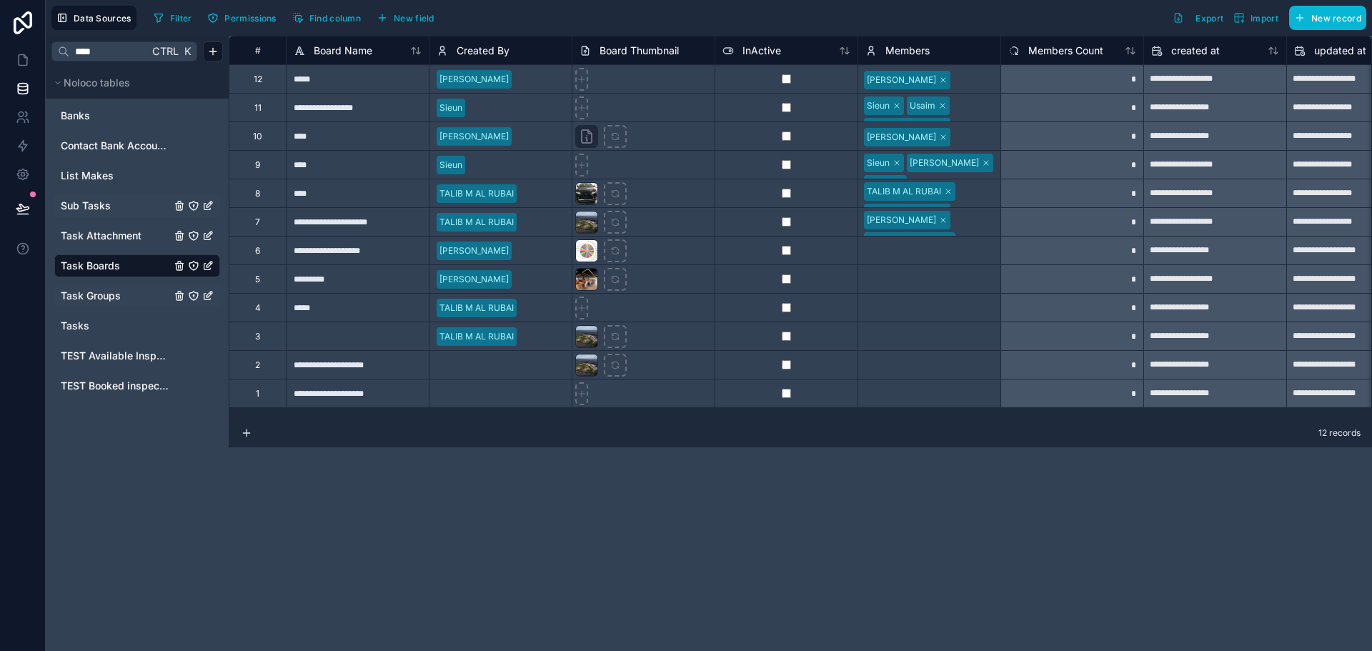
click at [129, 292] on link "Task Groups" at bounding box center [116, 296] width 110 height 14
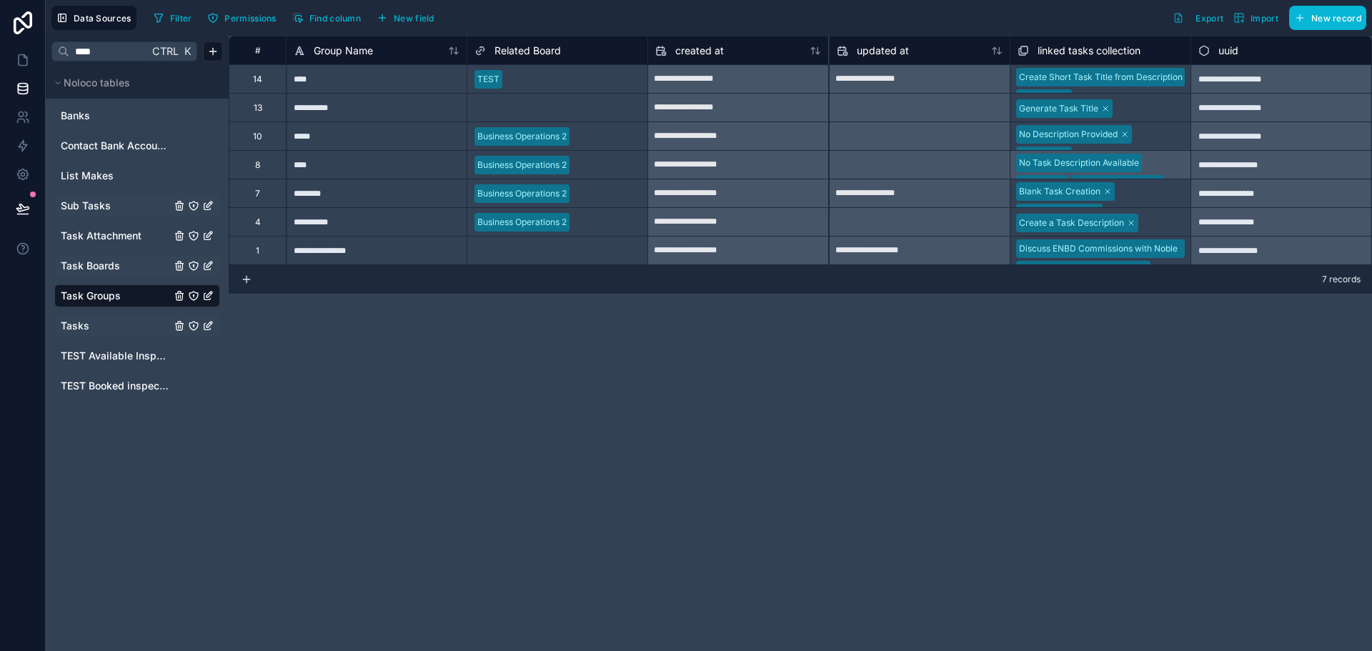
click at [133, 319] on link "Tasks" at bounding box center [116, 326] width 110 height 14
